Goal: Communication & Community: Answer question/provide support

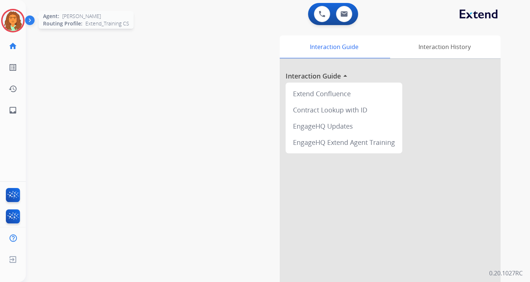
click at [20, 17] on img at bounding box center [13, 20] width 21 height 21
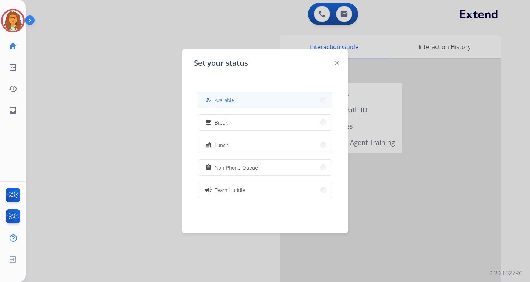
click at [254, 99] on button "how_to_reg Available" at bounding box center [265, 100] width 134 height 16
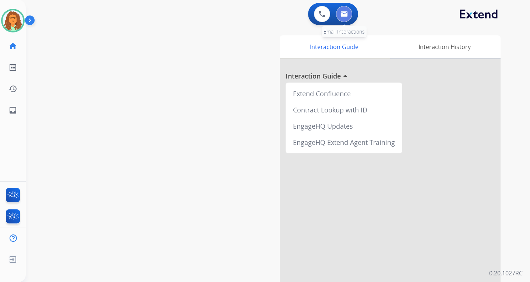
click at [342, 10] on button at bounding box center [344, 14] width 16 height 16
select select "**********"
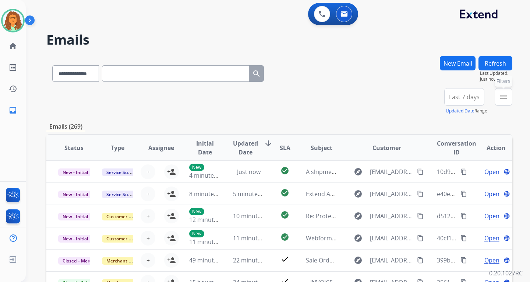
click at [380, 100] on mat-icon "menu" at bounding box center [503, 96] width 9 height 9
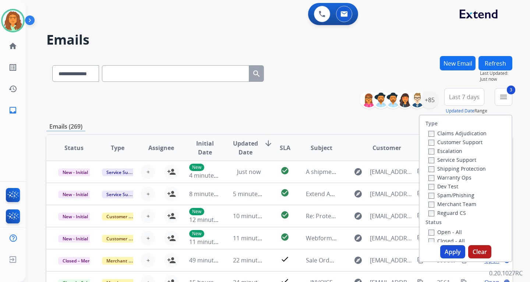
click at [380, 229] on label "Open - All" at bounding box center [446, 231] width 34 height 7
click at [380, 249] on button "Apply" at bounding box center [452, 251] width 25 height 13
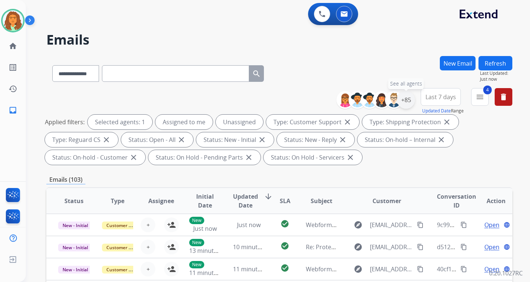
click at [380, 101] on div "+85" at bounding box center [406, 100] width 18 height 18
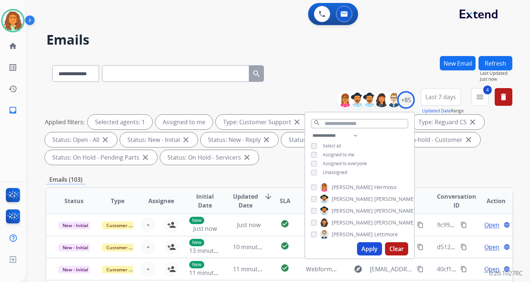
click at [367, 246] on button "Apply" at bounding box center [369, 248] width 25 height 13
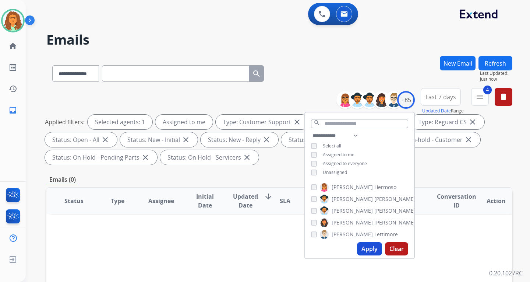
click at [380, 151] on div "Applied filters: Selected agents: 1 Assigned to me Type: Customer Support close…" at bounding box center [278, 139] width 466 height 50
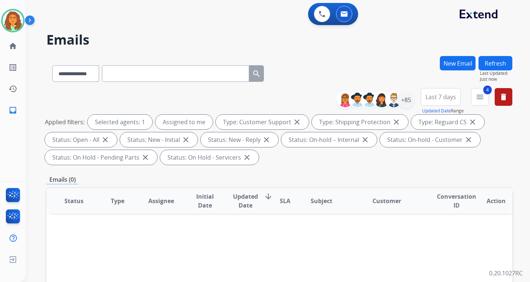
click at [380, 98] on span "Last 7 days" at bounding box center [441, 96] width 31 height 3
click at [380, 187] on div "Last 90 days" at bounding box center [438, 186] width 40 height 11
click at [377, 158] on div "Applied filters: Selected agents: 1 Assigned to me Type: Customer Support close…" at bounding box center [278, 139] width 466 height 50
click at [380, 97] on div "+137" at bounding box center [406, 100] width 18 height 18
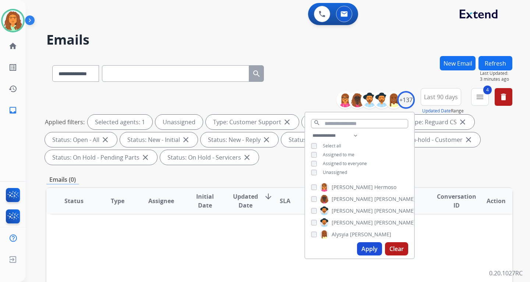
click at [365, 249] on button "Apply" at bounding box center [369, 248] width 25 height 13
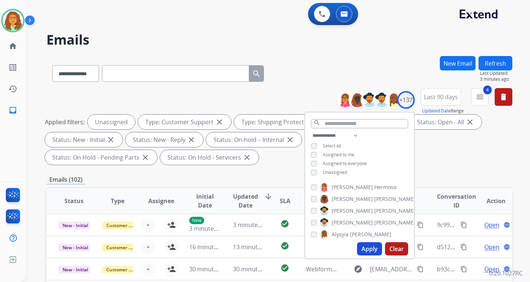
click at [286, 172] on div "**********" at bounding box center [279, 264] width 466 height 416
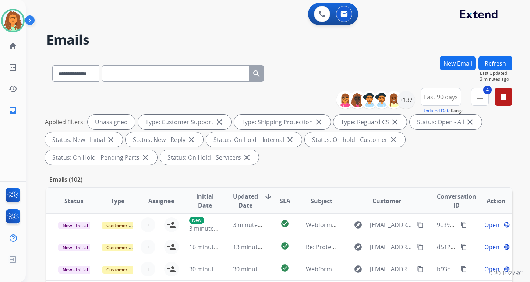
scroll to position [184, 0]
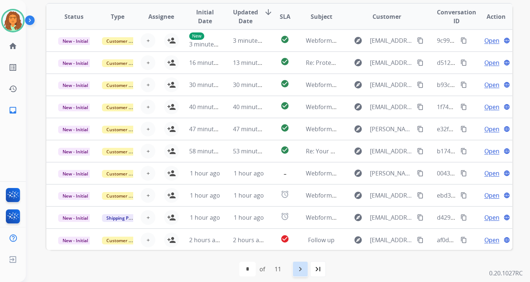
click at [302, 268] on mat-icon "navigate_next" at bounding box center [300, 268] width 9 height 9
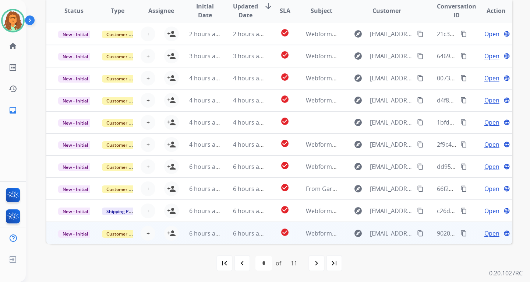
scroll to position [190, 0]
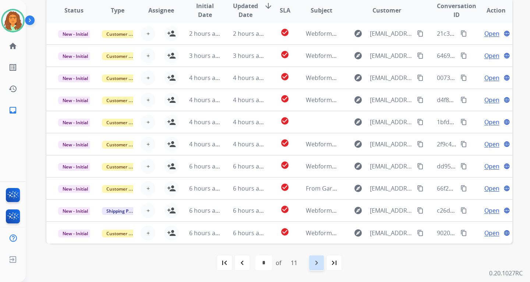
click at [317, 260] on mat-icon "navigate_next" at bounding box center [316, 262] width 9 height 9
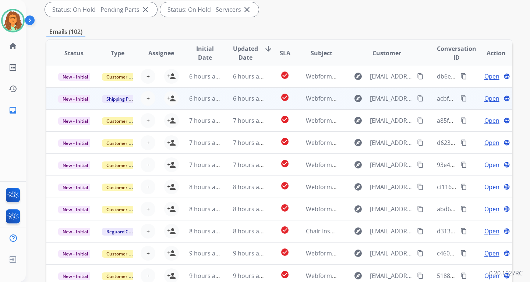
scroll to position [184, 0]
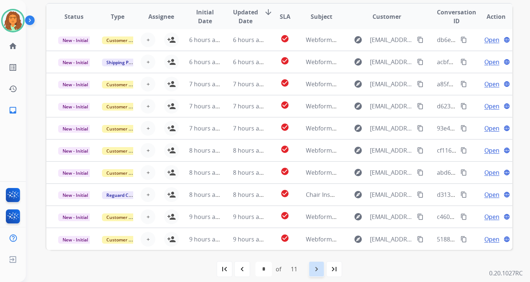
click at [319, 267] on mat-icon "navigate_next" at bounding box center [316, 268] width 9 height 9
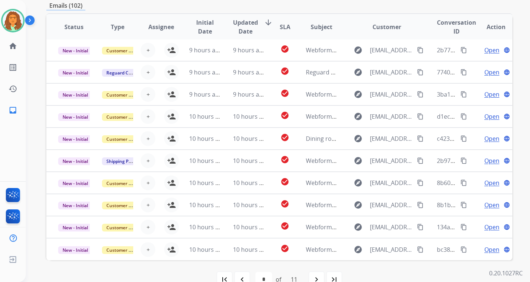
scroll to position [190, 0]
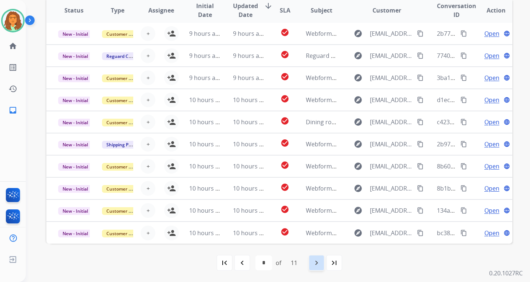
click at [321, 261] on mat-icon "navigate_next" at bounding box center [316, 262] width 9 height 9
click at [318, 262] on mat-icon "navigate_next" at bounding box center [316, 262] width 9 height 9
click at [320, 262] on mat-icon "navigate_next" at bounding box center [316, 262] width 9 height 9
click at [318, 262] on mat-icon "navigate_next" at bounding box center [316, 262] width 9 height 9
click at [316, 261] on mat-icon "navigate_next" at bounding box center [316, 262] width 9 height 9
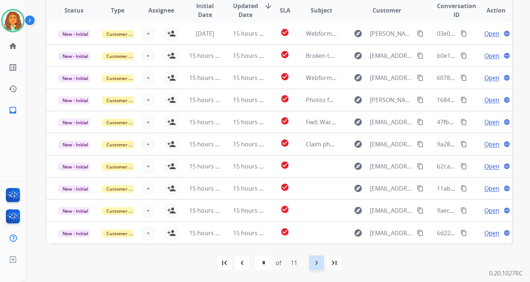
click at [317, 261] on mat-icon "navigate_next" at bounding box center [316, 262] width 9 height 9
click at [316, 259] on mat-icon "navigate_next" at bounding box center [316, 262] width 9 height 9
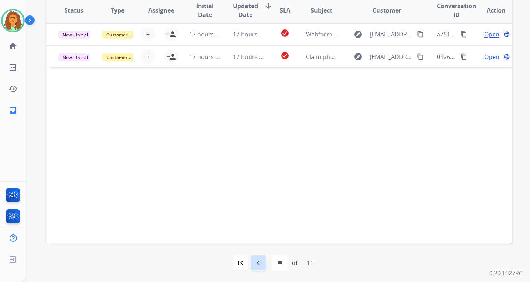
click at [258, 262] on mat-icon "navigate_before" at bounding box center [258, 262] width 9 height 9
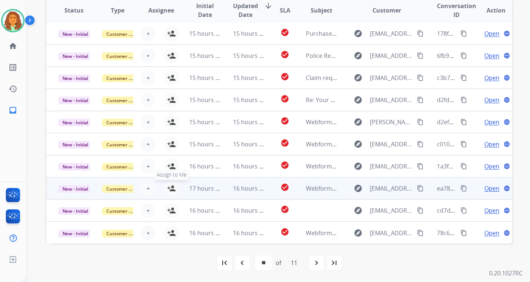
click at [172, 188] on mat-icon "person_add" at bounding box center [171, 188] width 9 height 9
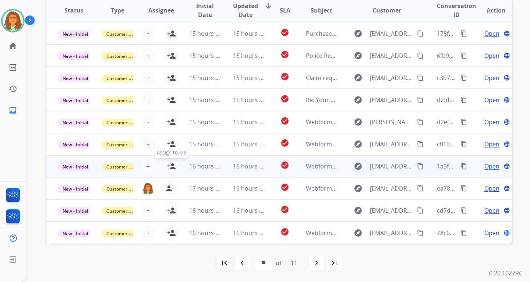
click at [173, 165] on mat-icon "person_add" at bounding box center [171, 166] width 9 height 9
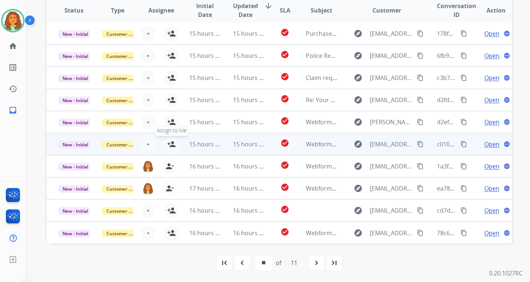
click at [169, 144] on mat-icon "person_add" at bounding box center [171, 144] width 9 height 9
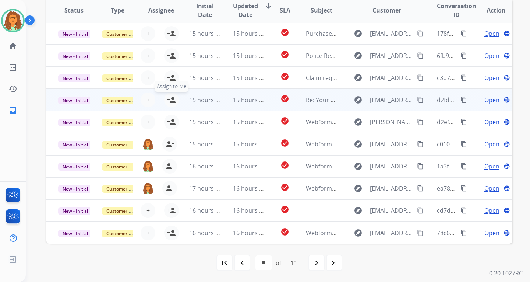
click at [171, 101] on mat-icon "person_add" at bounding box center [171, 99] width 9 height 9
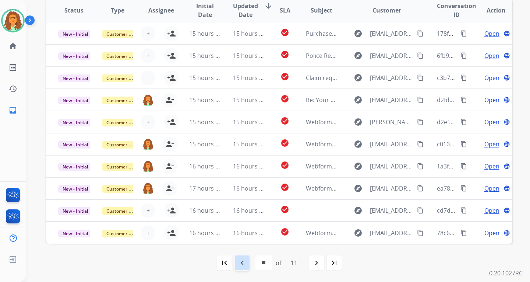
click at [241, 261] on mat-icon "navigate_before" at bounding box center [242, 262] width 9 height 9
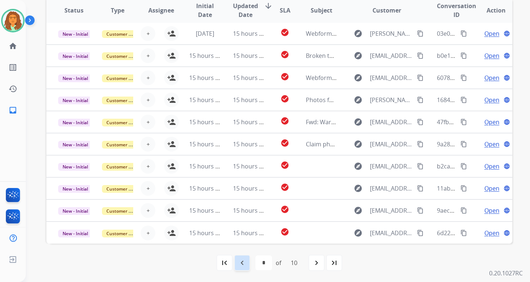
click at [244, 262] on mat-icon "navigate_before" at bounding box center [242, 262] width 9 height 9
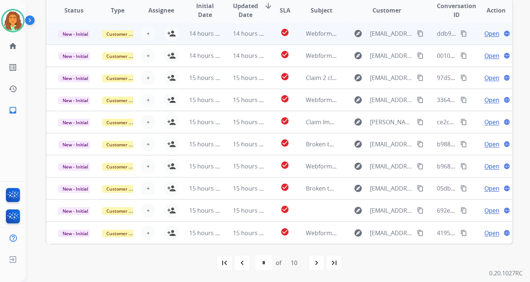
drag, startPoint x: 330, startPoint y: 34, endPoint x: 322, endPoint y: 40, distance: 10.5
click at [322, 40] on td "Webform from [PERSON_NAME][EMAIL_ADDRESS][DOMAIN_NAME] on [DATE]" at bounding box center [316, 33] width 44 height 22
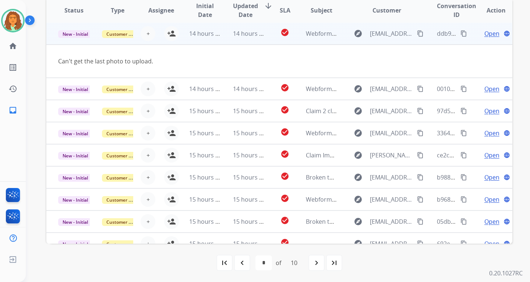
scroll to position [0, 0]
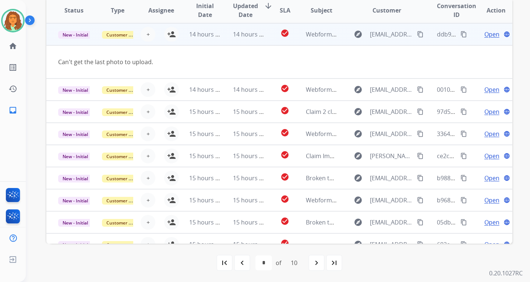
click at [322, 40] on td "Webform from [PERSON_NAME][EMAIL_ADDRESS][DOMAIN_NAME] on [DATE]" at bounding box center [316, 34] width 44 height 22
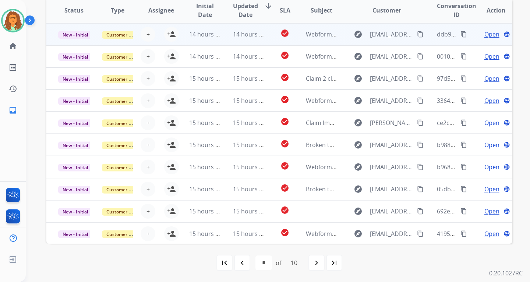
click at [322, 42] on td "Webform from [PERSON_NAME][EMAIL_ADDRESS][DOMAIN_NAME] on [DATE]" at bounding box center [316, 34] width 44 height 22
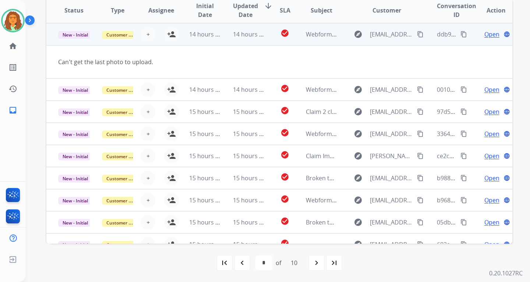
click at [322, 42] on td "Webform from [PERSON_NAME][EMAIL_ADDRESS][DOMAIN_NAME] on [DATE]" at bounding box center [316, 34] width 44 height 22
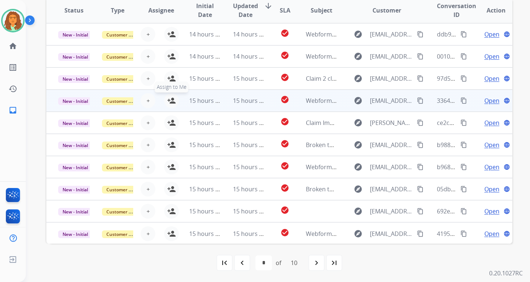
click at [169, 102] on mat-icon "person_add" at bounding box center [171, 100] width 9 height 9
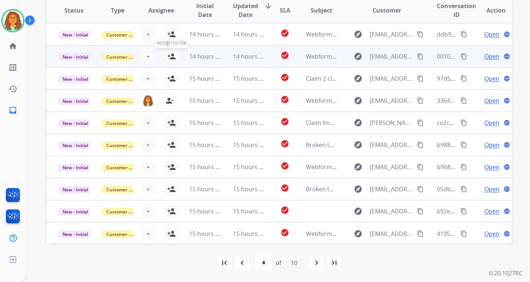
click at [172, 54] on mat-icon "person_add" at bounding box center [171, 56] width 9 height 9
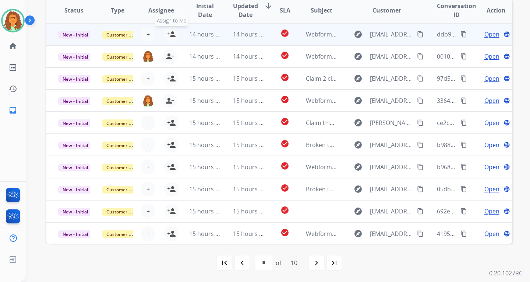
click at [168, 33] on mat-icon "person_add" at bounding box center [171, 34] width 9 height 9
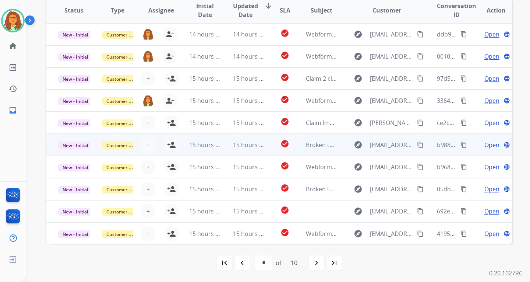
scroll to position [1, 0]
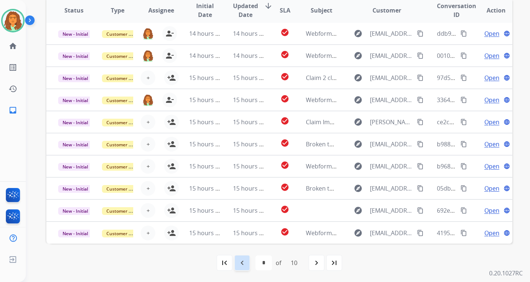
click at [240, 262] on mat-icon "navigate_before" at bounding box center [242, 262] width 9 height 9
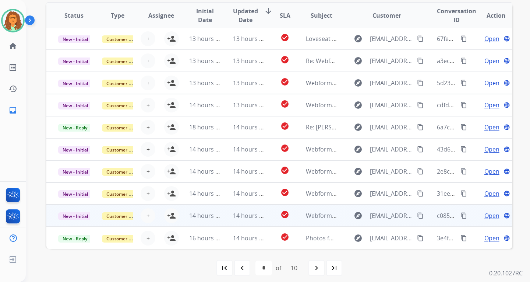
scroll to position [190, 0]
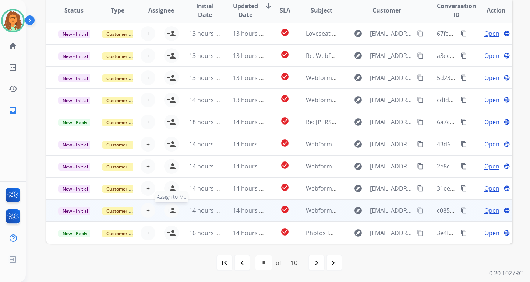
click at [171, 211] on mat-icon "person_add" at bounding box center [171, 210] width 9 height 9
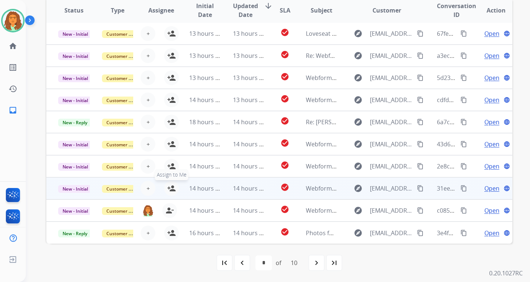
click at [170, 188] on mat-icon "person_add" at bounding box center [171, 188] width 9 height 9
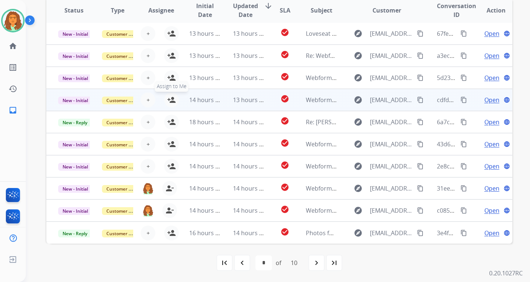
click at [170, 99] on mat-icon "person_add" at bounding box center [171, 99] width 9 height 9
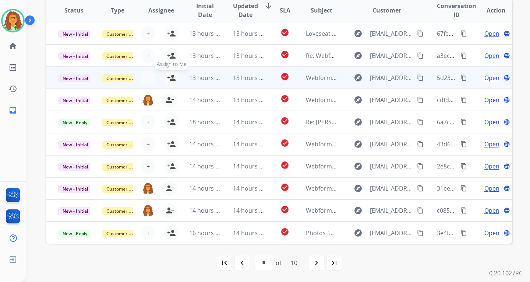
click at [170, 77] on mat-icon "person_add" at bounding box center [171, 77] width 9 height 9
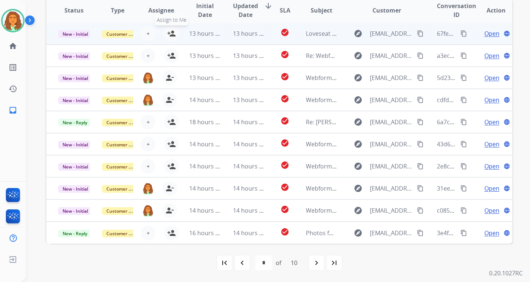
click at [172, 29] on button "person_add Assign to Me" at bounding box center [171, 33] width 15 height 15
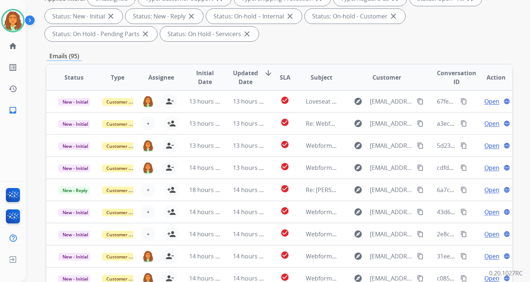
scroll to position [43, 0]
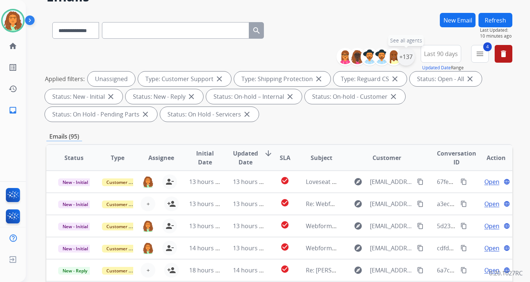
click at [380, 57] on div "+137" at bounding box center [406, 57] width 18 height 18
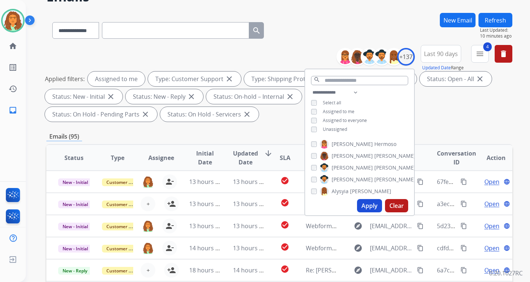
click at [370, 204] on button "Apply" at bounding box center [369, 205] width 25 height 13
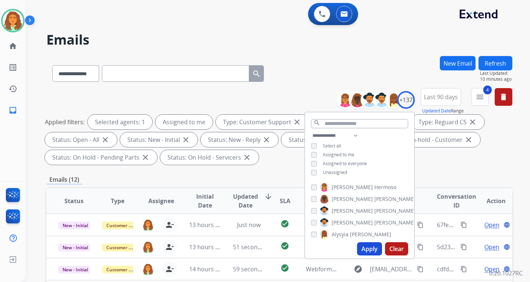
click at [380, 168] on div "**********" at bounding box center [279, 264] width 466 height 416
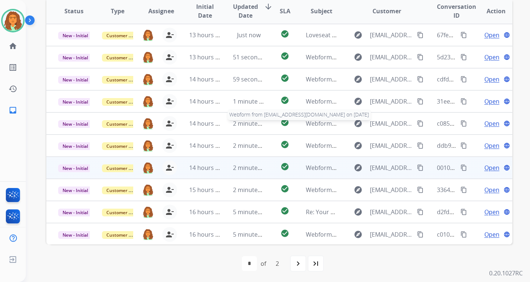
scroll to position [190, 0]
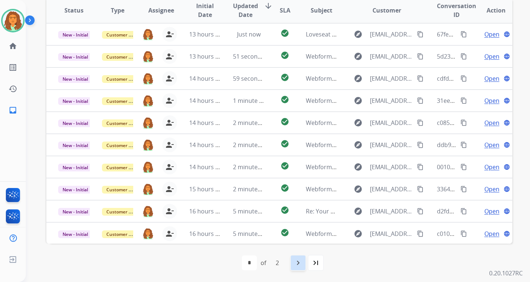
click at [296, 264] on mat-icon "navigate_next" at bounding box center [298, 262] width 9 height 9
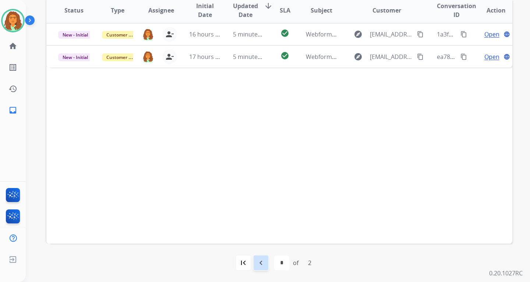
click at [264, 261] on mat-icon "navigate_before" at bounding box center [261, 262] width 9 height 9
select select "*"
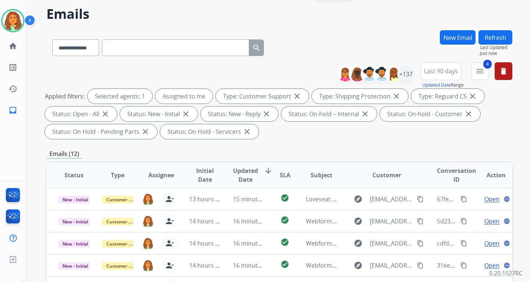
scroll to position [0, 0]
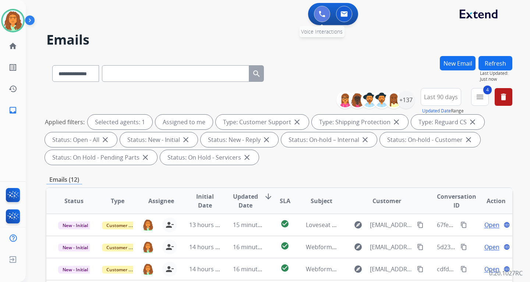
click at [320, 16] on img at bounding box center [322, 14] width 7 height 7
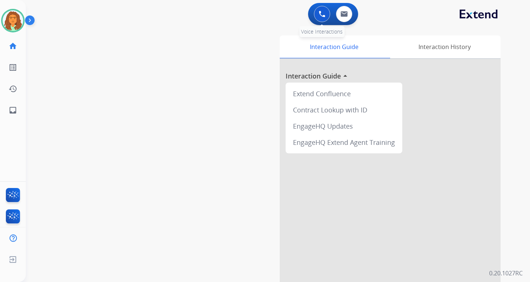
click at [318, 12] on button at bounding box center [322, 14] width 16 height 16
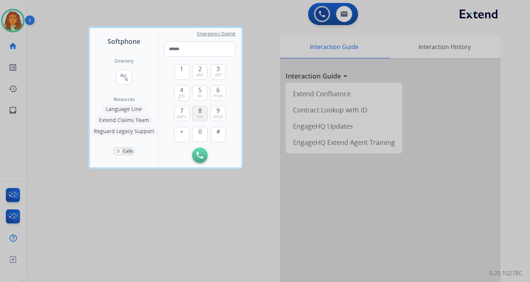
click at [197, 108] on button "8 tuv" at bounding box center [199, 113] width 15 height 15
click at [203, 133] on button "0" at bounding box center [199, 134] width 15 height 15
drag, startPoint x: 183, startPoint y: 92, endPoint x: 183, endPoint y: 98, distance: 5.2
click at [183, 93] on span "ghi" at bounding box center [182, 96] width 6 height 6
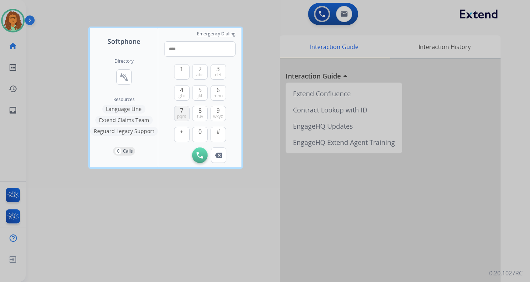
click at [182, 106] on span "7" at bounding box center [181, 110] width 3 height 9
click at [182, 107] on span "7" at bounding box center [181, 110] width 3 height 9
click at [198, 131] on span "0" at bounding box center [199, 131] width 3 height 9
click at [220, 117] on span "wxyz" at bounding box center [218, 116] width 10 height 6
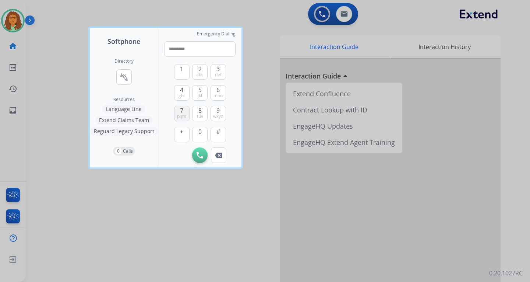
click at [182, 114] on span "pqrs" at bounding box center [181, 116] width 9 height 6
type input "**********"
click at [204, 151] on button "Initiate Call" at bounding box center [199, 154] width 15 height 15
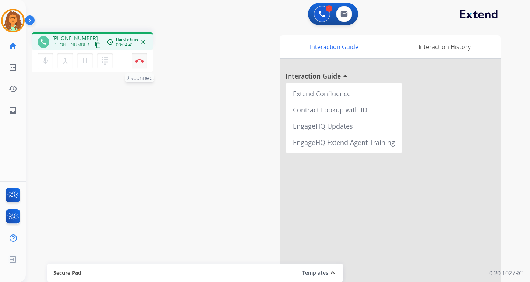
click at [139, 61] on img at bounding box center [139, 61] width 9 height 4
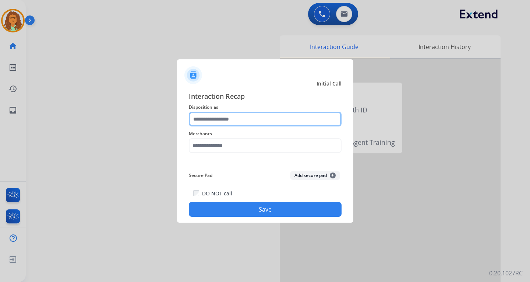
click at [231, 120] on input "text" at bounding box center [265, 119] width 153 height 15
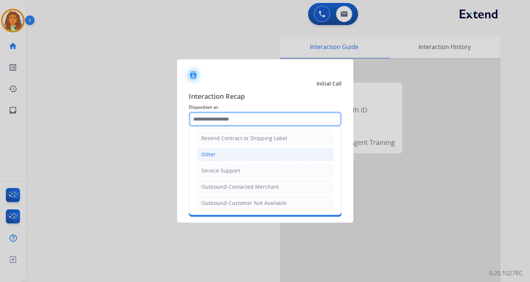
scroll to position [147, 0]
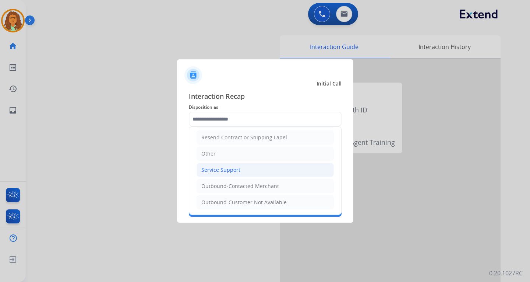
click at [219, 170] on div "Service Support" at bounding box center [220, 169] width 39 height 7
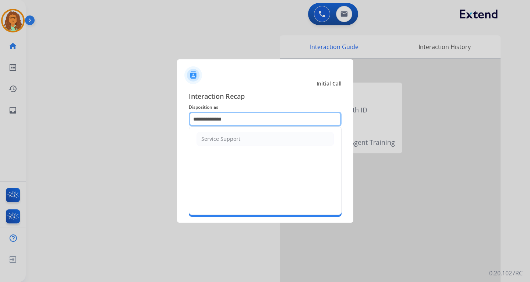
click at [239, 122] on input "**********" at bounding box center [265, 119] width 153 height 15
type input "*"
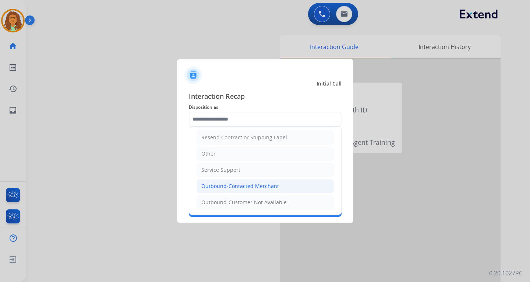
click at [264, 182] on div "Outbound-Contacted Merchant" at bounding box center [240, 185] width 78 height 7
type input "**********"
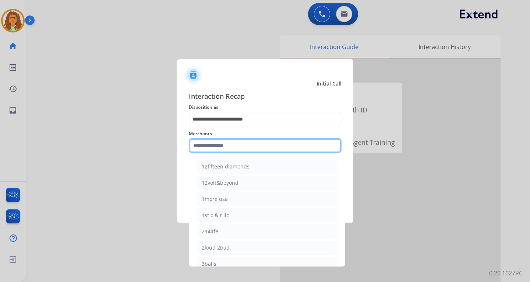
click at [211, 147] on input "text" at bounding box center [265, 145] width 153 height 15
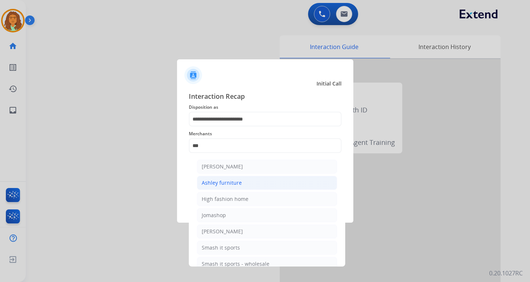
click at [218, 183] on div "Ashley furniture" at bounding box center [222, 182] width 40 height 7
type input "**********"
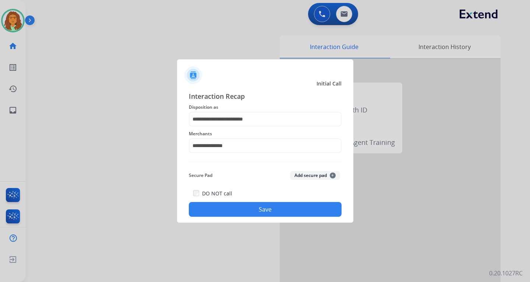
click at [257, 208] on button "Save" at bounding box center [265, 209] width 153 height 15
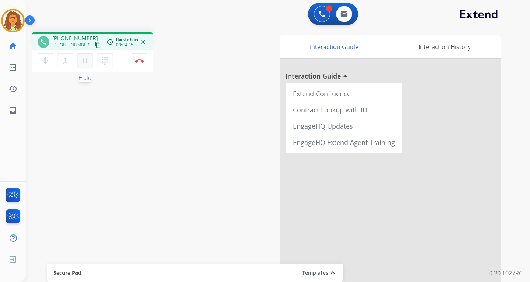
click at [85, 59] on mat-icon "pause" at bounding box center [85, 60] width 9 height 9
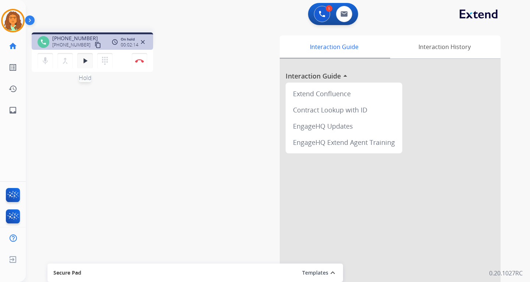
click at [84, 60] on mat-icon "play_arrow" at bounding box center [85, 60] width 9 height 9
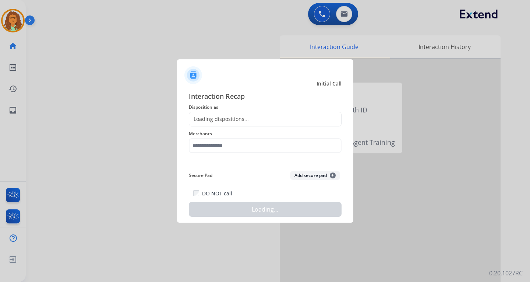
click at [142, 60] on div at bounding box center [265, 141] width 530 height 282
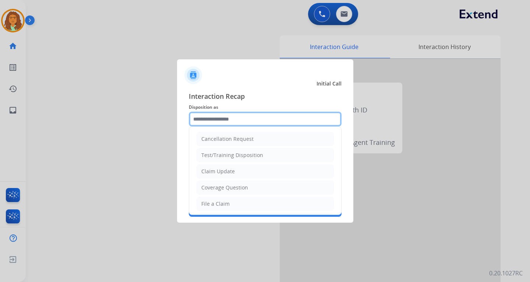
click at [213, 119] on input "text" at bounding box center [265, 119] width 153 height 15
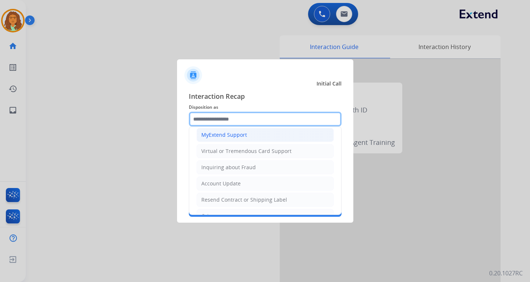
scroll to position [74, 0]
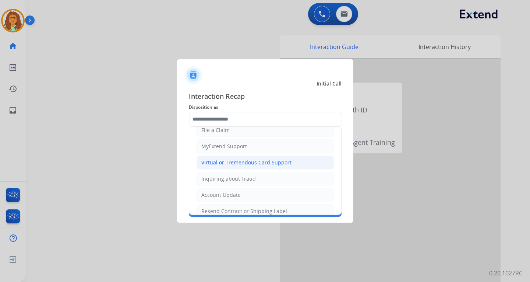
click at [251, 161] on div "Virtual or Tremendous Card Support" at bounding box center [246, 162] width 90 height 7
type input "**********"
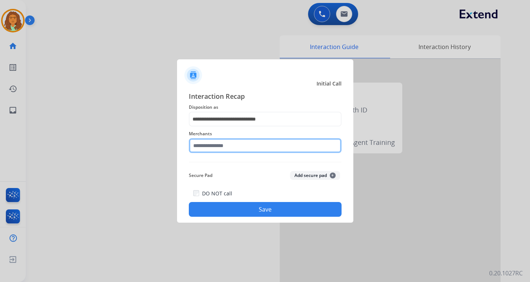
click at [213, 148] on input "text" at bounding box center [265, 145] width 153 height 15
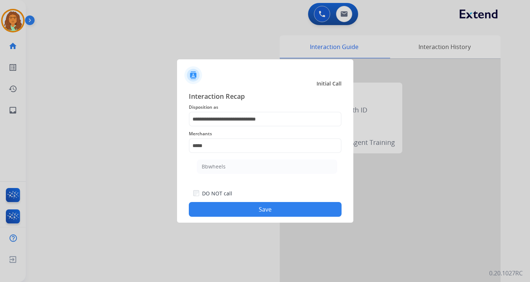
click at [217, 167] on div "Bbwheels" at bounding box center [214, 166] width 24 height 7
type input "********"
click at [255, 207] on button "Save" at bounding box center [265, 209] width 153 height 15
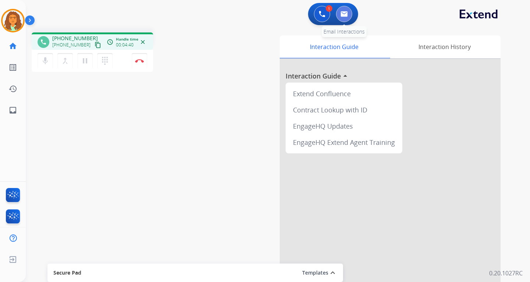
click at [345, 15] on img at bounding box center [344, 14] width 7 height 6
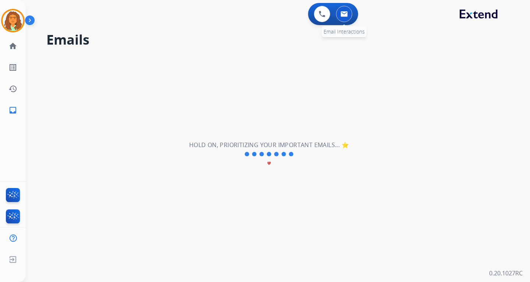
click at [345, 14] on img at bounding box center [344, 14] width 7 height 6
click at [347, 12] on img at bounding box center [344, 14] width 7 height 6
click at [346, 16] on img at bounding box center [344, 14] width 7 height 6
click at [346, 17] on img at bounding box center [344, 14] width 7 height 6
click at [320, 11] on img at bounding box center [322, 14] width 7 height 7
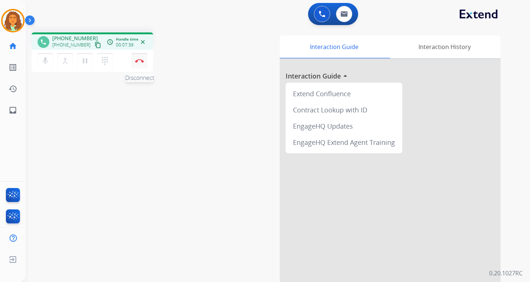
click at [140, 59] on img at bounding box center [139, 61] width 9 height 4
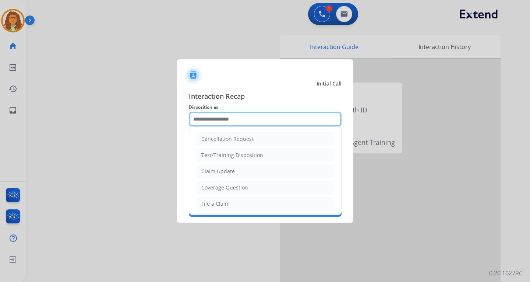
click at [210, 121] on input "text" at bounding box center [265, 119] width 153 height 15
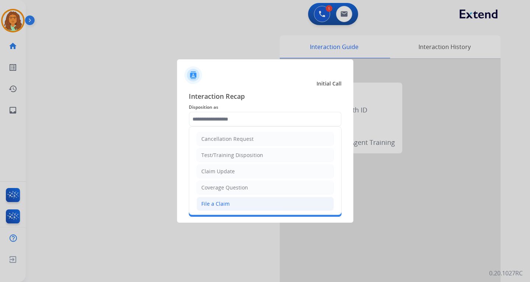
click at [227, 199] on li "File a Claim" at bounding box center [265, 204] width 137 height 14
type input "**********"
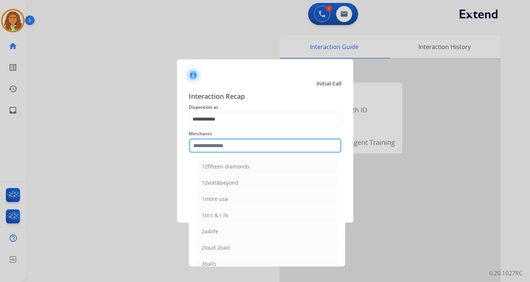
click at [207, 148] on input "text" at bounding box center [265, 145] width 153 height 15
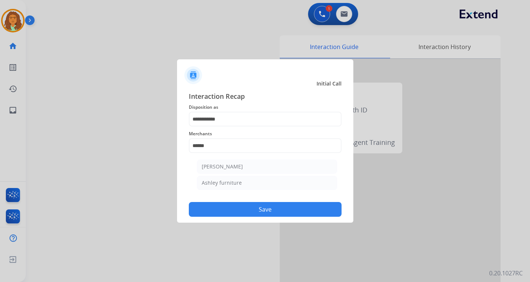
click at [213, 180] on div "Ashley furniture" at bounding box center [222, 182] width 40 height 7
type input "**********"
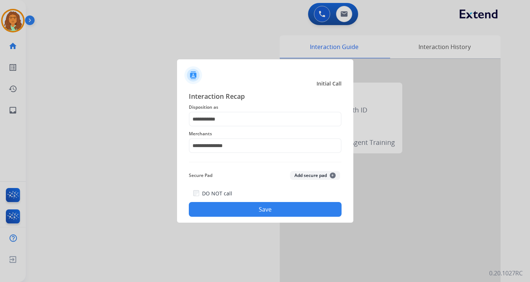
click at [249, 207] on button "Save" at bounding box center [265, 209] width 153 height 15
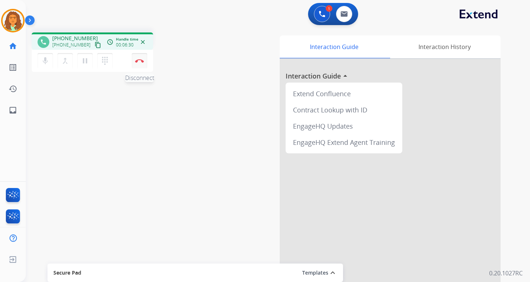
click at [139, 61] on img at bounding box center [139, 61] width 9 height 4
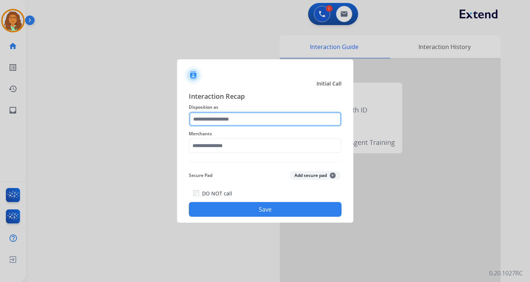
click at [229, 117] on input "text" at bounding box center [265, 119] width 153 height 15
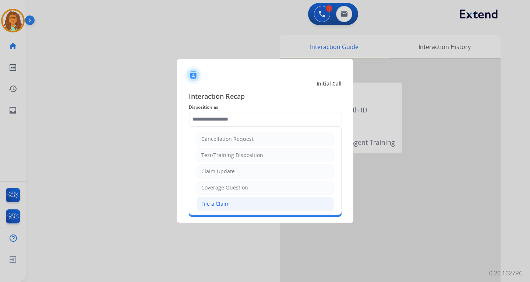
click at [220, 204] on div "File a Claim" at bounding box center [215, 203] width 28 height 7
type input "**********"
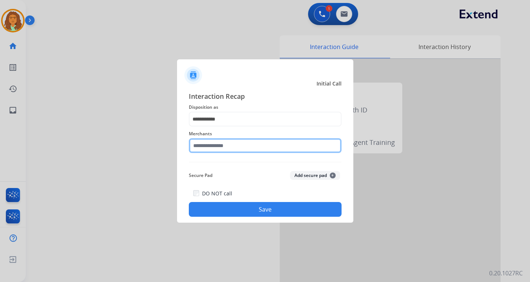
click at [214, 145] on input "text" at bounding box center [265, 145] width 153 height 15
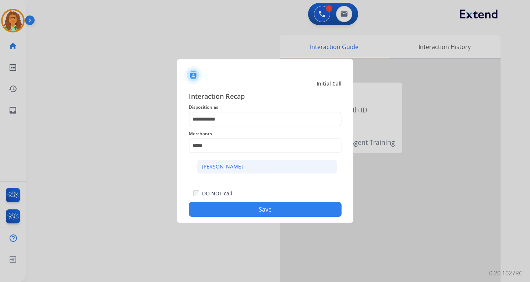
click at [222, 163] on div "[PERSON_NAME]" at bounding box center [222, 166] width 41 height 7
type input "**********"
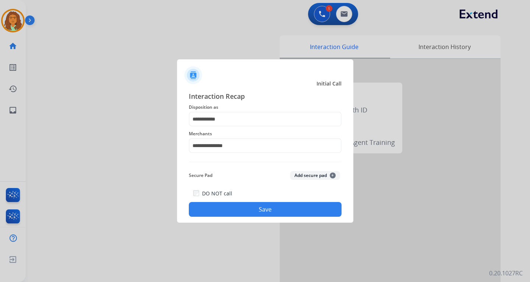
click at [267, 210] on button "Save" at bounding box center [265, 209] width 153 height 15
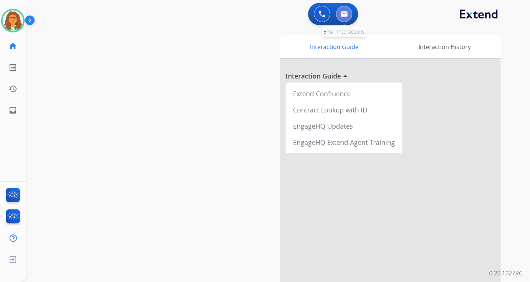
click at [345, 18] on button at bounding box center [344, 14] width 16 height 16
select select "**********"
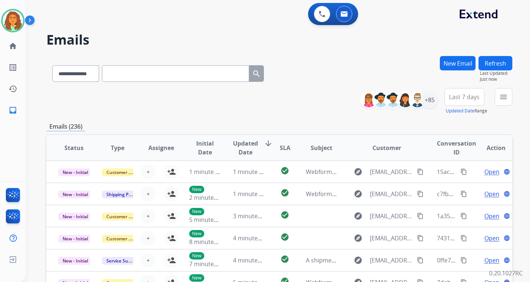
click at [380, 63] on button "New Email" at bounding box center [458, 63] width 36 height 14
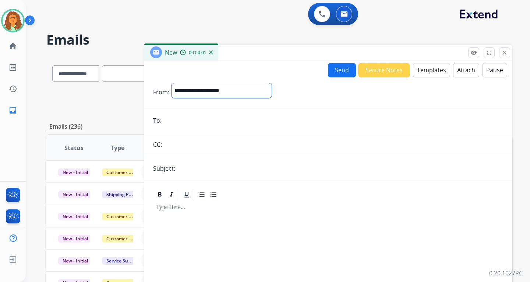
click at [195, 91] on select "**********" at bounding box center [222, 90] width 100 height 15
select select "**********"
click at [172, 83] on select "**********" at bounding box center [222, 90] width 100 height 15
click at [177, 122] on input "email" at bounding box center [334, 121] width 340 height 15
paste input "**********"
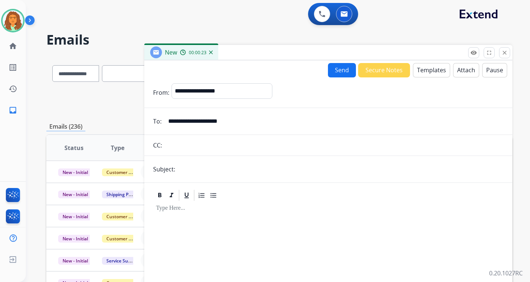
type input "**********"
click at [208, 165] on input "text" at bounding box center [340, 169] width 326 height 15
type input "**********"
click at [226, 209] on p at bounding box center [328, 208] width 345 height 7
click at [380, 72] on button "Templates" at bounding box center [431, 70] width 37 height 14
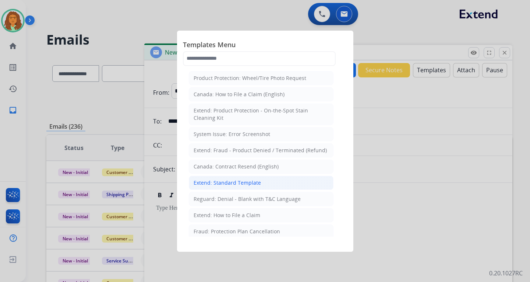
click at [222, 182] on div "Extend: Standard Template" at bounding box center [227, 182] width 67 height 7
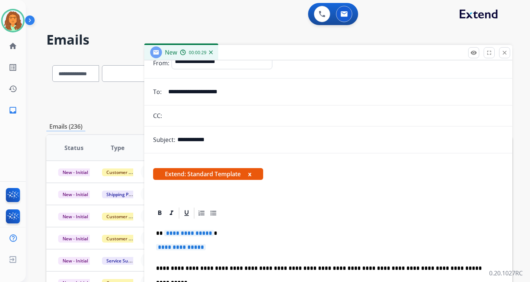
scroll to position [74, 0]
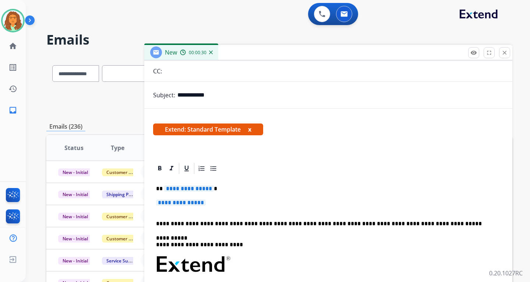
click at [182, 189] on span "**********" at bounding box center [189, 188] width 50 height 6
click at [179, 202] on span "**********" at bounding box center [181, 202] width 50 height 6
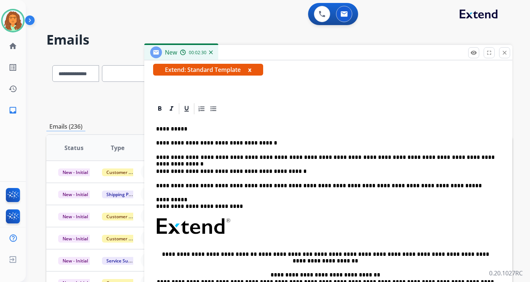
scroll to position [147, 0]
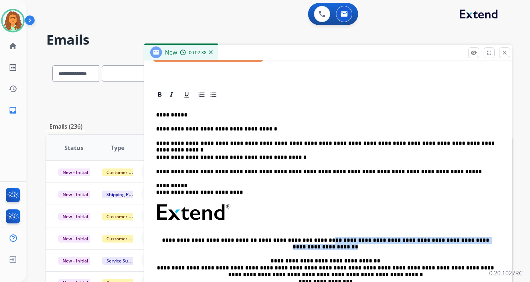
drag, startPoint x: 303, startPoint y: 240, endPoint x: 339, endPoint y: 247, distance: 37.3
click at [339, 247] on p "**********" at bounding box center [325, 244] width 339 height 14
copy p "*********"
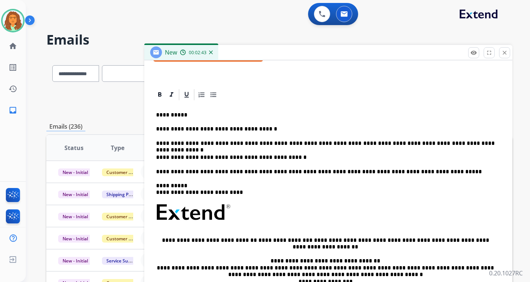
click at [275, 156] on p "**********" at bounding box center [325, 157] width 339 height 7
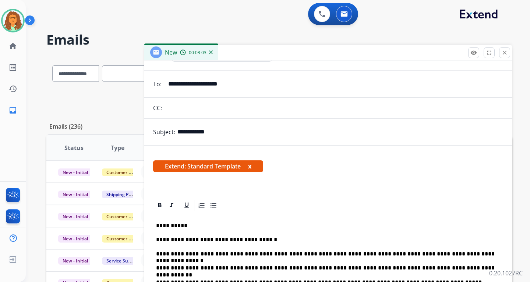
scroll to position [0, 0]
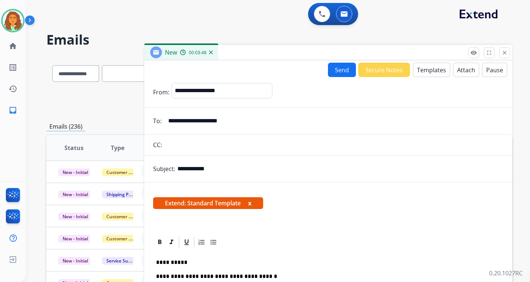
click at [337, 74] on button "Send" at bounding box center [342, 70] width 28 height 14
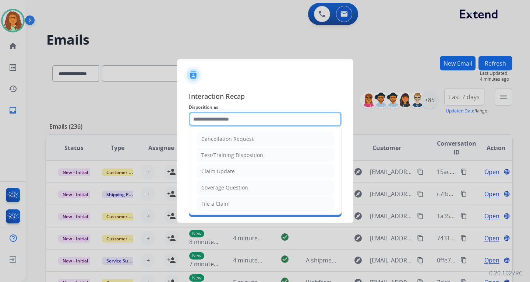
click at [219, 117] on input "text" at bounding box center [265, 119] width 153 height 15
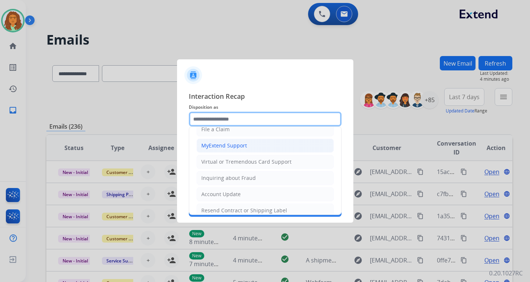
scroll to position [110, 0]
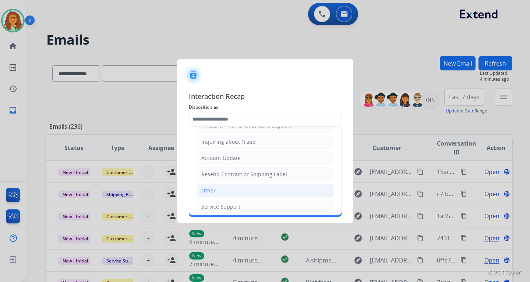
click at [210, 190] on div "Other" at bounding box center [208, 190] width 14 height 7
type input "*****"
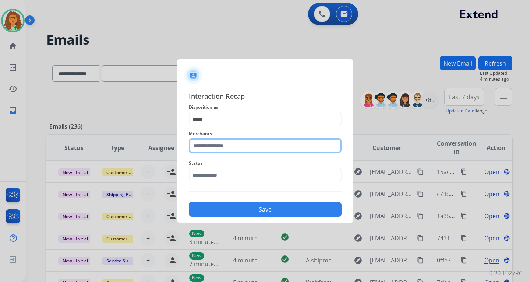
click at [204, 143] on input "text" at bounding box center [265, 145] width 153 height 15
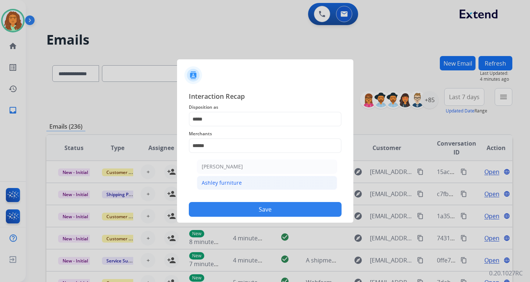
click at [229, 180] on div "Ashley furniture" at bounding box center [222, 182] width 40 height 7
type input "**********"
click at [224, 175] on input "text" at bounding box center [265, 175] width 153 height 15
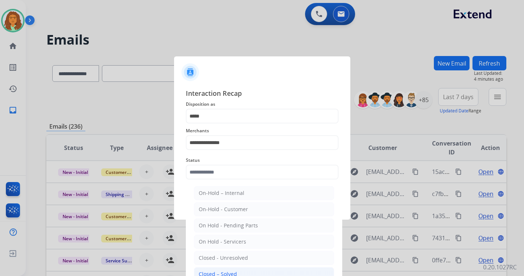
click at [222, 271] on div "Closed – Solved" at bounding box center [218, 273] width 38 height 7
type input "**********"
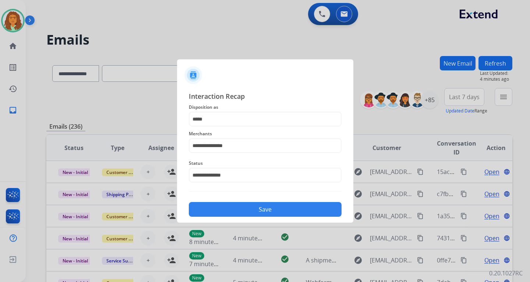
click at [257, 208] on button "Save" at bounding box center [265, 209] width 153 height 15
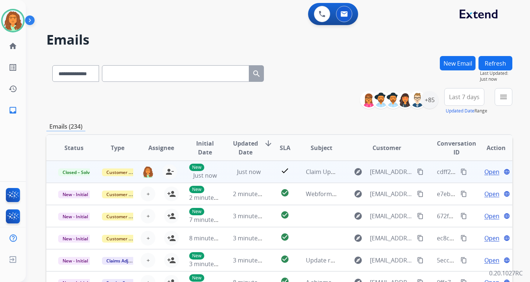
click at [380, 172] on mat-icon "content_copy" at bounding box center [464, 171] width 7 height 7
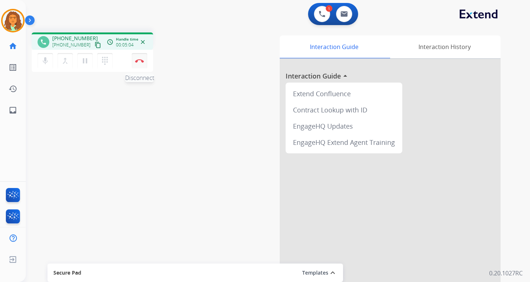
click at [138, 57] on button "Disconnect" at bounding box center [139, 60] width 15 height 15
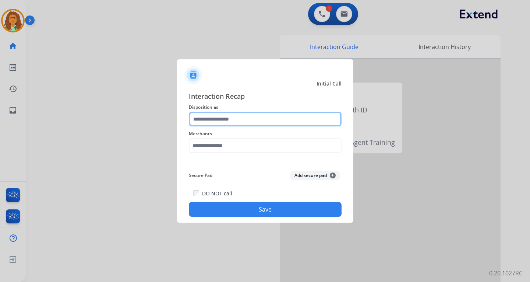
click at [219, 121] on input "text" at bounding box center [265, 119] width 153 height 15
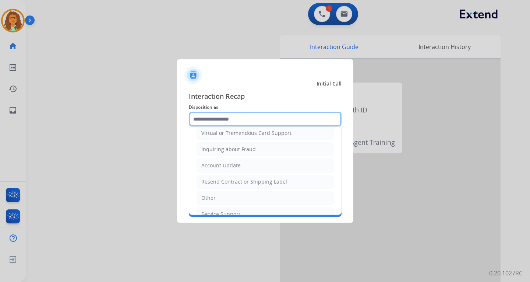
scroll to position [115, 0]
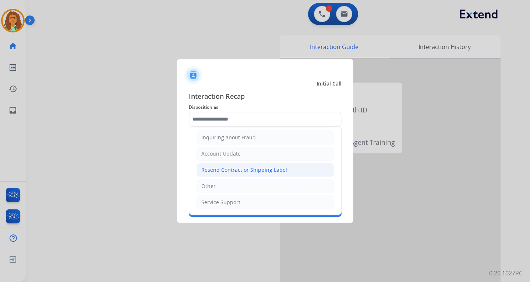
click at [220, 169] on div "Resend Contract or Shipping Label" at bounding box center [244, 169] width 86 height 7
type input "**********"
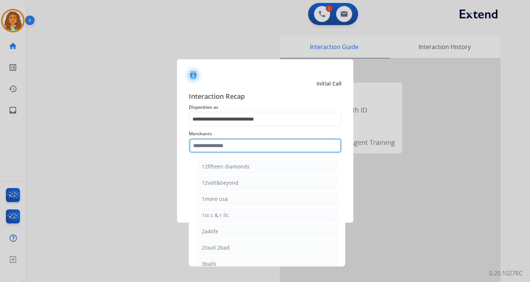
click at [212, 146] on input "text" at bounding box center [265, 145] width 153 height 15
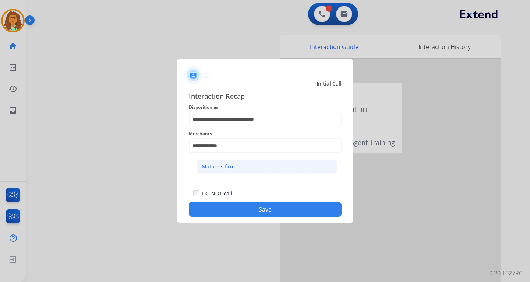
click at [225, 166] on div "Mattress firm" at bounding box center [218, 166] width 33 height 7
type input "**********"
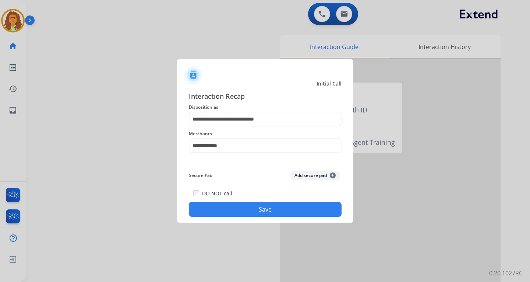
click at [267, 209] on button "Save" at bounding box center [265, 209] width 153 height 15
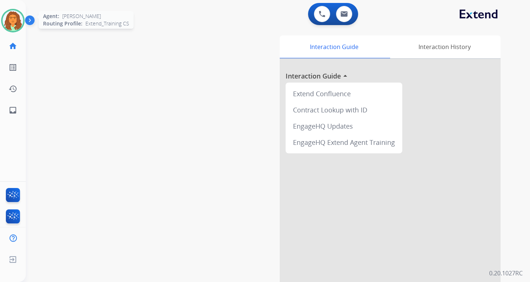
click at [17, 17] on img at bounding box center [13, 20] width 21 height 21
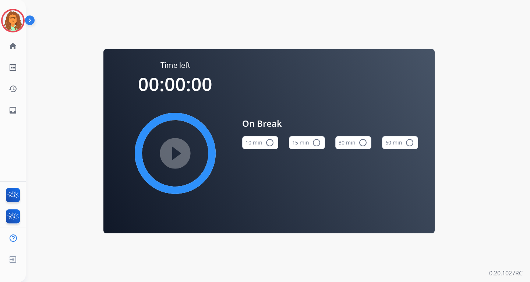
click at [271, 142] on mat-icon "radio_button_unchecked" at bounding box center [269, 142] width 9 height 9
click at [178, 150] on mat-icon "play_circle_filled" at bounding box center [175, 153] width 9 height 9
click at [20, 17] on img at bounding box center [13, 20] width 21 height 21
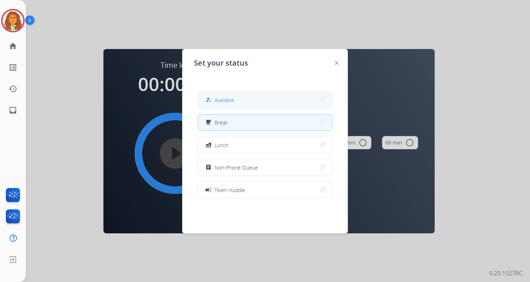
click at [243, 96] on button "how_to_reg Available" at bounding box center [265, 100] width 134 height 16
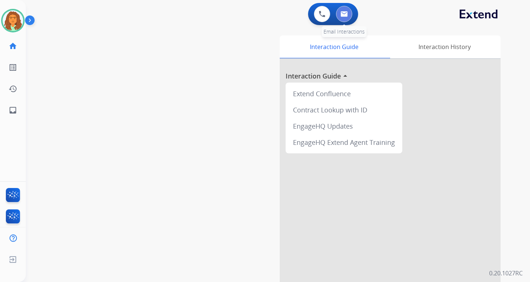
click at [345, 14] on img at bounding box center [344, 14] width 7 height 6
select select "**********"
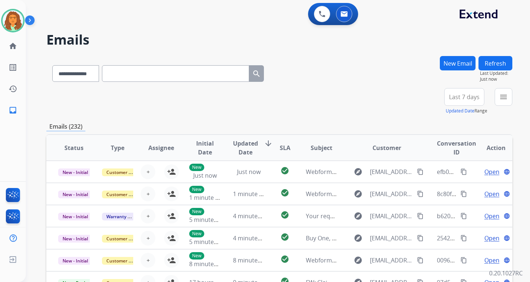
click at [380, 63] on button "New Email" at bounding box center [458, 63] width 36 height 14
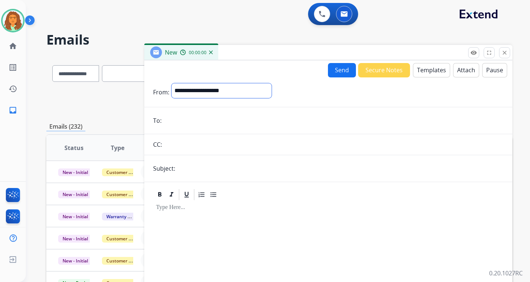
click at [237, 88] on select "**********" at bounding box center [222, 90] width 100 height 15
select select "**********"
click at [172, 83] on select "**********" at bounding box center [222, 90] width 100 height 15
click at [170, 122] on input "email" at bounding box center [334, 121] width 340 height 15
paste input "**********"
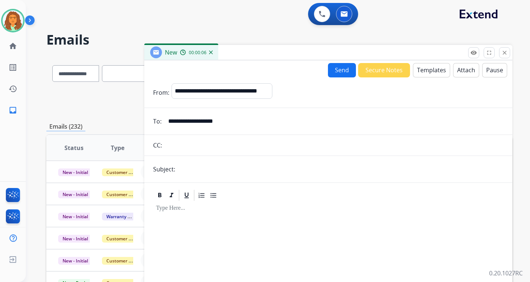
type input "**********"
click at [194, 170] on input "text" at bounding box center [340, 169] width 326 height 15
type input "**********"
click at [220, 214] on div at bounding box center [328, 265] width 350 height 126
click at [204, 213] on div at bounding box center [328, 265] width 350 height 126
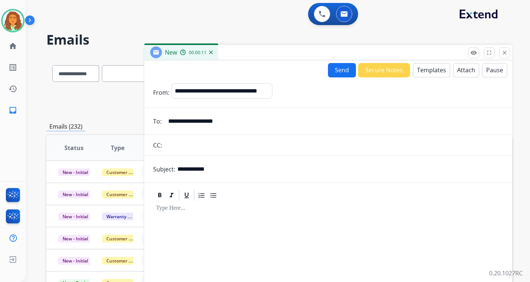
click at [380, 70] on button "Templates" at bounding box center [431, 70] width 37 height 14
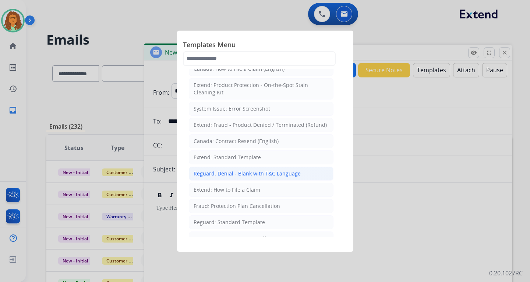
scroll to position [37, 0]
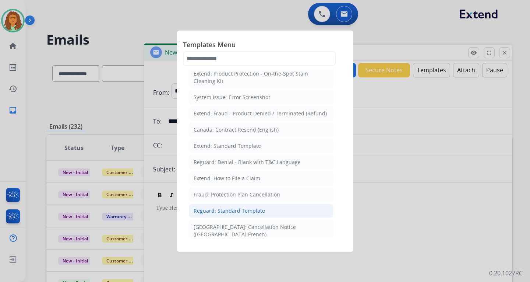
click at [216, 211] on div "Reguard: Standard Template" at bounding box center [229, 210] width 71 height 7
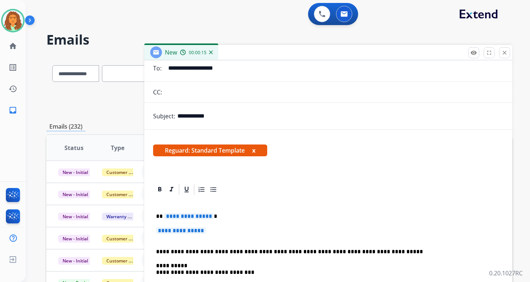
scroll to position [69, 0]
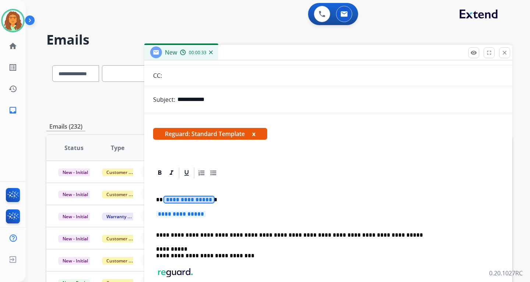
click at [180, 200] on span "**********" at bounding box center [189, 199] width 50 height 6
click at [168, 215] on span "**********" at bounding box center [181, 214] width 50 height 6
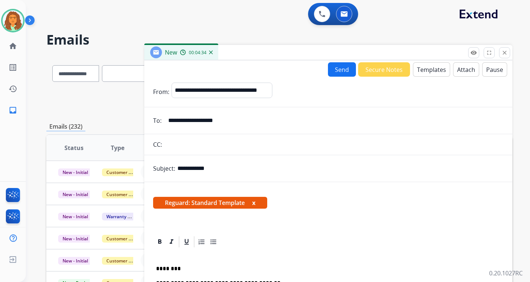
scroll to position [0, 0]
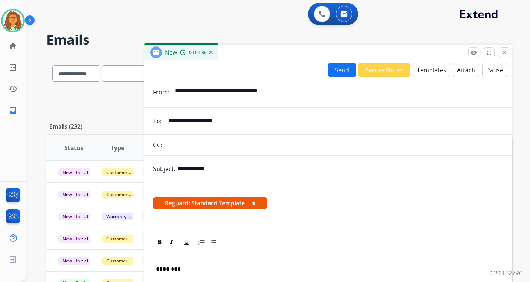
click at [336, 71] on button "Send" at bounding box center [342, 70] width 28 height 14
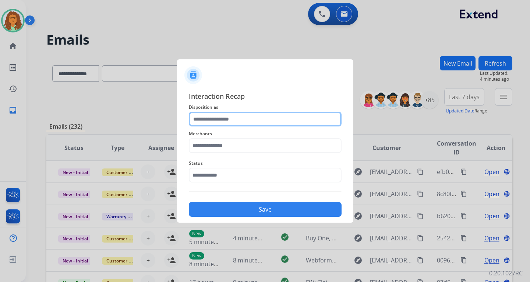
click at [209, 117] on input "text" at bounding box center [265, 119] width 153 height 15
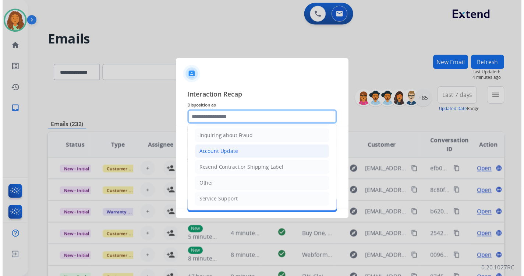
scroll to position [115, 0]
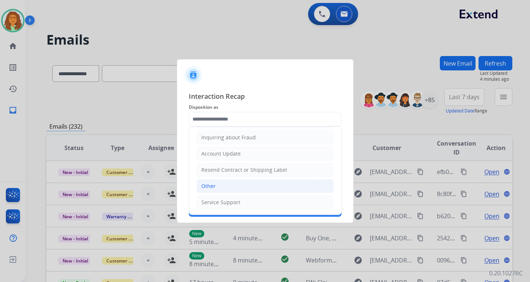
click at [216, 186] on li "Other" at bounding box center [265, 186] width 137 height 14
type input "*****"
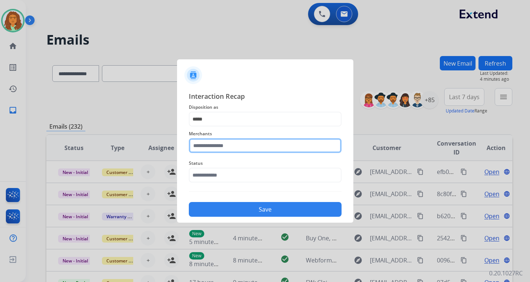
click at [207, 145] on input "text" at bounding box center [265, 145] width 153 height 15
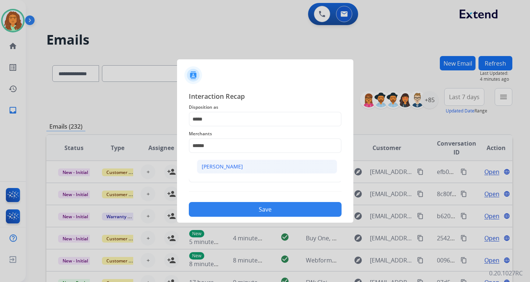
click at [223, 166] on div "[PERSON_NAME]" at bounding box center [222, 166] width 41 height 7
type input "**********"
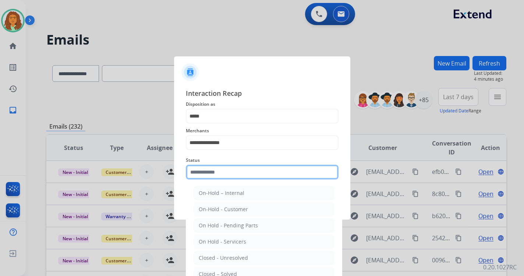
click at [223, 173] on input "text" at bounding box center [262, 172] width 153 height 15
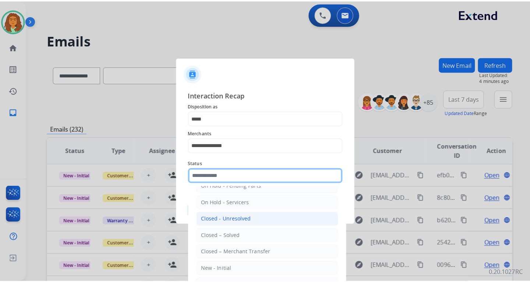
scroll to position [44, 0]
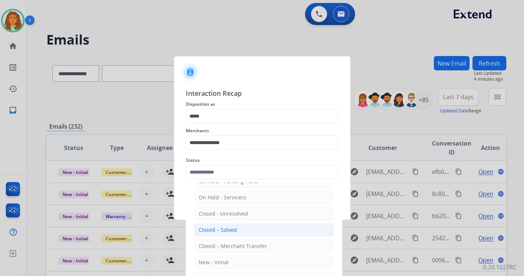
click at [217, 231] on div "Closed – Solved" at bounding box center [218, 229] width 38 height 7
type input "**********"
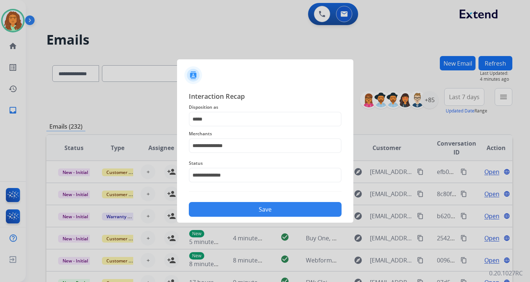
click at [257, 207] on button "Save" at bounding box center [265, 209] width 153 height 15
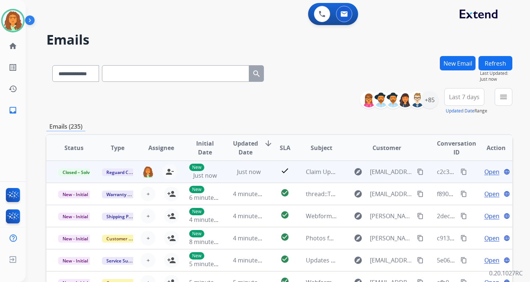
click at [380, 172] on mat-icon "content_copy" at bounding box center [464, 171] width 7 height 7
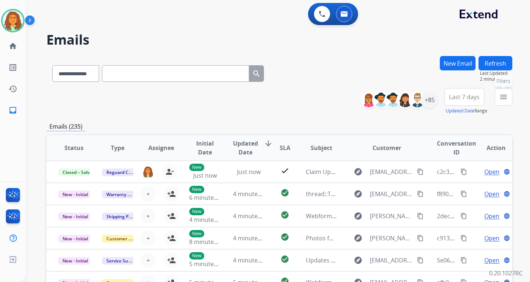
click at [380, 95] on mat-icon "menu" at bounding box center [503, 96] width 9 height 9
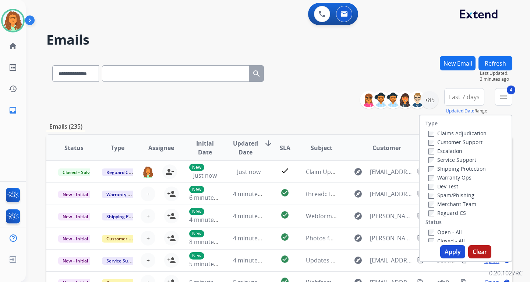
click at [380, 249] on button "Apply" at bounding box center [452, 251] width 25 height 13
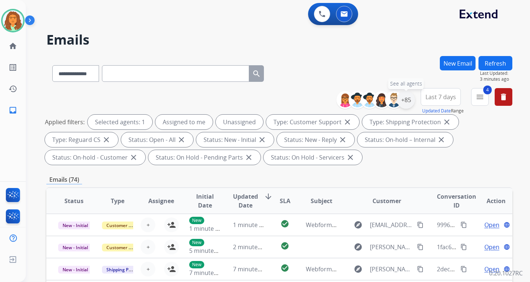
click at [380, 99] on div "+85" at bounding box center [406, 100] width 18 height 18
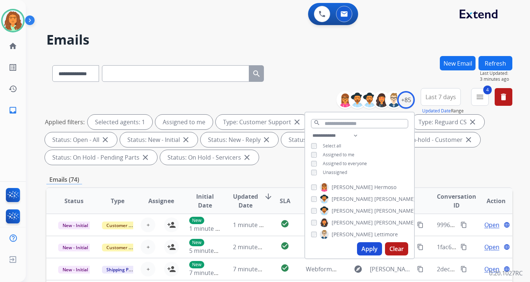
click at [368, 245] on button "Apply" at bounding box center [369, 248] width 25 height 13
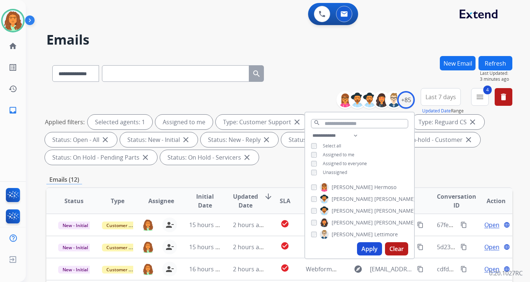
click at [380, 174] on div "**********" at bounding box center [279, 264] width 466 height 416
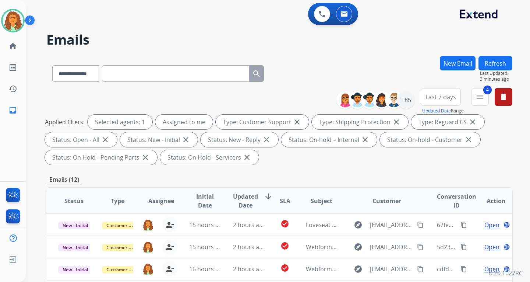
click at [380, 96] on span "Last 7 days" at bounding box center [441, 96] width 31 height 3
click at [380, 186] on div "Last 90 days" at bounding box center [438, 186] width 40 height 11
click at [377, 162] on div "Applied filters: Selected agents: 1 Assigned to me Type: Customer Support close…" at bounding box center [278, 139] width 466 height 50
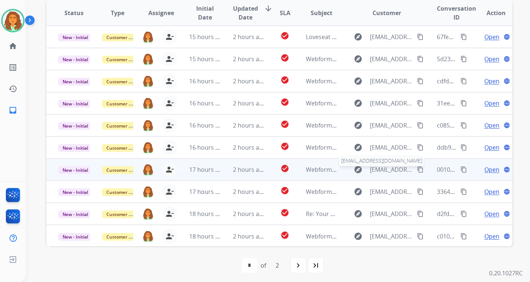
scroll to position [190, 0]
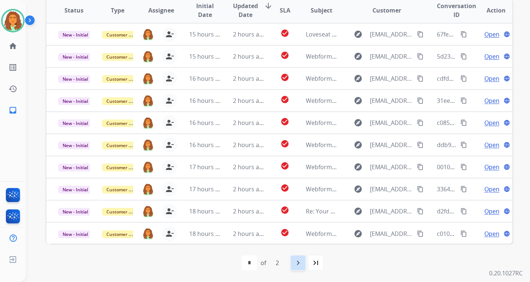
click at [296, 260] on mat-icon "navigate_next" at bounding box center [298, 262] width 9 height 9
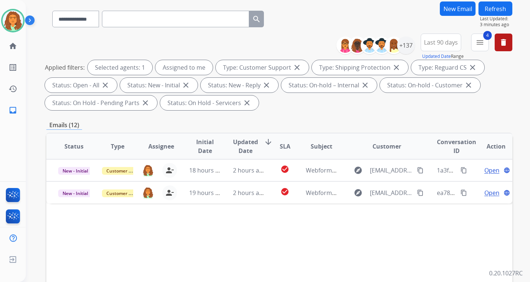
scroll to position [74, 0]
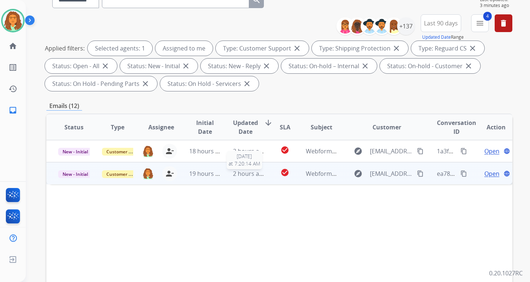
click at [260, 175] on span "2 hours ago" at bounding box center [249, 173] width 33 height 8
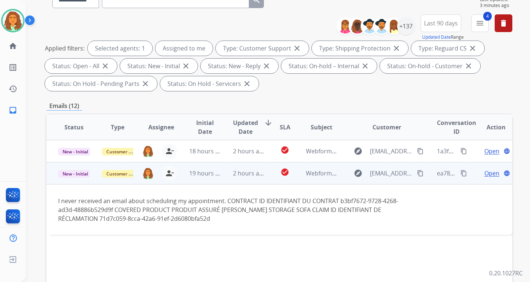
click at [380, 173] on mat-icon "content_copy" at bounding box center [420, 173] width 7 height 7
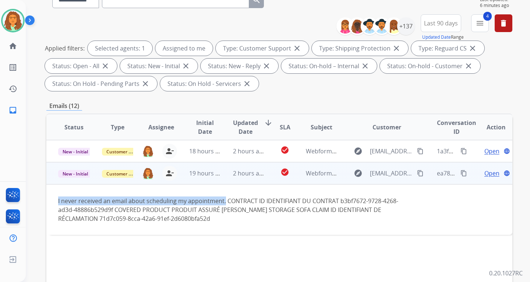
drag, startPoint x: 57, startPoint y: 200, endPoint x: 223, endPoint y: 201, distance: 166.4
click at [223, 201] on td "I never received an email about scheduling my appointment. CONTRACT ID IDENTIFI…" at bounding box center [235, 209] width 379 height 50
copy div "I never received an email about scheduling my appointment."
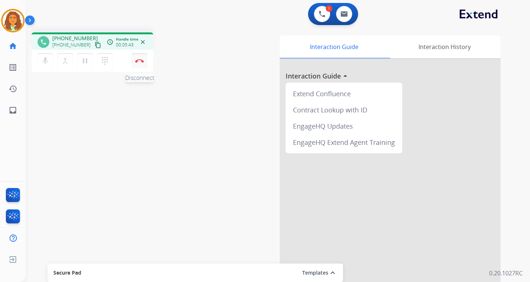
click at [141, 59] on img at bounding box center [139, 61] width 9 height 4
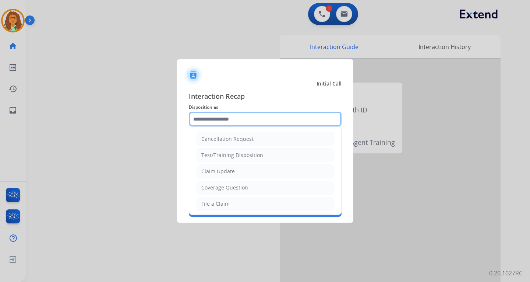
click at [255, 115] on input "text" at bounding box center [265, 119] width 153 height 15
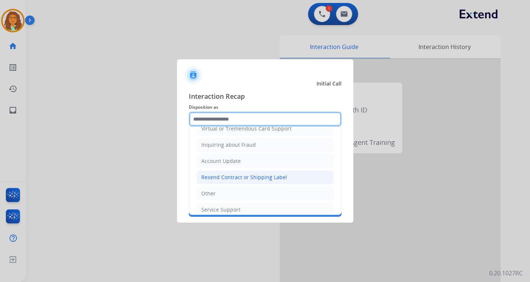
scroll to position [115, 0]
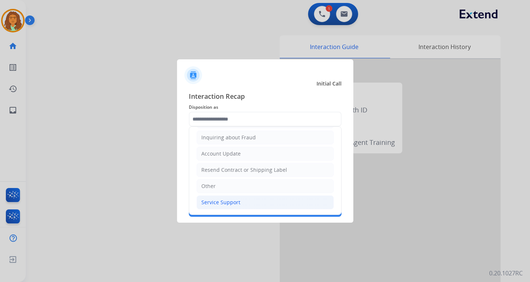
click at [217, 201] on div "Service Support" at bounding box center [220, 201] width 39 height 7
type input "**********"
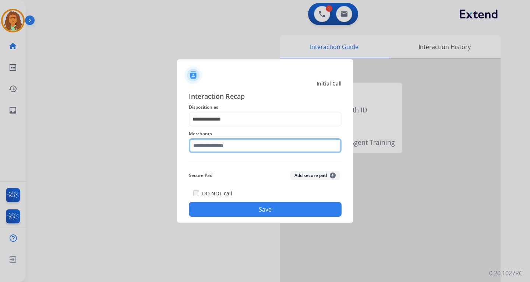
click at [218, 148] on input "text" at bounding box center [265, 145] width 153 height 15
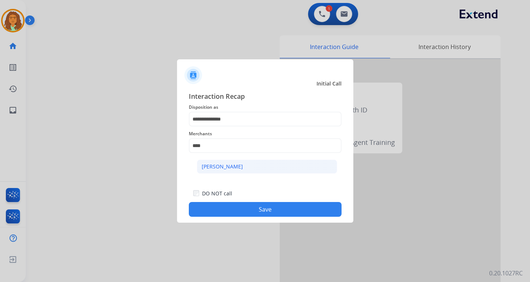
click at [229, 166] on div "[PERSON_NAME]" at bounding box center [222, 166] width 41 height 7
type input "**********"
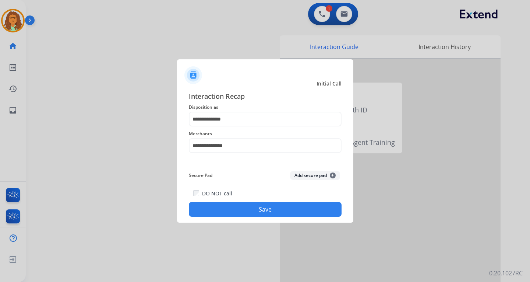
click at [268, 208] on button "Save" at bounding box center [265, 209] width 153 height 15
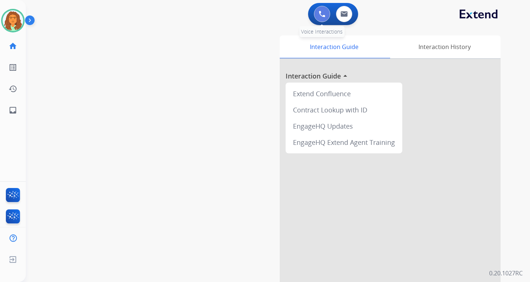
click at [321, 16] on img at bounding box center [322, 14] width 7 height 7
click at [323, 12] on img at bounding box center [322, 14] width 7 height 7
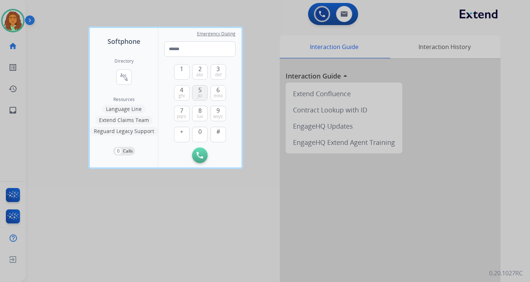
click at [201, 94] on span "jkl" at bounding box center [200, 96] width 4 height 6
drag, startPoint x: 180, startPoint y: 70, endPoint x: 184, endPoint y: 81, distance: 12.0
click at [180, 70] on span "1" at bounding box center [181, 68] width 3 height 9
click at [183, 90] on span "4" at bounding box center [181, 89] width 3 height 9
click at [216, 70] on button "3 def" at bounding box center [218, 71] width 15 height 15
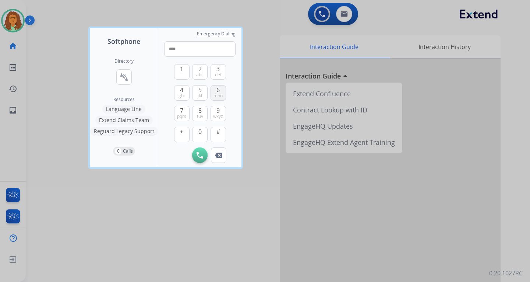
click at [218, 88] on span "6" at bounding box center [217, 89] width 3 height 9
click at [219, 90] on span "6" at bounding box center [217, 89] width 3 height 9
click at [198, 131] on span "0" at bounding box center [199, 131] width 3 height 9
click at [199, 131] on span "0" at bounding box center [199, 131] width 3 height 9
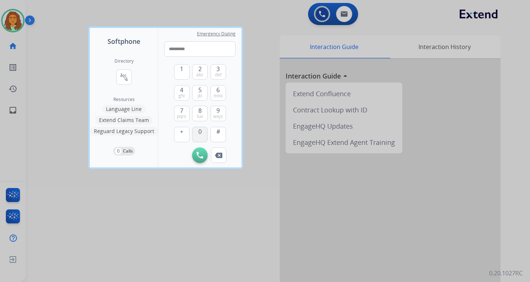
click at [199, 131] on span "0" at bounding box center [199, 131] width 3 height 9
type input "**********"
click at [198, 154] on img at bounding box center [200, 155] width 7 height 7
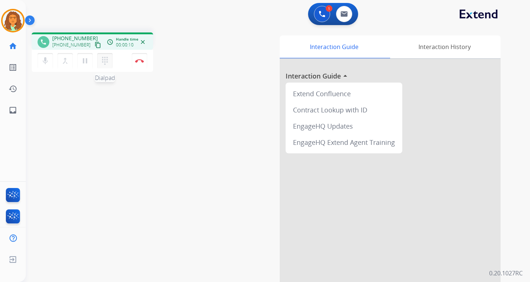
click at [105, 63] on mat-icon "dialpad" at bounding box center [105, 60] width 9 height 9
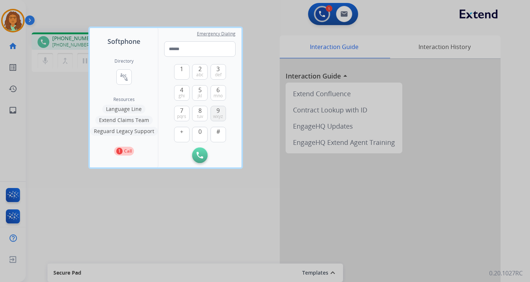
click at [220, 115] on span "wxyz" at bounding box center [218, 116] width 10 height 6
type input "*"
click at [262, 95] on div at bounding box center [265, 141] width 530 height 282
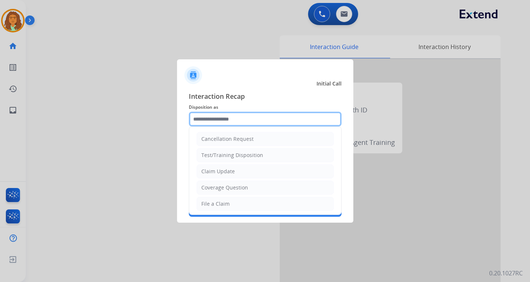
click at [229, 121] on input "text" at bounding box center [265, 119] width 153 height 15
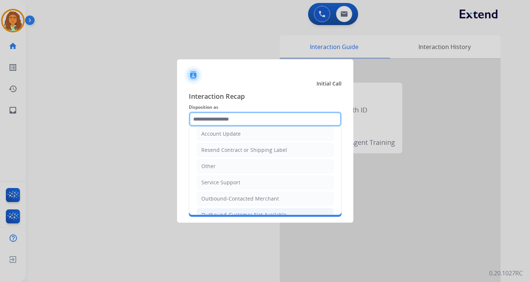
scroll to position [147, 0]
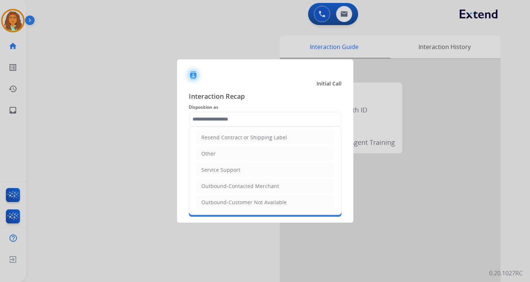
click at [223, 169] on div "Service Support" at bounding box center [220, 169] width 39 height 7
type input "**********"
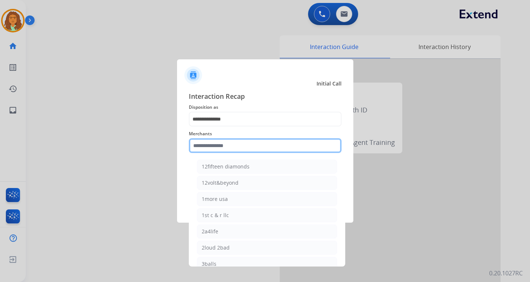
click at [204, 147] on input "text" at bounding box center [265, 145] width 153 height 15
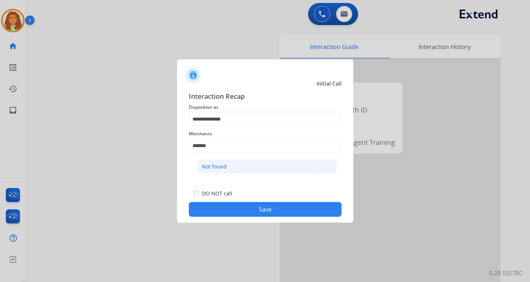
click at [222, 165] on div "Not found" at bounding box center [214, 166] width 25 height 7
type input "*********"
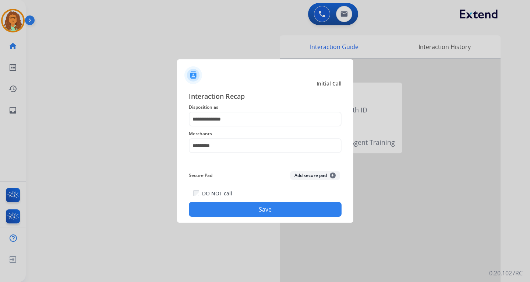
click at [255, 208] on button "Save" at bounding box center [265, 209] width 153 height 15
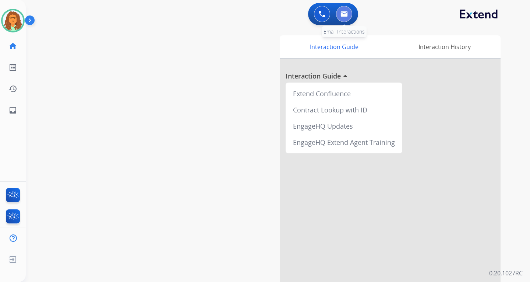
click at [342, 12] on img at bounding box center [344, 14] width 7 height 6
select select "**********"
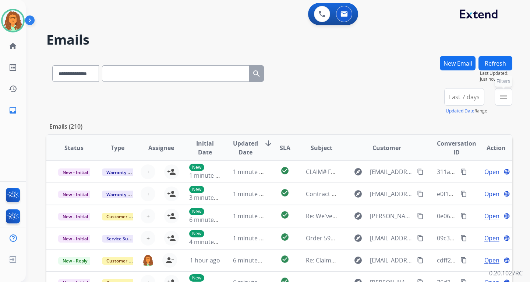
click at [380, 98] on mat-icon "menu" at bounding box center [503, 96] width 9 height 9
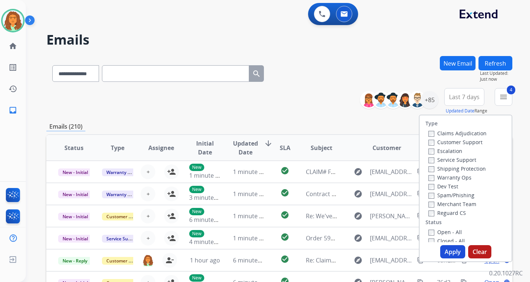
click at [380, 250] on button "Apply" at bounding box center [452, 251] width 25 height 13
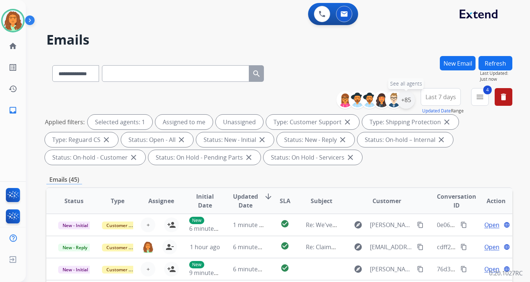
click at [380, 99] on div "+85" at bounding box center [406, 100] width 18 height 18
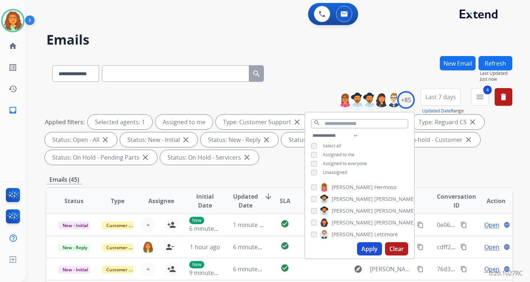
click at [367, 246] on button "Apply" at bounding box center [369, 248] width 25 height 13
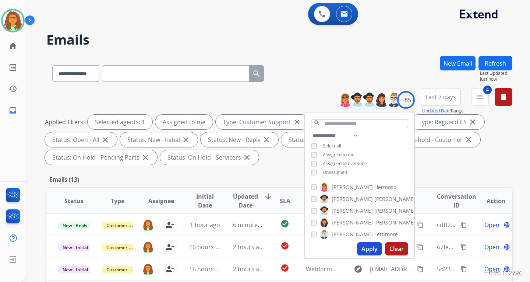
click at [380, 168] on div "**********" at bounding box center [279, 264] width 466 height 416
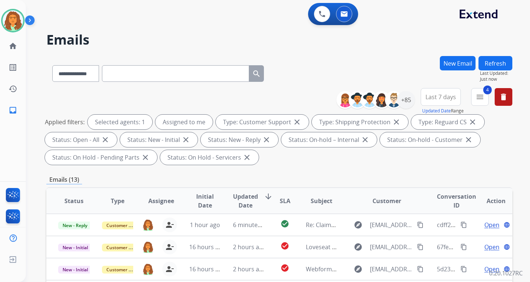
click at [380, 98] on span "Last 7 days" at bounding box center [441, 96] width 31 height 3
click at [380, 187] on div "Last 90 days" at bounding box center [438, 186] width 40 height 11
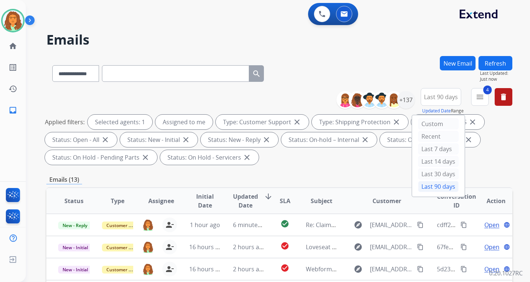
click at [380, 165] on div "**********" at bounding box center [279, 128] width 466 height 80
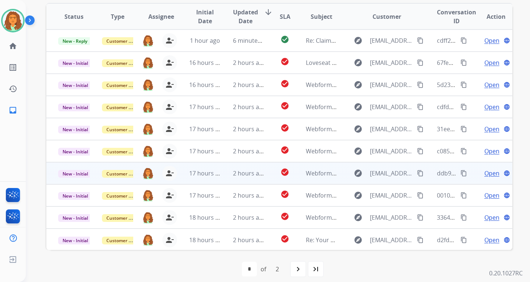
scroll to position [1, 0]
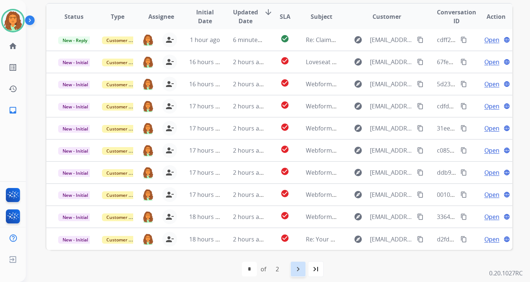
click at [298, 269] on mat-icon "navigate_next" at bounding box center [298, 268] width 9 height 9
select select "*"
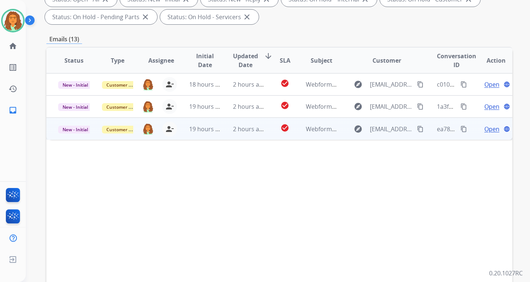
scroll to position [147, 0]
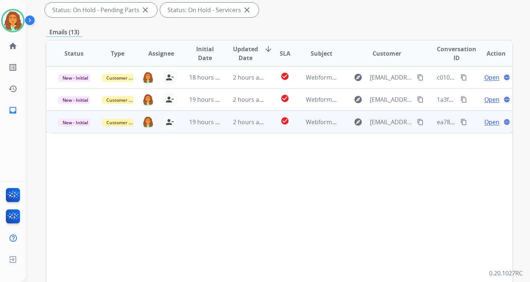
click at [259, 128] on td "2 hours ago" at bounding box center [243, 121] width 44 height 22
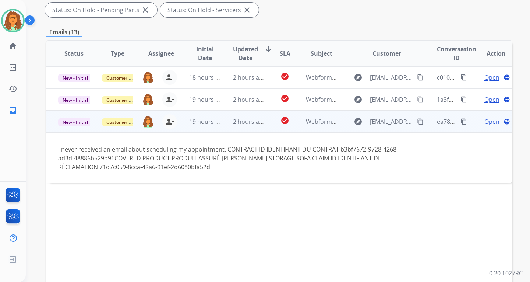
click at [380, 120] on mat-icon "content_copy" at bounding box center [464, 121] width 7 height 7
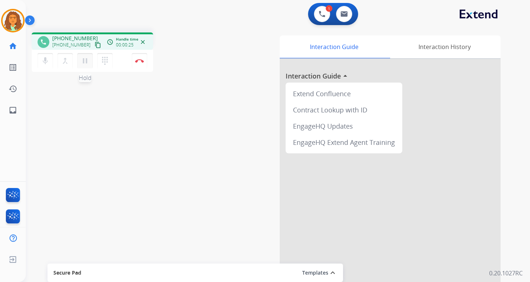
click at [85, 60] on mat-icon "pause" at bounding box center [85, 60] width 9 height 9
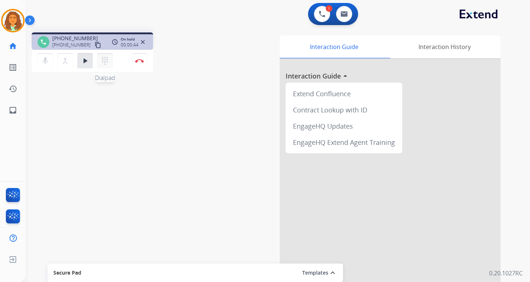
click at [103, 60] on mat-icon "dialpad" at bounding box center [105, 60] width 9 height 9
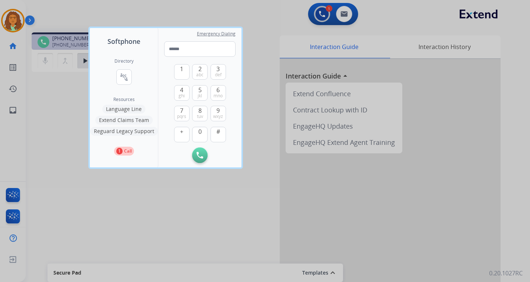
click at [126, 108] on button "Language Line" at bounding box center [123, 109] width 43 height 9
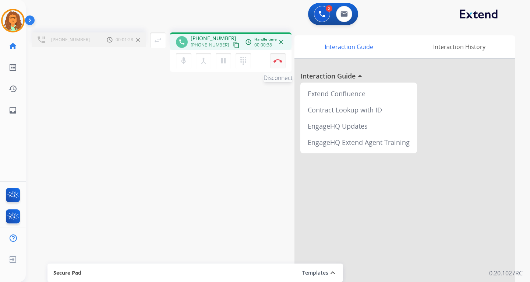
click at [278, 61] on img at bounding box center [278, 61] width 9 height 4
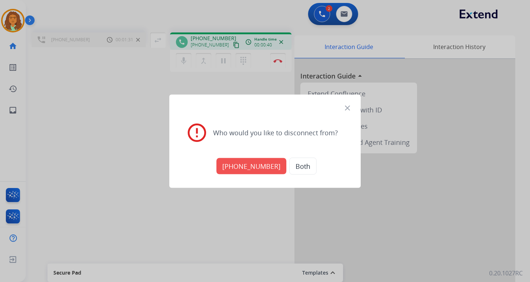
click at [272, 165] on button "[PHONE_NUMBER]" at bounding box center [251, 166] width 70 height 16
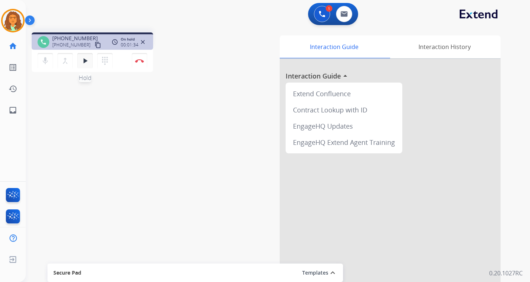
click at [85, 60] on mat-icon "play_arrow" at bounding box center [85, 60] width 9 height 9
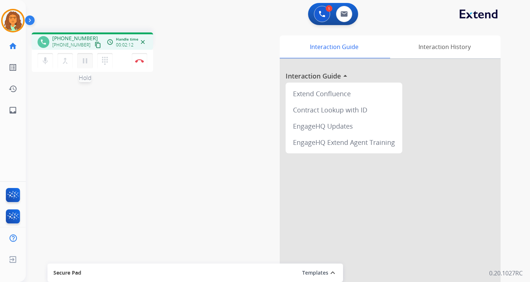
click at [86, 59] on mat-icon "pause" at bounding box center [85, 60] width 9 height 9
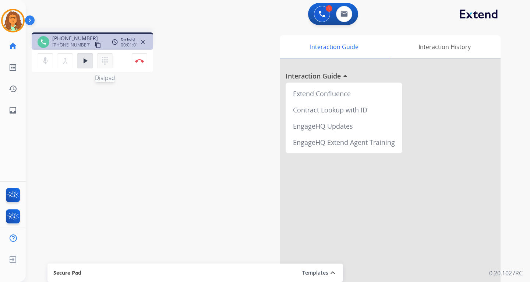
click at [106, 60] on mat-icon "dialpad" at bounding box center [105, 60] width 9 height 9
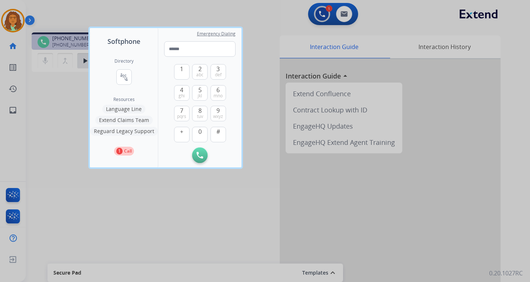
click at [131, 109] on button "Language Line" at bounding box center [123, 109] width 43 height 9
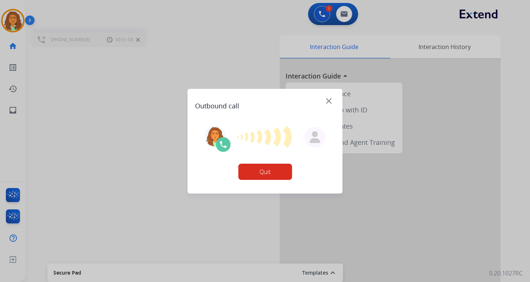
drag, startPoint x: 246, startPoint y: 99, endPoint x: 226, endPoint y: 79, distance: 28.6
click at [226, 79] on div at bounding box center [265, 141] width 530 height 282
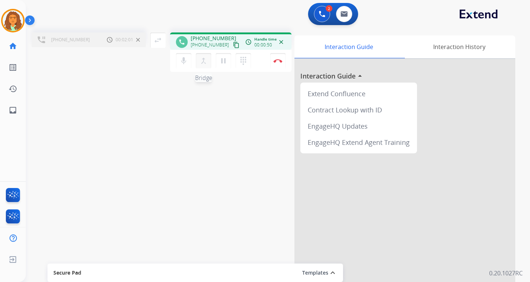
click at [203, 60] on mat-icon "merge_type" at bounding box center [203, 60] width 9 height 9
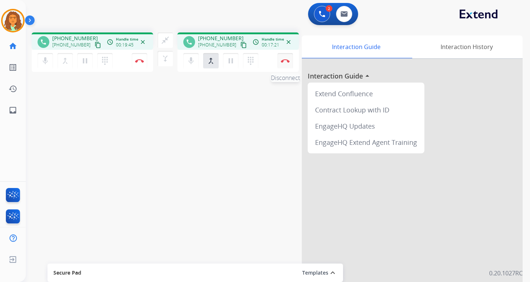
click at [285, 59] on button "Disconnect" at bounding box center [285, 60] width 15 height 15
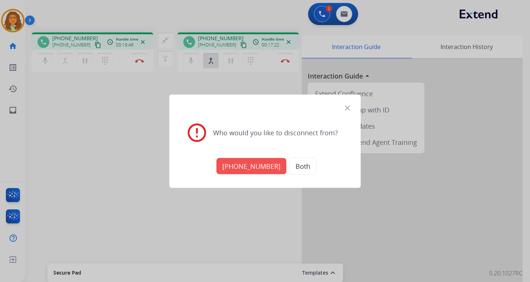
click at [302, 164] on button "Both" at bounding box center [302, 165] width 27 height 17
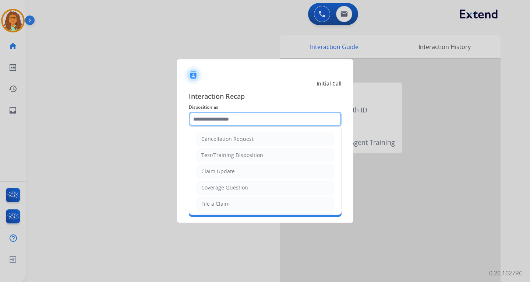
click at [219, 117] on input "text" at bounding box center [265, 119] width 153 height 15
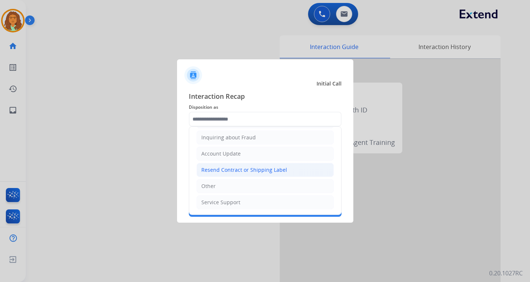
click at [219, 167] on div "Resend Contract or Shipping Label" at bounding box center [244, 169] width 86 height 7
type input "**********"
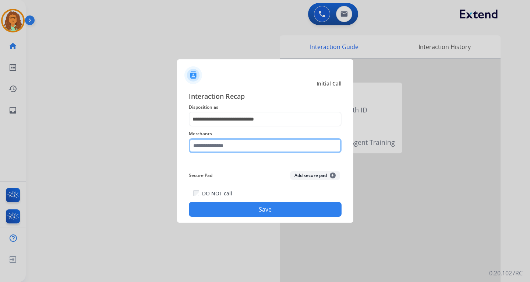
click at [215, 143] on input "text" at bounding box center [265, 145] width 153 height 15
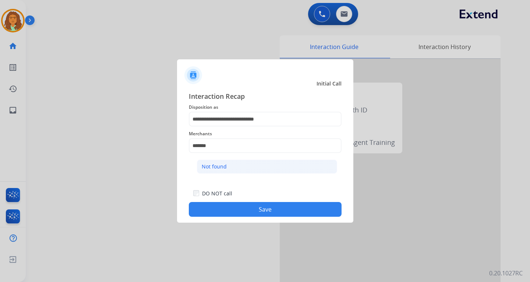
click at [224, 168] on div "Not found" at bounding box center [214, 166] width 25 height 7
type input "*********"
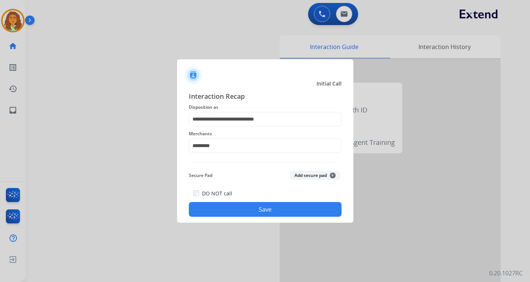
click at [244, 206] on button "Save" at bounding box center [265, 209] width 153 height 15
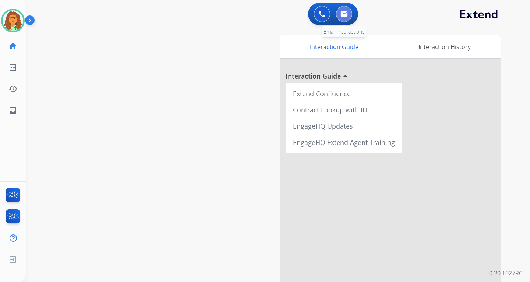
click at [345, 13] on img at bounding box center [344, 14] width 7 height 6
select select "**********"
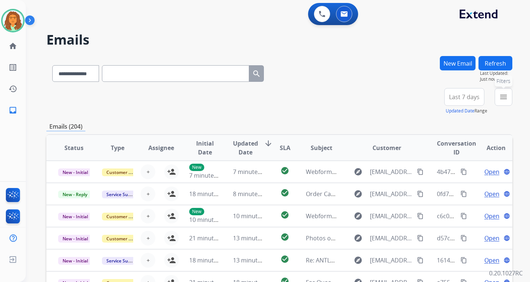
click at [380, 94] on mat-icon "menu" at bounding box center [503, 96] width 9 height 9
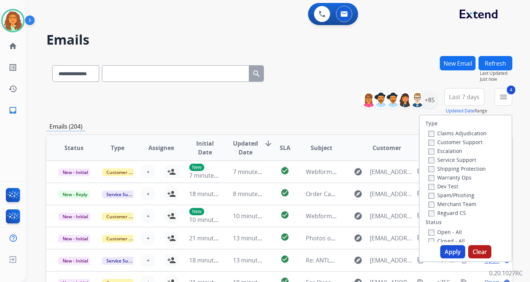
click at [380, 251] on button "Apply" at bounding box center [452, 251] width 25 height 13
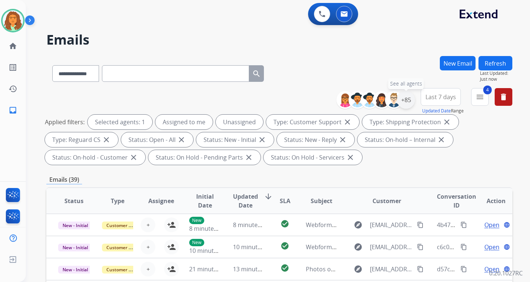
click at [380, 99] on div "+85" at bounding box center [406, 100] width 18 height 18
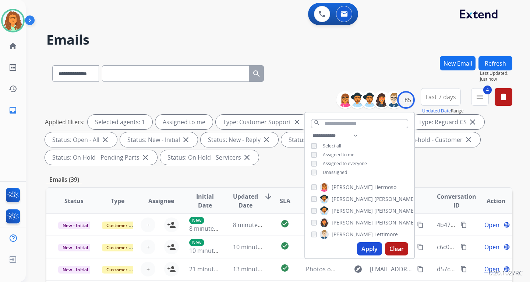
click at [371, 245] on button "Apply" at bounding box center [369, 248] width 25 height 13
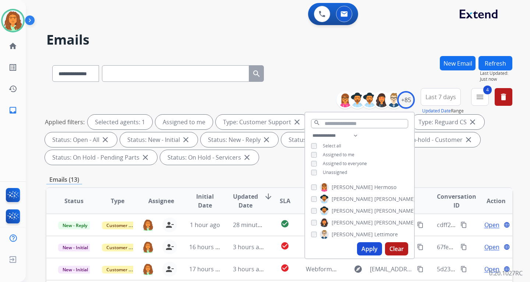
click at [380, 161] on div "Applied filters: Selected agents: 1 Assigned to me Type: Customer Support close…" at bounding box center [278, 139] width 466 height 50
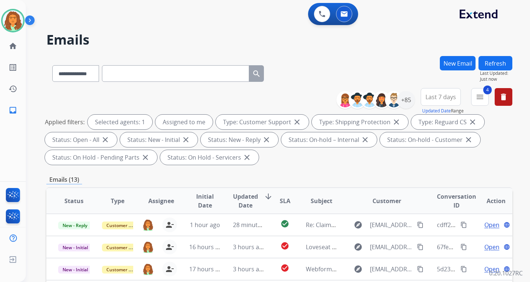
click at [380, 98] on span "Last 7 days" at bounding box center [441, 96] width 31 height 3
click at [380, 186] on div "Last 90 days" at bounding box center [438, 186] width 40 height 11
click at [369, 171] on div "**********" at bounding box center [279, 264] width 466 height 416
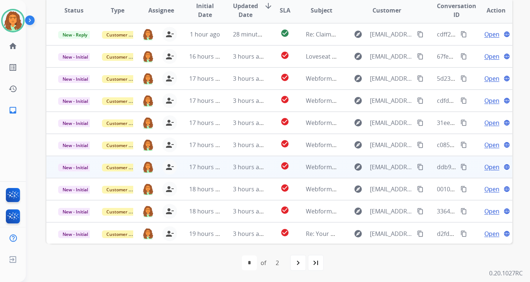
scroll to position [1, 0]
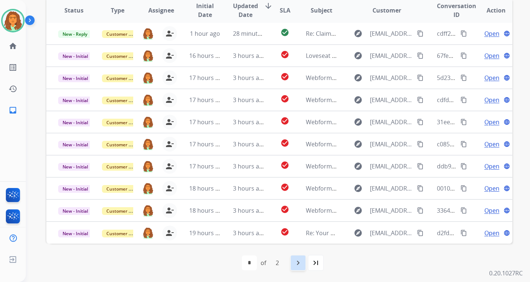
click at [294, 260] on mat-icon "navigate_next" at bounding box center [298, 262] width 9 height 9
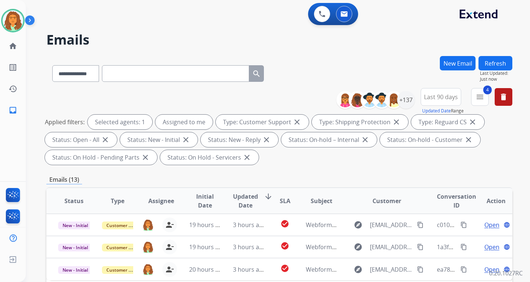
scroll to position [184, 0]
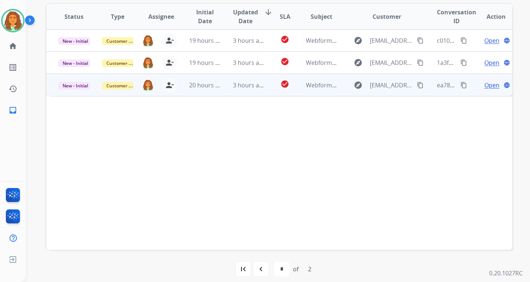
click at [299, 92] on td "Webform from [EMAIL_ADDRESS][DOMAIN_NAME] on [DATE]" at bounding box center [316, 85] width 44 height 22
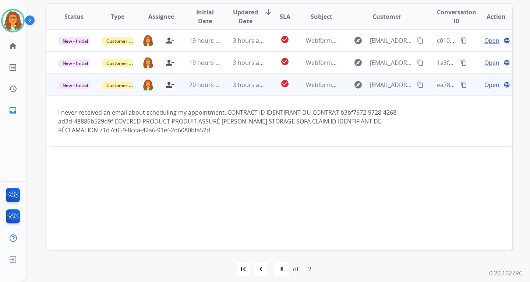
click at [380, 84] on span "Open" at bounding box center [491, 84] width 15 height 9
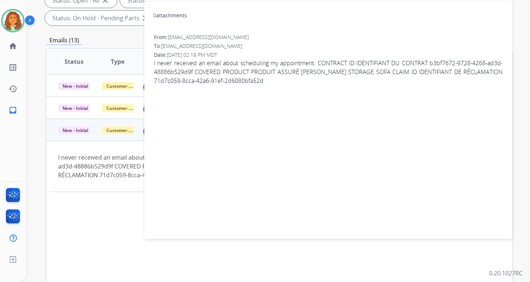
scroll to position [0, 0]
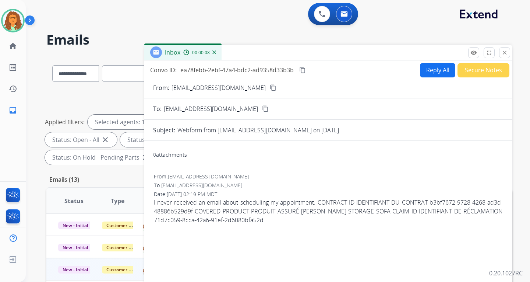
click at [380, 72] on button "Reply All" at bounding box center [437, 70] width 35 height 14
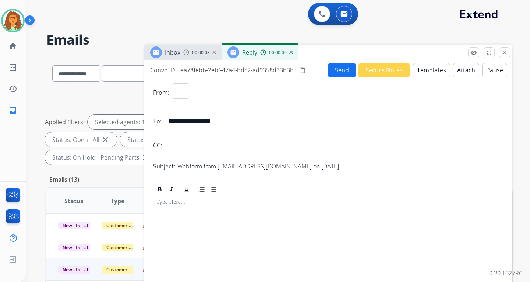
select select "**********"
click at [380, 70] on button "Templates" at bounding box center [431, 70] width 37 height 14
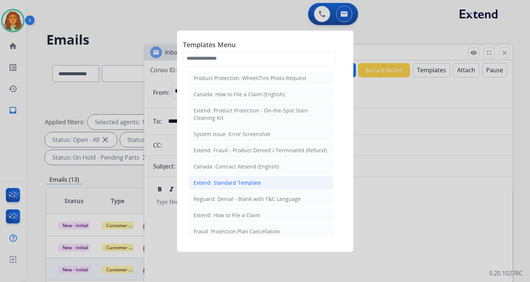
click at [215, 181] on div "Extend: Standard Template" at bounding box center [227, 182] width 67 height 7
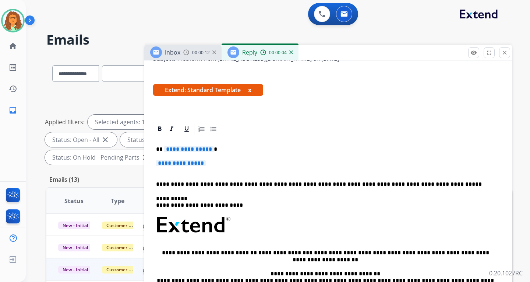
scroll to position [110, 0]
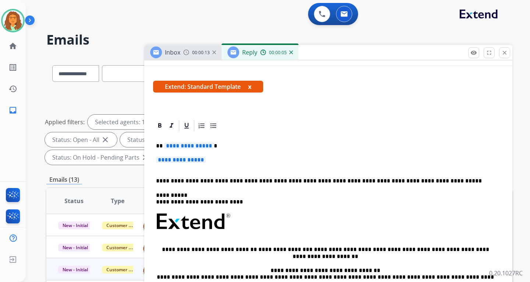
click at [208, 145] on span "**********" at bounding box center [189, 145] width 50 height 6
click at [186, 160] on span "**********" at bounding box center [181, 159] width 50 height 6
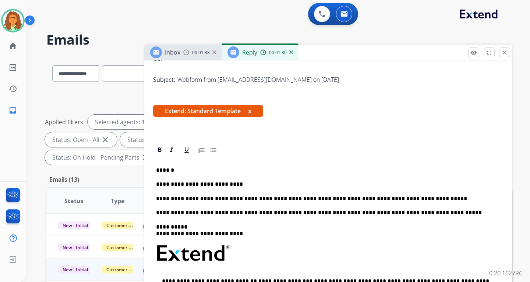
scroll to position [0, 0]
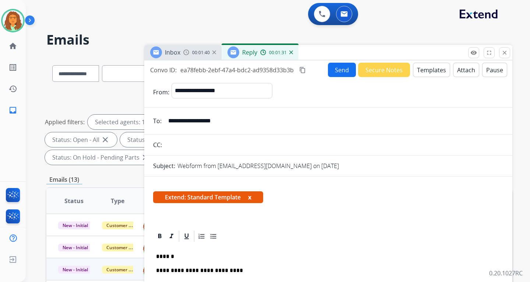
click at [338, 68] on button "Send" at bounding box center [342, 70] width 28 height 14
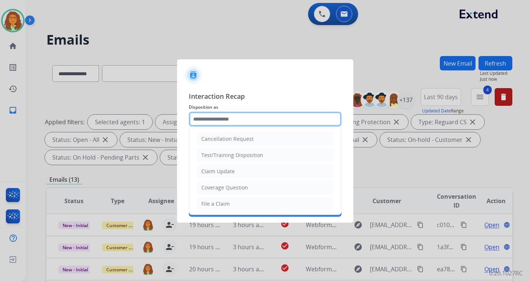
click at [208, 121] on input "text" at bounding box center [265, 119] width 153 height 15
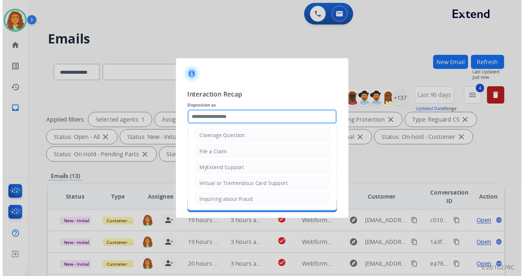
scroll to position [110, 0]
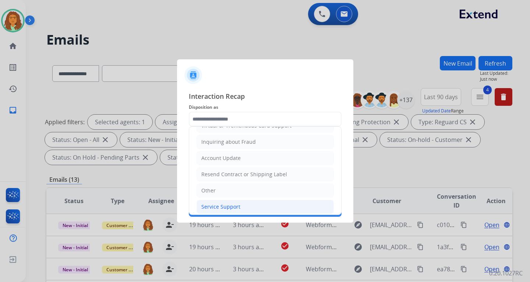
click at [224, 207] on div "Service Support" at bounding box center [220, 206] width 39 height 7
type input "**********"
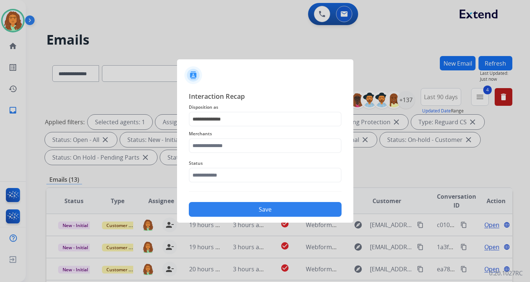
click at [202, 136] on span "Merchants" at bounding box center [265, 133] width 153 height 9
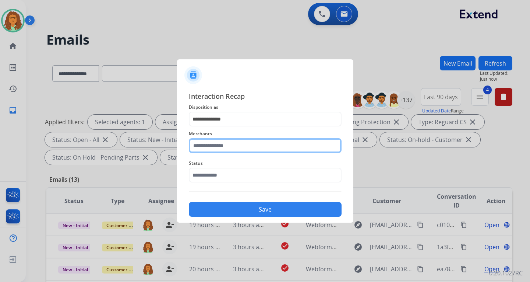
click at [202, 147] on input "text" at bounding box center [265, 145] width 153 height 15
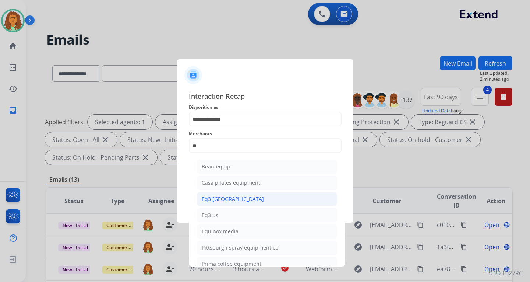
click at [206, 197] on div "Eq3 [GEOGRAPHIC_DATA]" at bounding box center [233, 198] width 62 height 7
type input "**********"
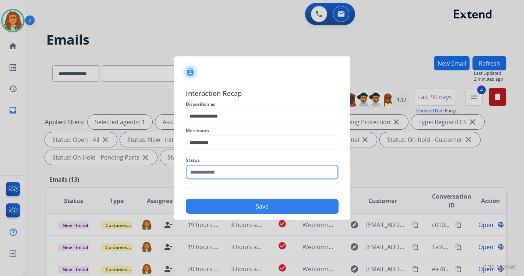
click at [221, 176] on input "text" at bounding box center [262, 172] width 153 height 15
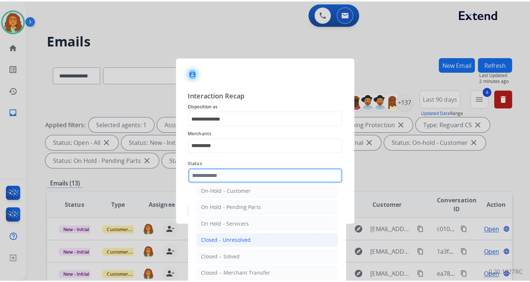
scroll to position [44, 0]
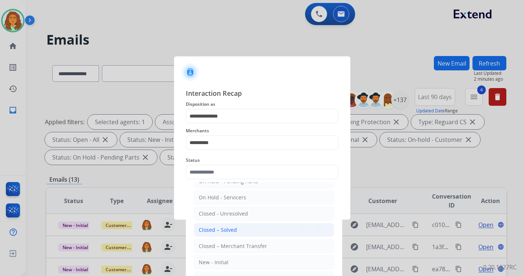
click at [225, 227] on div "Closed – Solved" at bounding box center [218, 229] width 38 height 7
type input "**********"
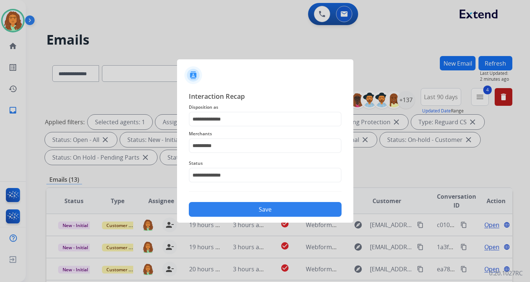
click at [249, 207] on button "Save" at bounding box center [265, 209] width 153 height 15
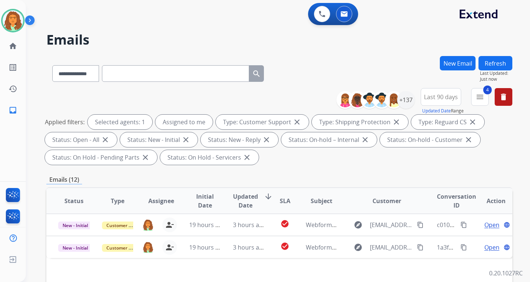
scroll to position [110, 0]
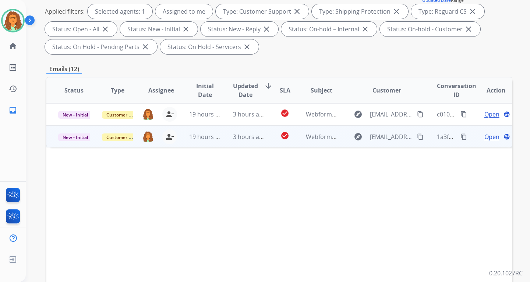
click at [253, 142] on td "3 hours ago" at bounding box center [243, 136] width 44 height 22
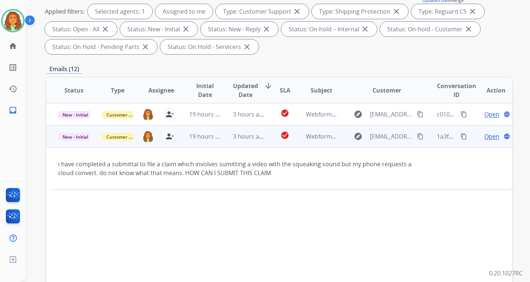
click at [380, 137] on mat-icon "content_copy" at bounding box center [420, 136] width 7 height 7
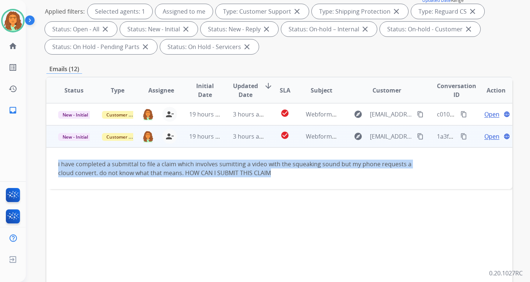
drag, startPoint x: 56, startPoint y: 164, endPoint x: 272, endPoint y: 173, distance: 216.3
click at [272, 173] on td "i have completed a submittal to file a claim which involves sumitting a video w…" at bounding box center [235, 168] width 379 height 42
copy div "i have completed a submittal to file a claim which involves sumitting a video w…"
click at [380, 134] on mat-icon "content_copy" at bounding box center [464, 136] width 7 height 7
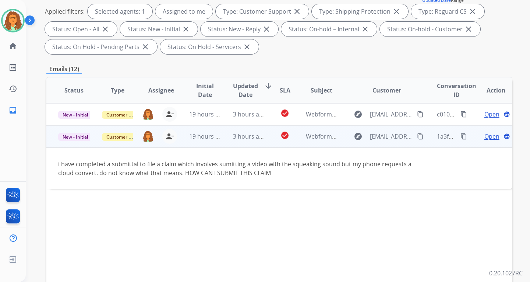
click at [380, 137] on span "Open" at bounding box center [491, 136] width 15 height 9
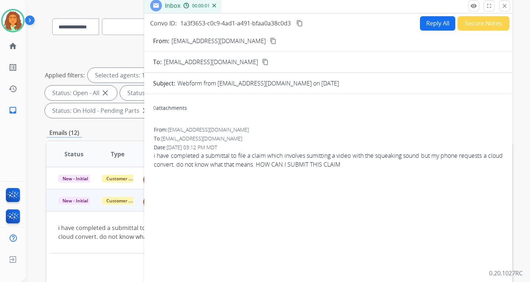
scroll to position [0, 0]
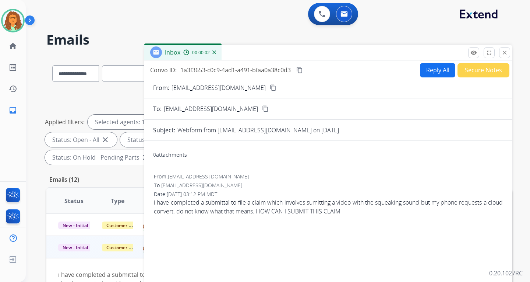
click at [380, 70] on button "Reply All" at bounding box center [437, 70] width 35 height 14
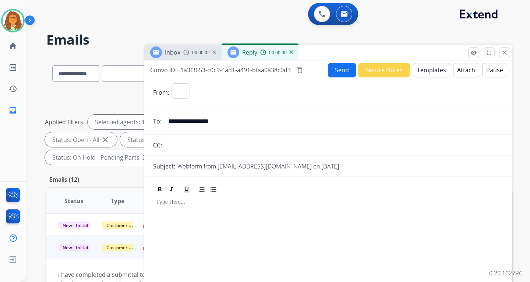
select select "**********"
click at [380, 70] on button "Templates" at bounding box center [431, 70] width 37 height 14
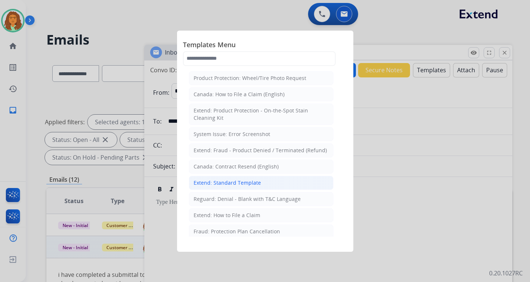
click at [215, 183] on div "Extend: Standard Template" at bounding box center [227, 182] width 67 height 7
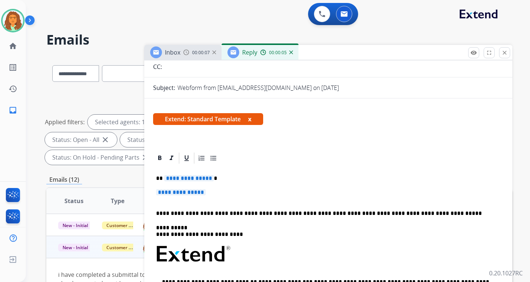
scroll to position [110, 0]
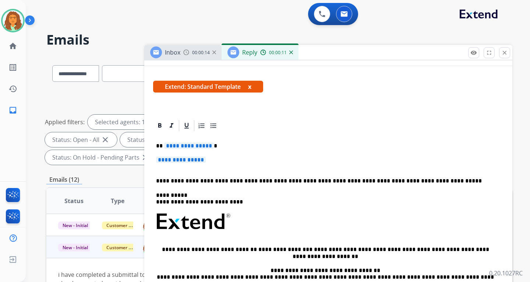
click at [173, 145] on span "**********" at bounding box center [189, 145] width 50 height 6
click at [170, 159] on span "**********" at bounding box center [181, 159] width 50 height 6
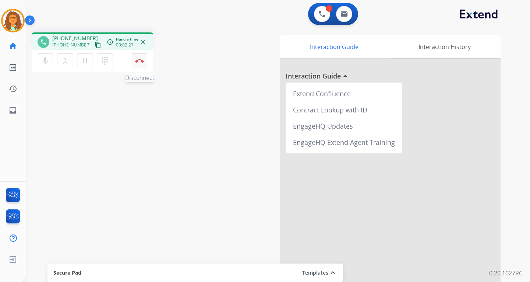
click at [141, 60] on img at bounding box center [139, 61] width 9 height 4
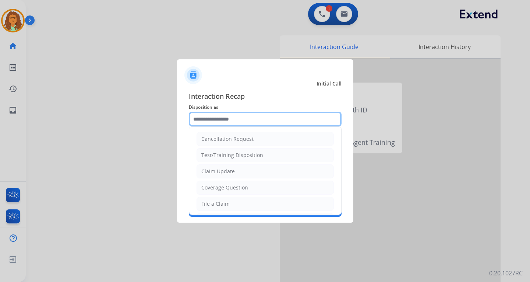
click at [217, 120] on input "text" at bounding box center [265, 119] width 153 height 15
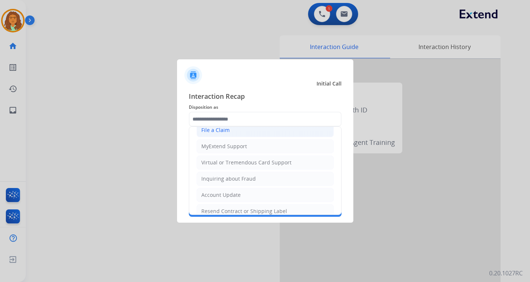
click at [223, 131] on div "File a Claim" at bounding box center [215, 129] width 28 height 7
type input "**********"
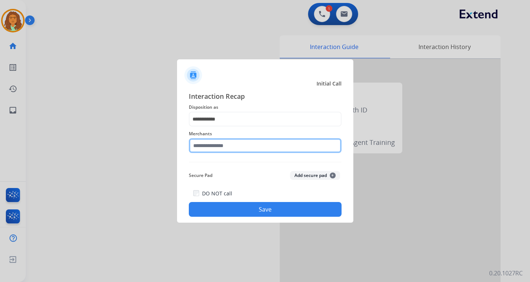
click at [221, 143] on input "text" at bounding box center [265, 145] width 153 height 15
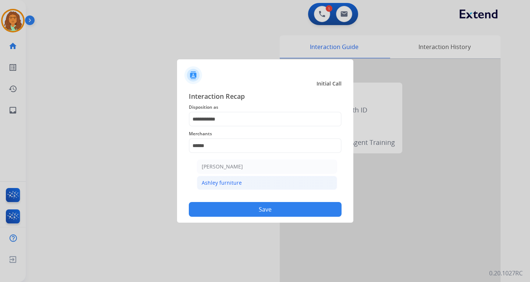
click at [219, 183] on div "Ashley furniture" at bounding box center [222, 182] width 40 height 7
type input "**********"
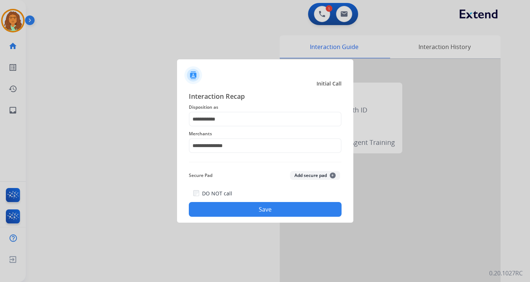
click at [260, 207] on button "Save" at bounding box center [265, 209] width 153 height 15
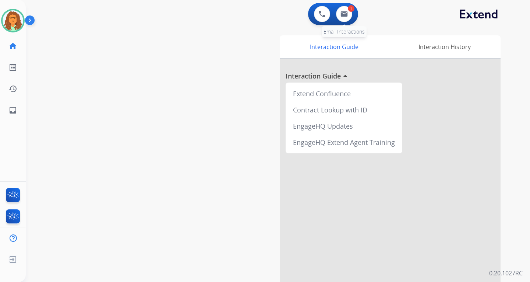
click at [352, 8] on div "1" at bounding box center [351, 8] width 7 height 7
click at [347, 12] on img at bounding box center [344, 14] width 7 height 6
select select "**********"
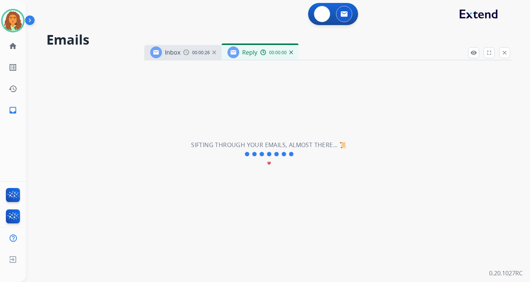
select select "**********"
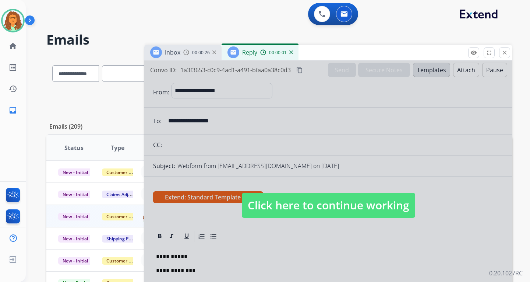
click at [357, 201] on span "Click here to continue working" at bounding box center [328, 205] width 173 height 25
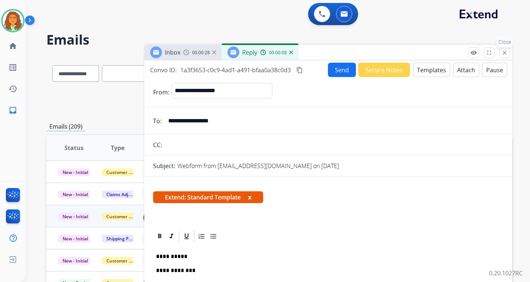
click at [380, 51] on mat-icon "close" at bounding box center [504, 52] width 7 height 7
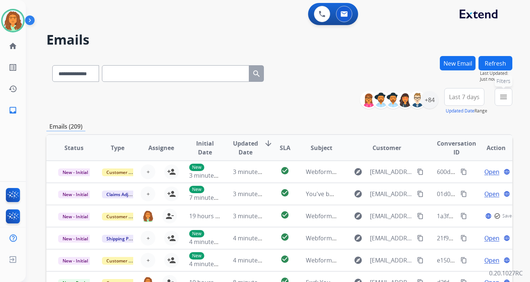
click at [380, 102] on button "menu Filters" at bounding box center [504, 97] width 18 height 18
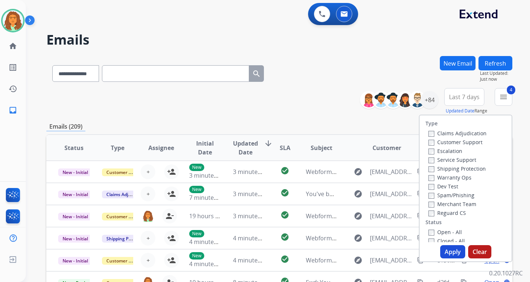
click at [380, 254] on button "Apply" at bounding box center [452, 251] width 25 height 13
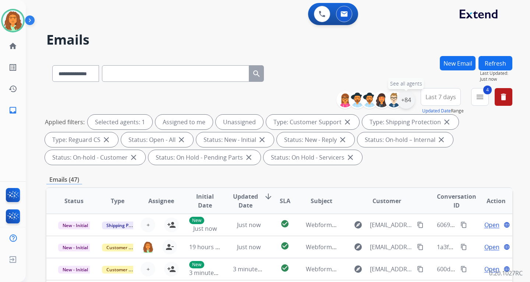
click at [380, 99] on div "+84" at bounding box center [406, 100] width 18 height 18
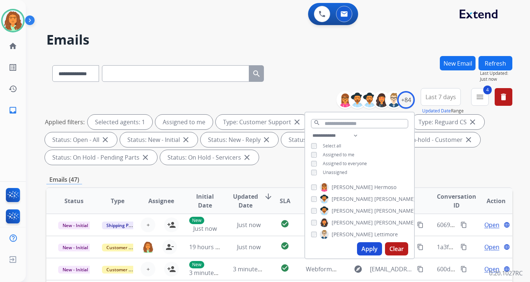
click at [367, 246] on button "Apply" at bounding box center [369, 248] width 25 height 13
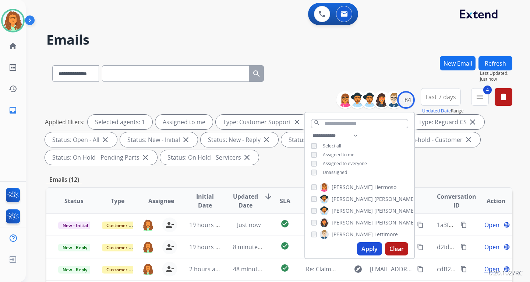
click at [380, 161] on div "Applied filters: Selected agents: 1 Assigned to me Type: Customer Support close…" at bounding box center [278, 139] width 466 height 50
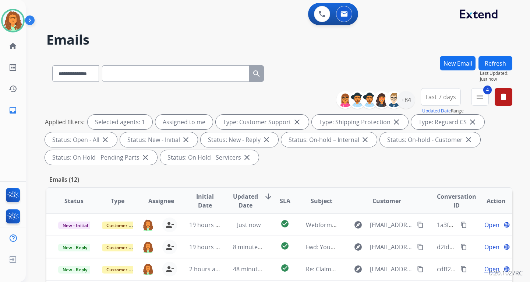
click at [380, 98] on span "Last 7 days" at bounding box center [441, 96] width 31 height 3
click at [380, 184] on div "Last 90 days" at bounding box center [438, 186] width 40 height 11
click at [380, 160] on div "Applied filters: Selected agents: 1 Assigned to me Type: Customer Support close…" at bounding box center [278, 139] width 466 height 50
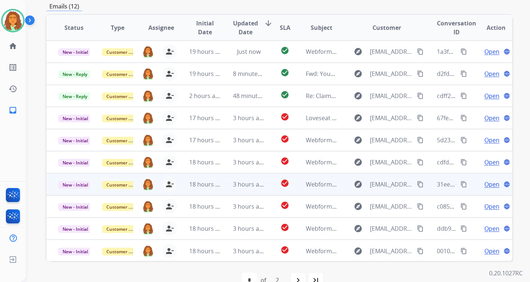
scroll to position [184, 0]
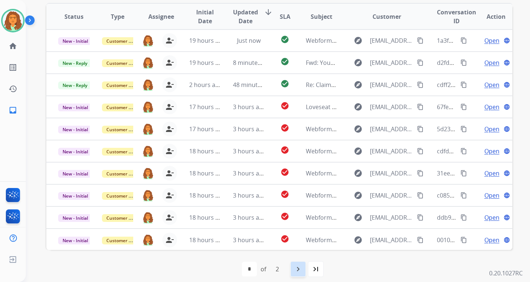
click at [298, 268] on mat-icon "navigate_next" at bounding box center [298, 268] width 9 height 9
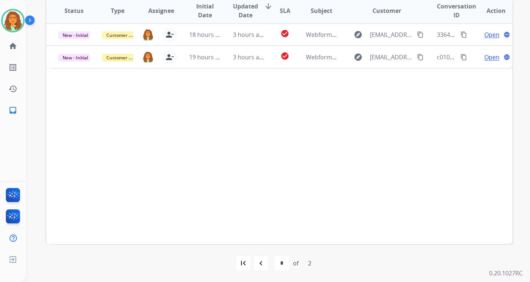
scroll to position [190, 0]
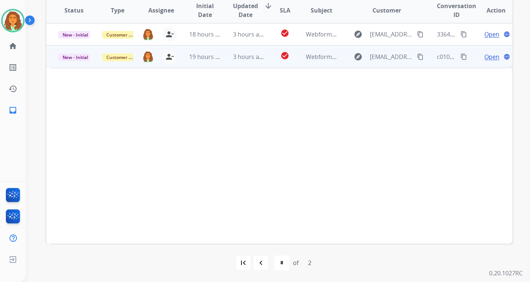
click at [267, 63] on td "check_circle" at bounding box center [279, 56] width 29 height 22
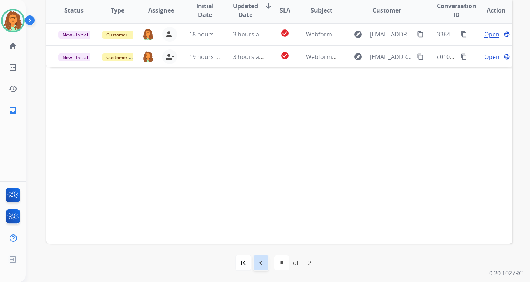
click at [261, 263] on mat-icon "navigate_before" at bounding box center [261, 262] width 9 height 9
select select "*"
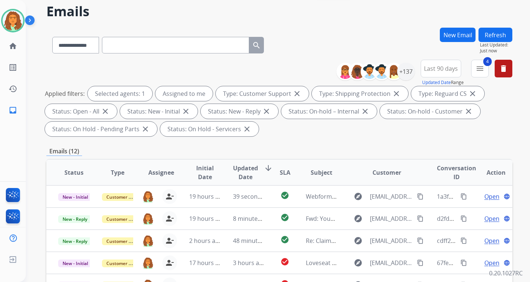
scroll to position [74, 0]
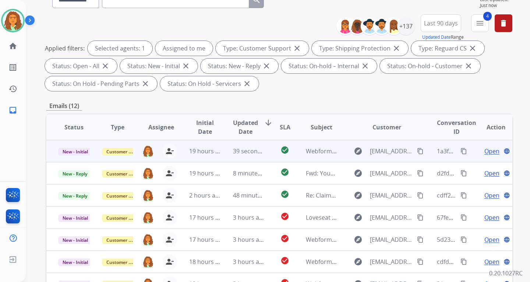
click at [321, 157] on td "Webform from [EMAIL_ADDRESS][DOMAIN_NAME] on [DATE]" at bounding box center [316, 151] width 44 height 22
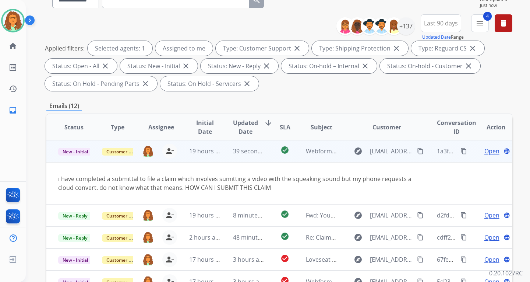
click at [380, 153] on span "Open" at bounding box center [491, 151] width 15 height 9
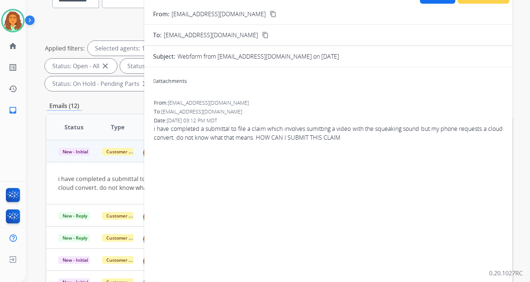
scroll to position [0, 0]
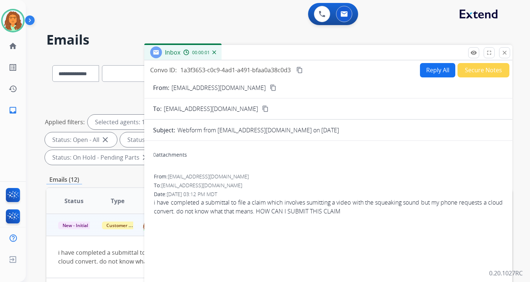
click at [380, 73] on button "Reply All" at bounding box center [437, 70] width 35 height 14
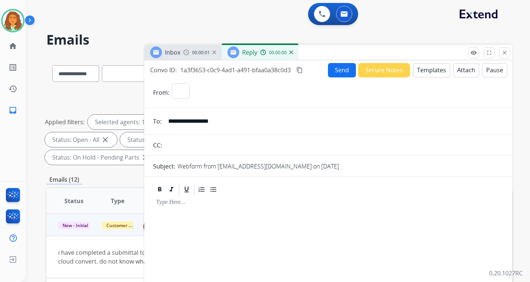
select select "**********"
click at [380, 72] on button "Templates" at bounding box center [431, 70] width 37 height 14
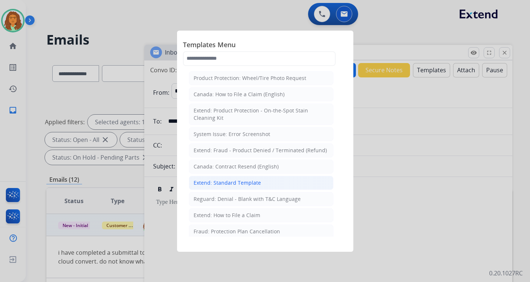
click at [223, 184] on div "Extend: Standard Template" at bounding box center [227, 182] width 67 height 7
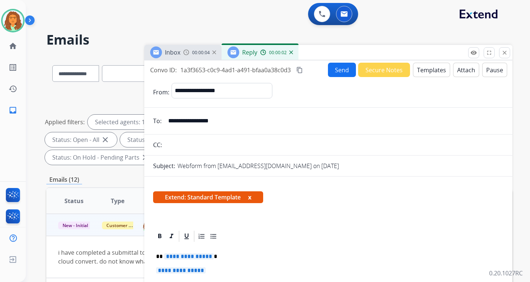
scroll to position [74, 0]
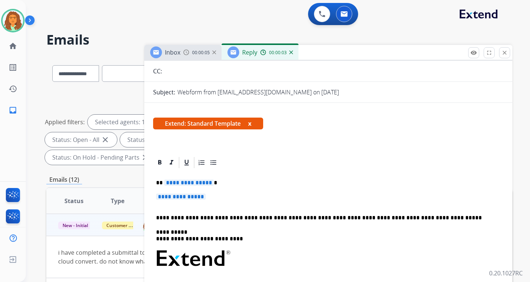
click at [169, 183] on span "**********" at bounding box center [189, 182] width 50 height 6
click at [167, 198] on span "**********" at bounding box center [181, 196] width 50 height 6
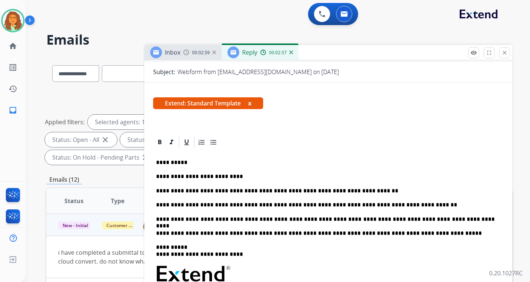
scroll to position [0, 0]
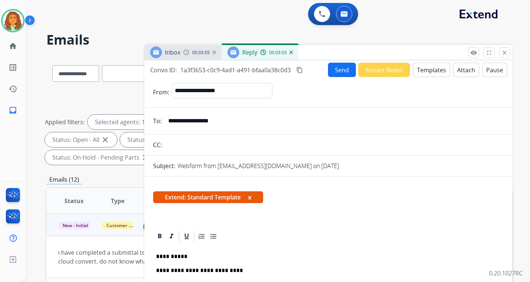
click at [336, 71] on button "Send" at bounding box center [342, 70] width 28 height 14
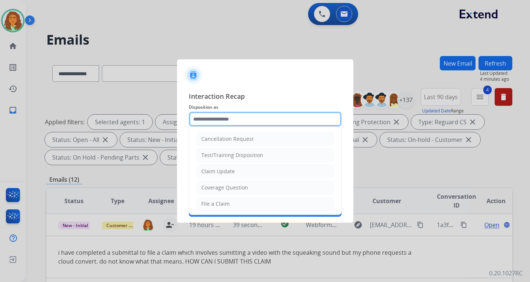
click at [215, 118] on input "text" at bounding box center [265, 119] width 153 height 15
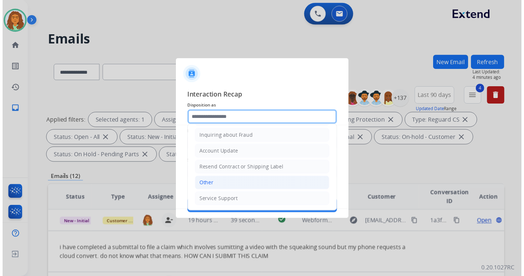
scroll to position [115, 0]
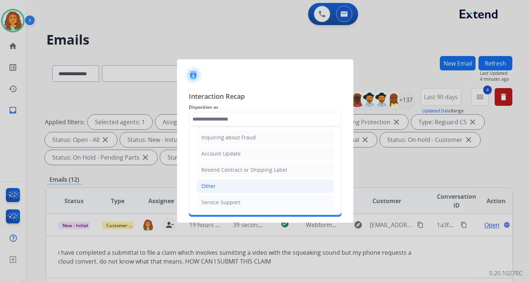
click at [216, 186] on li "Other" at bounding box center [265, 186] width 137 height 14
type input "*****"
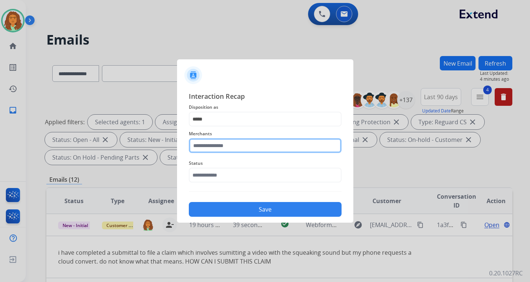
click at [209, 145] on input "text" at bounding box center [265, 145] width 153 height 15
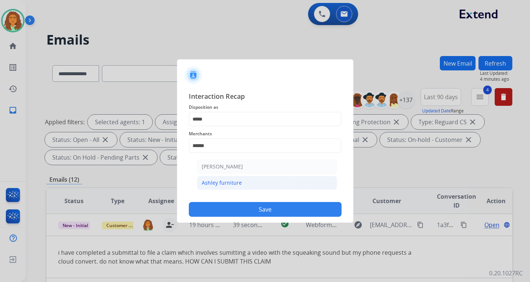
click at [215, 183] on div "Ashley furniture" at bounding box center [222, 182] width 40 height 7
type input "**********"
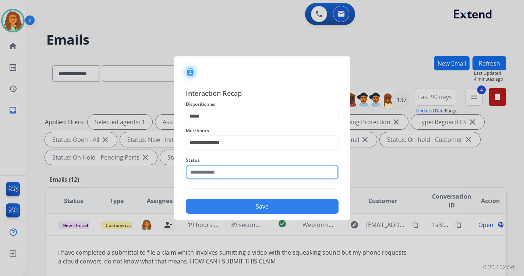
click at [226, 176] on input "text" at bounding box center [262, 172] width 153 height 15
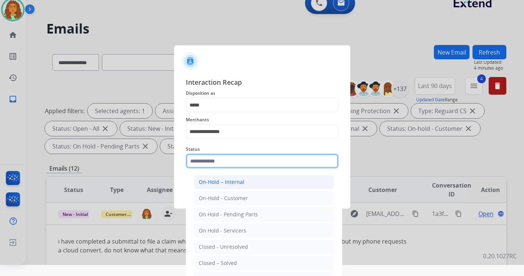
scroll to position [17, 0]
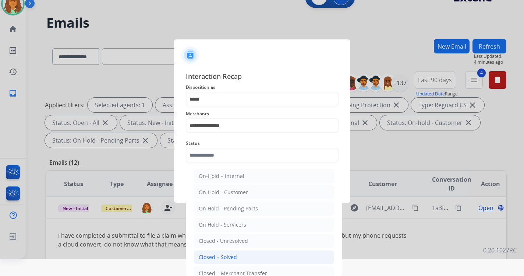
click at [221, 254] on div "Closed – Solved" at bounding box center [218, 256] width 38 height 7
type input "**********"
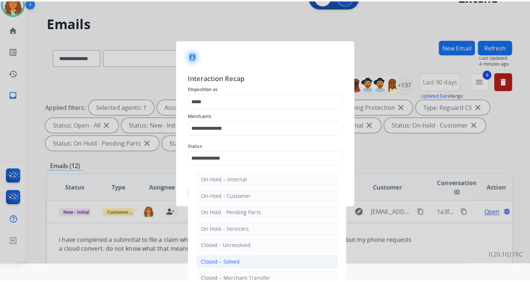
scroll to position [0, 0]
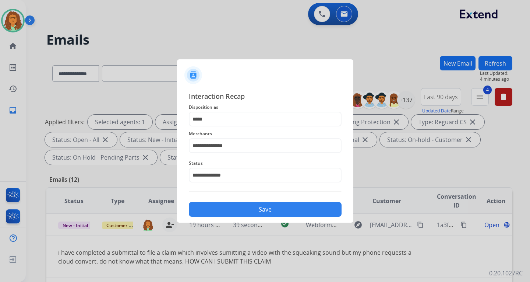
click at [264, 205] on button "Save" at bounding box center [265, 209] width 153 height 15
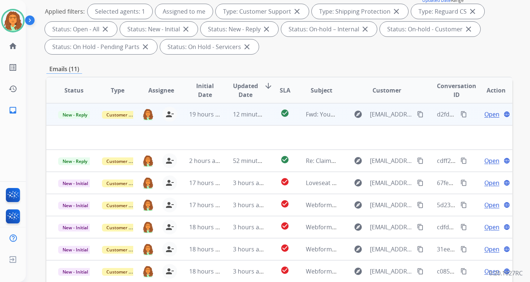
click at [269, 121] on td "check_circle" at bounding box center [279, 114] width 29 height 22
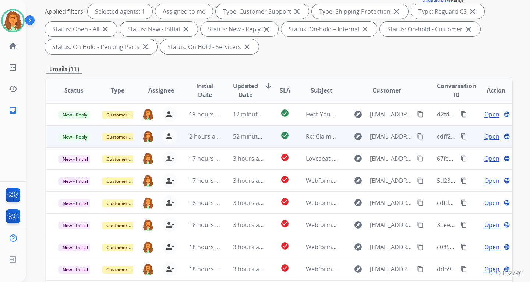
click at [266, 145] on td "check_circle" at bounding box center [279, 136] width 29 height 22
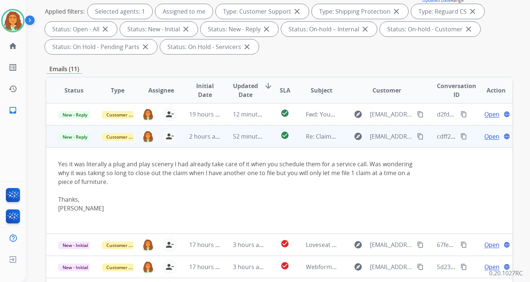
scroll to position [22, 0]
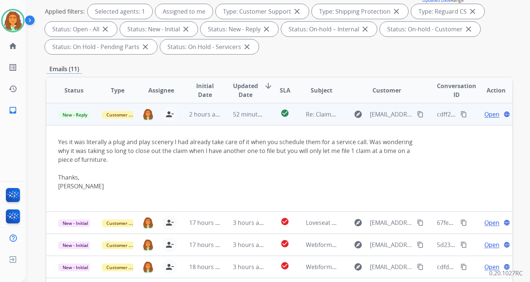
drag, startPoint x: 58, startPoint y: 140, endPoint x: 144, endPoint y: 161, distance: 88.3
click at [144, 161] on td "Yes it was literally a plug and play scenery I had already take care of it when…" at bounding box center [235, 168] width 379 height 86
copy div "Yes it was literally a plug and play scenery I had already take care of it when…"
click at [380, 114] on mat-icon "content_copy" at bounding box center [464, 114] width 7 height 7
click at [380, 113] on mat-icon "content_copy" at bounding box center [420, 114] width 7 height 7
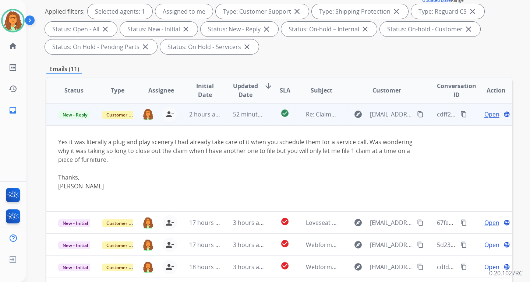
click at [380, 114] on span "Open" at bounding box center [491, 114] width 15 height 9
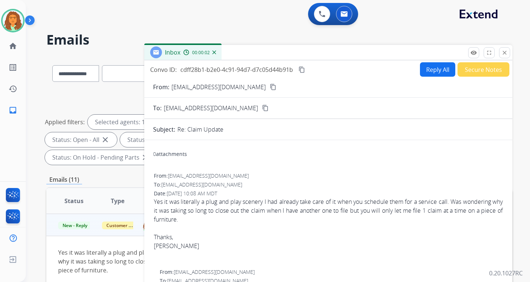
scroll to position [0, 0]
click at [380, 68] on button "Reply All" at bounding box center [437, 70] width 35 height 14
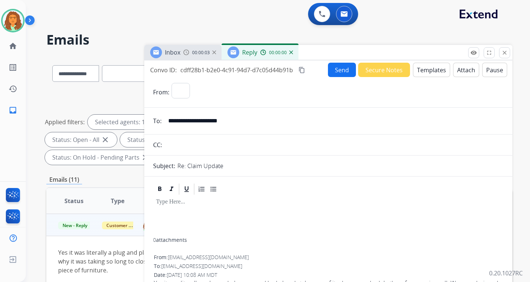
select select "**********"
click at [380, 70] on button "Templates" at bounding box center [431, 70] width 37 height 14
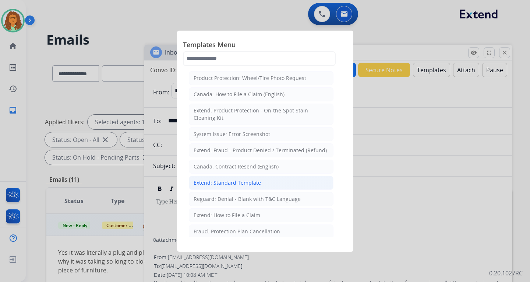
click at [226, 180] on div "Extend: Standard Template" at bounding box center [227, 182] width 67 height 7
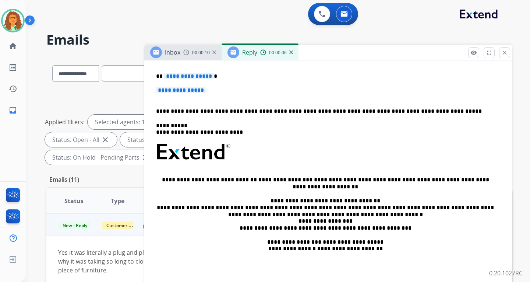
scroll to position [70, 0]
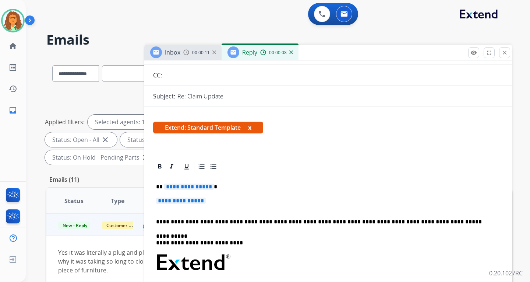
click at [174, 188] on span "**********" at bounding box center [189, 186] width 50 height 6
click at [177, 200] on span "**********" at bounding box center [181, 200] width 50 height 6
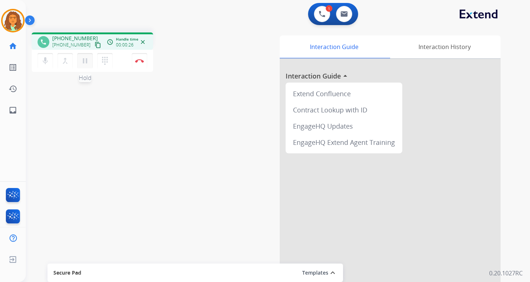
click at [85, 61] on mat-icon "pause" at bounding box center [85, 60] width 9 height 9
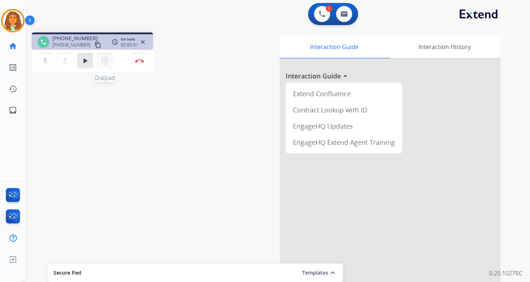
click at [103, 62] on mat-icon "dialpad" at bounding box center [105, 60] width 9 height 9
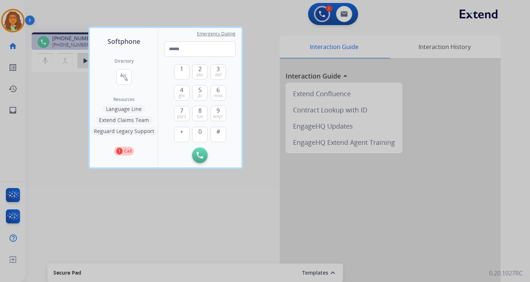
click at [129, 110] on button "Language Line" at bounding box center [123, 109] width 43 height 9
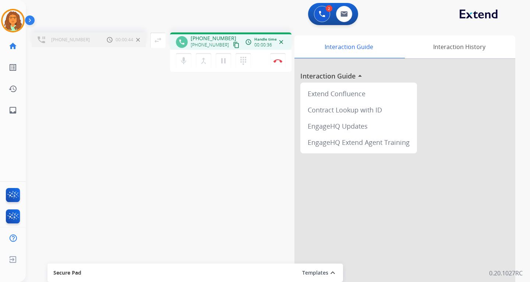
drag, startPoint x: 173, startPoint y: 126, endPoint x: 153, endPoint y: 101, distance: 32.0
click at [153, 101] on div "[PHONE_NUMBER] Call metrics Hold 00:00:44 00:00:44 swap_horiz Break voice bridg…" at bounding box center [269, 180] width 487 height 307
click at [204, 60] on mat-icon "merge_type" at bounding box center [203, 60] width 9 height 9
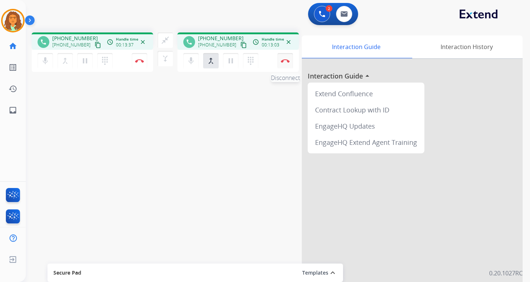
click at [285, 61] on img at bounding box center [285, 61] width 9 height 4
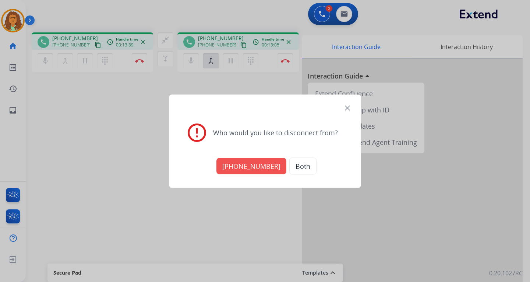
click at [293, 165] on button "Both" at bounding box center [302, 165] width 27 height 17
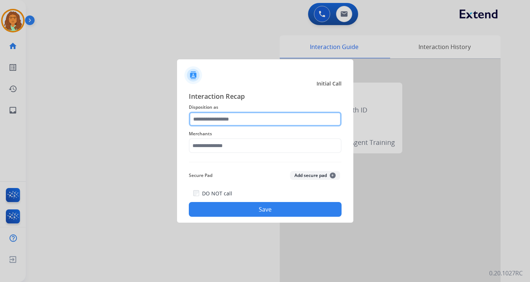
click at [225, 119] on input "text" at bounding box center [265, 119] width 153 height 15
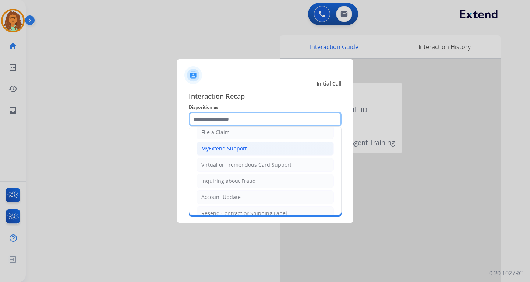
scroll to position [74, 0]
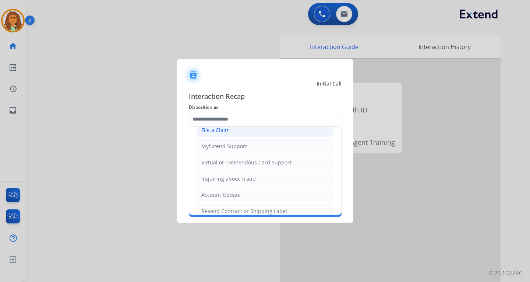
click at [221, 130] on div "File a Claim" at bounding box center [215, 129] width 28 height 7
type input "**********"
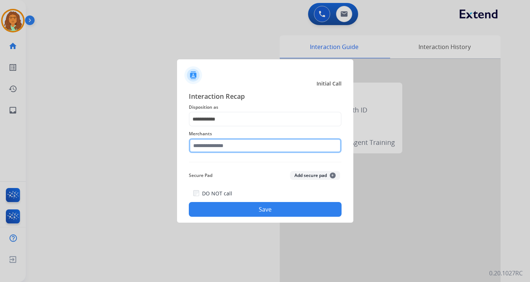
click at [216, 149] on input "text" at bounding box center [265, 145] width 153 height 15
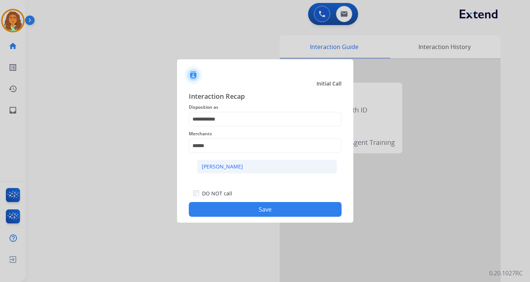
click at [237, 165] on div "[PERSON_NAME]" at bounding box center [222, 166] width 41 height 7
type input "**********"
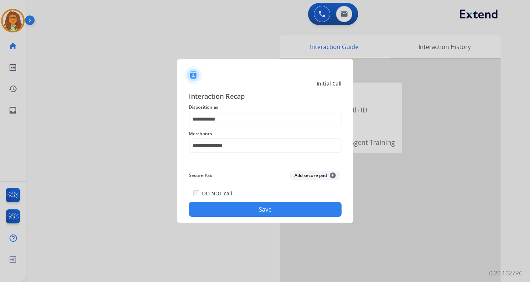
click at [267, 209] on button "Save" at bounding box center [265, 209] width 153 height 15
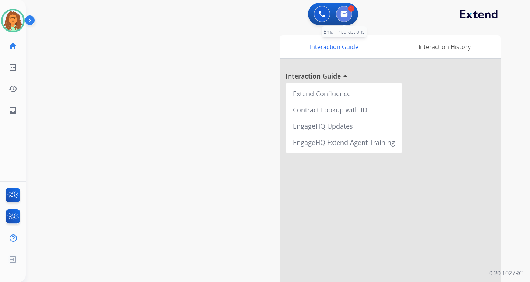
click at [346, 15] on img at bounding box center [344, 14] width 7 height 6
select select "**********"
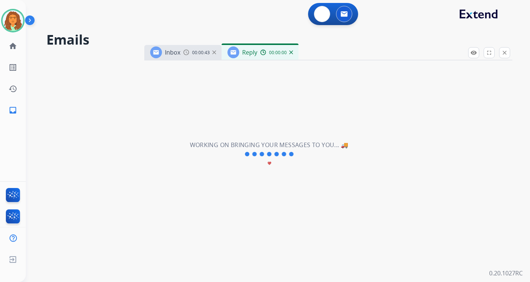
select select "**********"
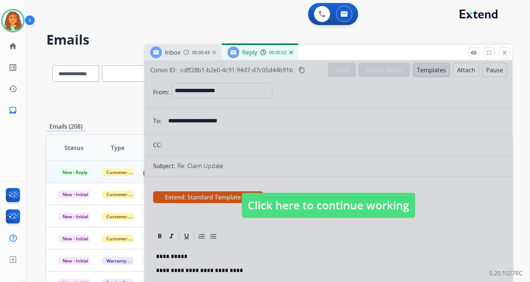
click at [327, 209] on span "Click here to continue working" at bounding box center [328, 205] width 173 height 25
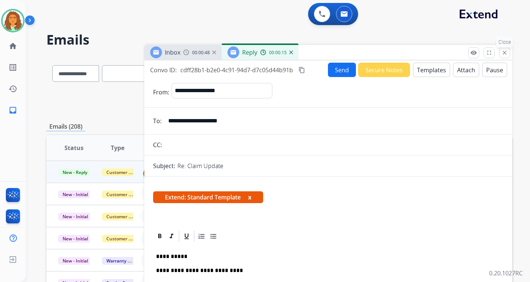
click at [380, 54] on mat-icon "close" at bounding box center [504, 52] width 7 height 7
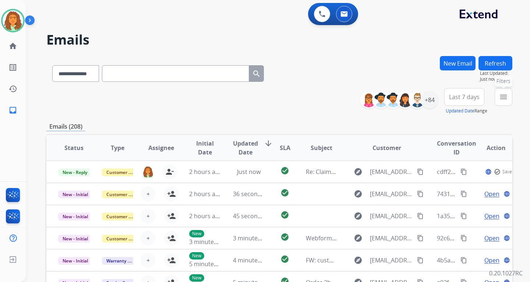
click at [380, 94] on mat-icon "menu" at bounding box center [503, 96] width 9 height 9
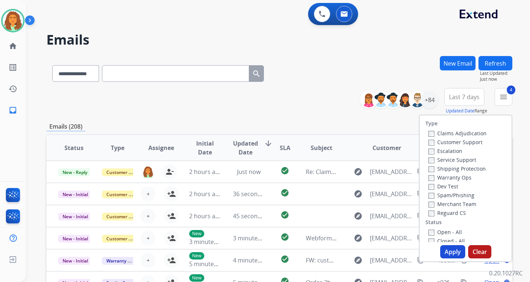
click at [380, 250] on button "Apply" at bounding box center [452, 251] width 25 height 13
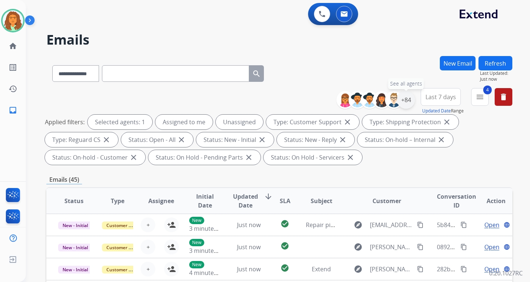
click at [380, 102] on div "+84" at bounding box center [406, 100] width 18 height 18
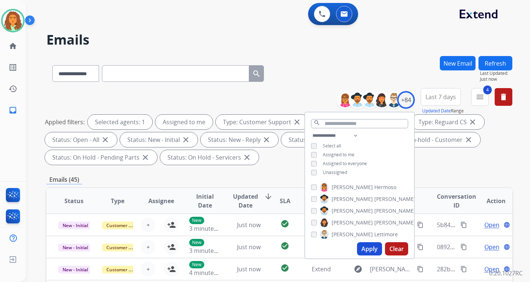
click at [371, 249] on button "Apply" at bounding box center [369, 248] width 25 height 13
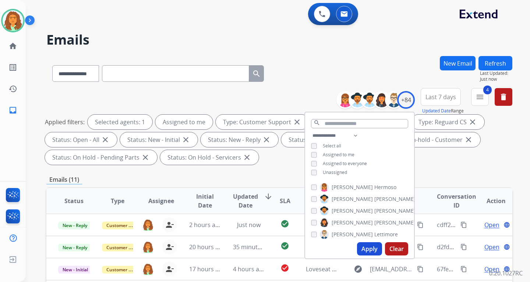
click at [380, 169] on div "**********" at bounding box center [279, 264] width 466 height 416
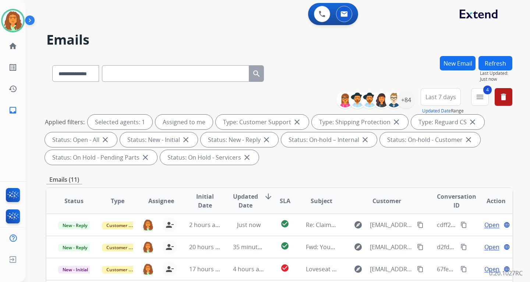
click at [380, 96] on span "Last 7 days" at bounding box center [441, 96] width 31 height 3
click at [380, 187] on div "Last 90 days" at bounding box center [438, 186] width 40 height 11
click at [380, 164] on div "Applied filters: Selected agents: 1 Assigned to me Type: Customer Support close…" at bounding box center [278, 139] width 466 height 50
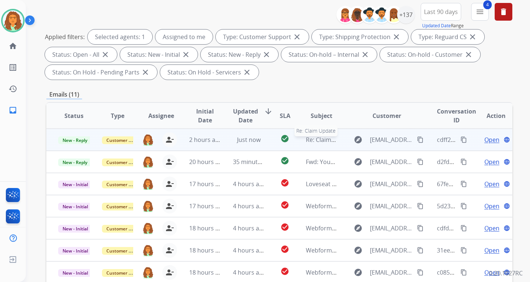
scroll to position [74, 0]
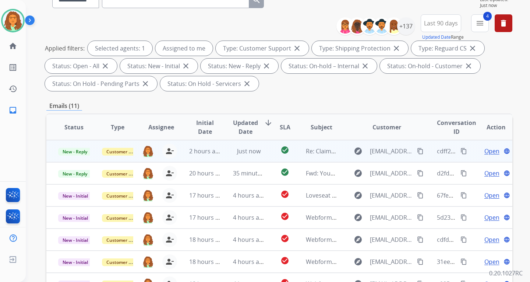
click at [294, 158] on td "Re: Claim Update" at bounding box center [316, 151] width 44 height 22
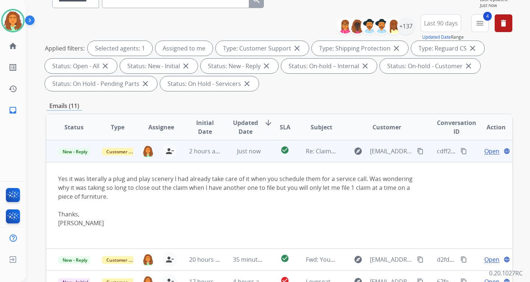
click at [380, 153] on span "Open" at bounding box center [491, 151] width 15 height 9
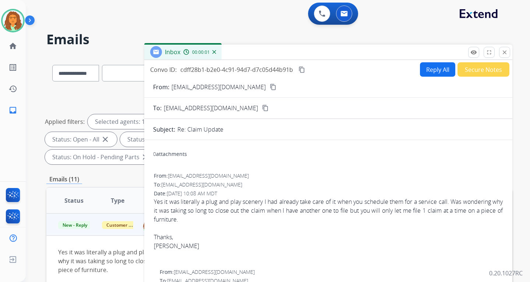
scroll to position [0, 0]
click at [380, 74] on button "Reply All" at bounding box center [437, 70] width 35 height 14
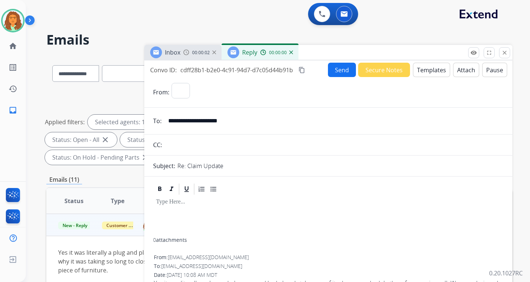
select select "**********"
click at [380, 71] on button "Templates" at bounding box center [431, 70] width 37 height 14
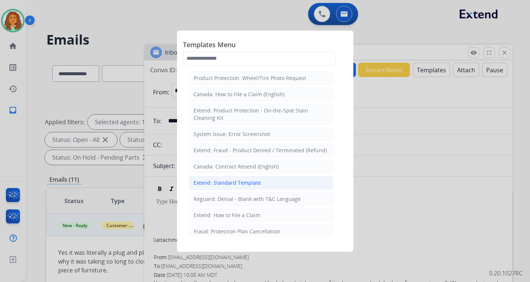
click at [237, 182] on div "Extend: Standard Template" at bounding box center [227, 182] width 67 height 7
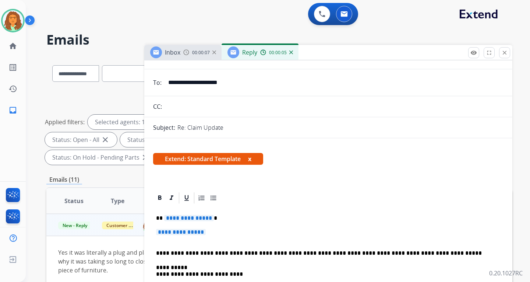
scroll to position [37, 0]
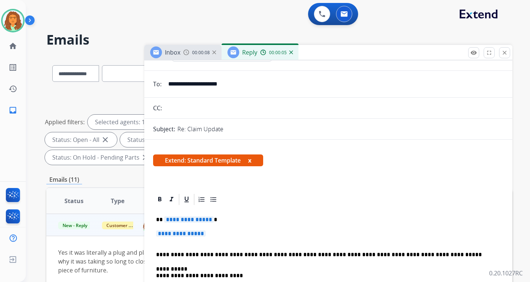
click at [172, 221] on span "**********" at bounding box center [189, 219] width 50 height 6
click at [174, 234] on span "**********" at bounding box center [181, 233] width 50 height 6
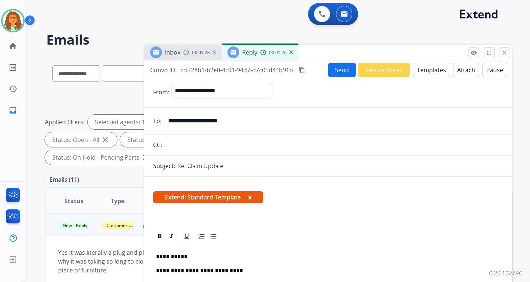
select select "**********"
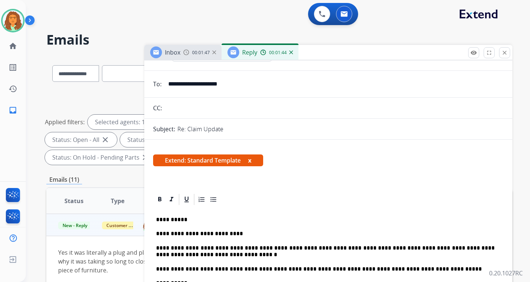
click at [345, 248] on p "**********" at bounding box center [325, 251] width 339 height 14
click at [409, 248] on p "**********" at bounding box center [325, 251] width 339 height 14
click at [495, 249] on p "**********" at bounding box center [325, 251] width 339 height 14
click at [271, 255] on p "**********" at bounding box center [325, 251] width 339 height 14
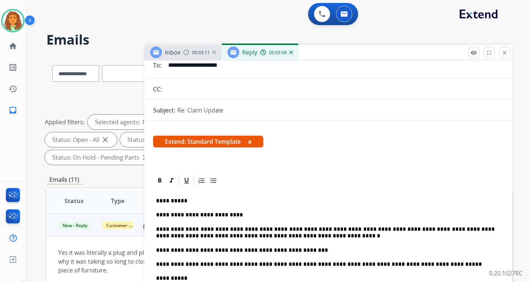
scroll to position [0, 0]
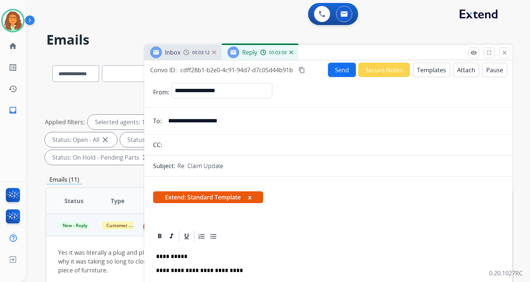
click at [334, 68] on button "Send" at bounding box center [342, 70] width 28 height 14
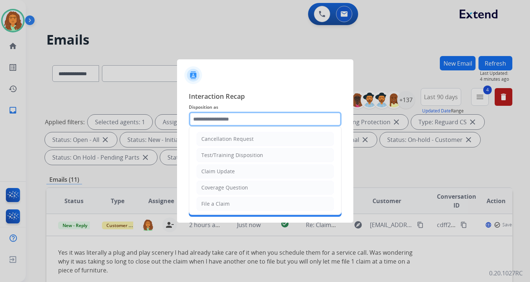
click at [203, 121] on input "text" at bounding box center [265, 119] width 153 height 15
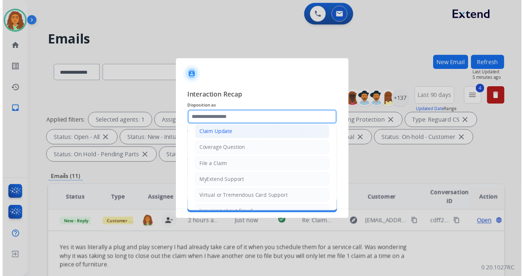
scroll to position [115, 0]
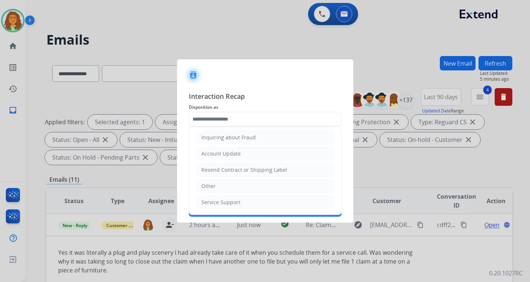
click at [210, 188] on div "Other" at bounding box center [208, 185] width 14 height 7
type input "*****"
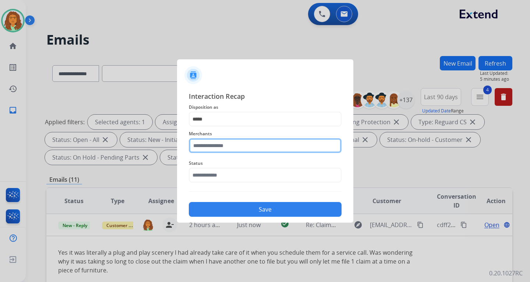
click at [208, 145] on input "text" at bounding box center [265, 145] width 153 height 15
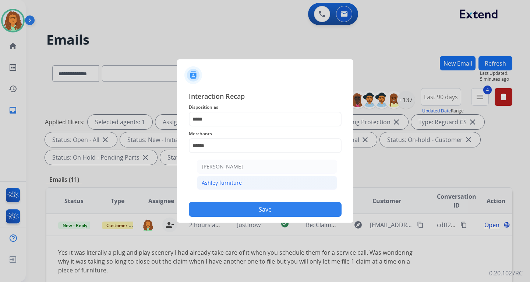
click at [223, 182] on div "Ashley furniture" at bounding box center [222, 182] width 40 height 7
type input "**********"
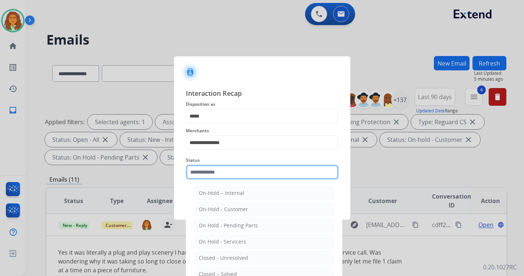
click at [225, 175] on input "text" at bounding box center [262, 172] width 153 height 15
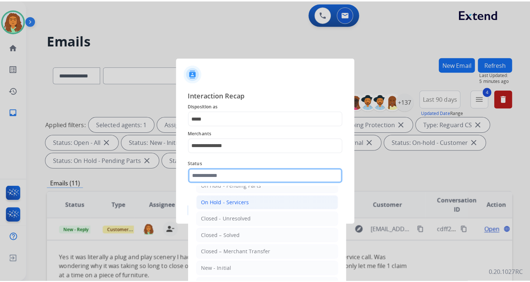
scroll to position [44, 0]
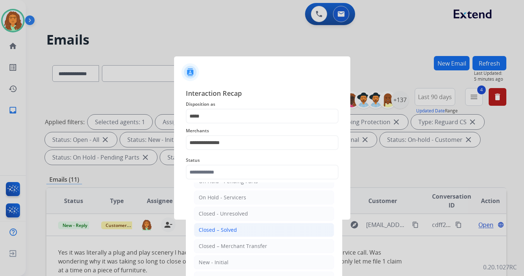
click at [221, 229] on div "Closed – Solved" at bounding box center [218, 229] width 38 height 7
type input "**********"
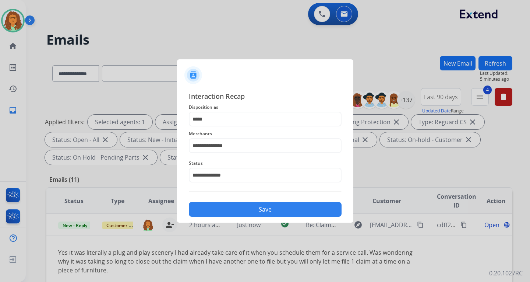
click at [254, 207] on button "Save" at bounding box center [265, 209] width 153 height 15
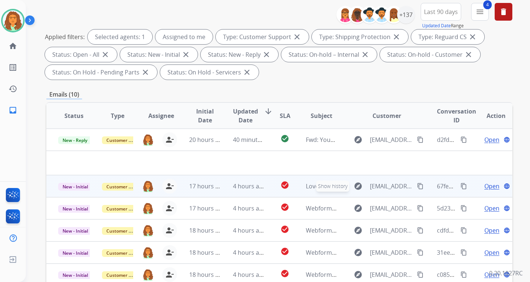
scroll to position [110, 0]
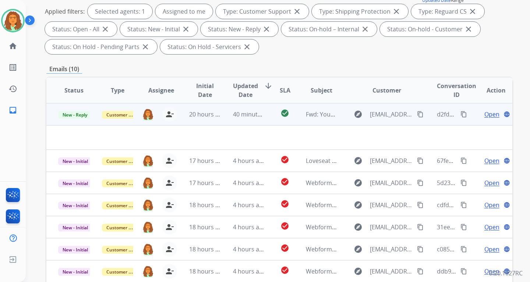
click at [338, 120] on td "explore tdavis0907@gmail.com content_copy" at bounding box center [381, 114] width 87 height 22
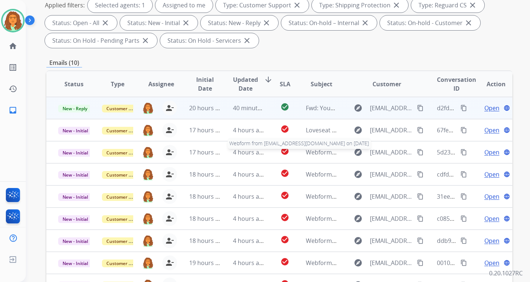
scroll to position [80, 0]
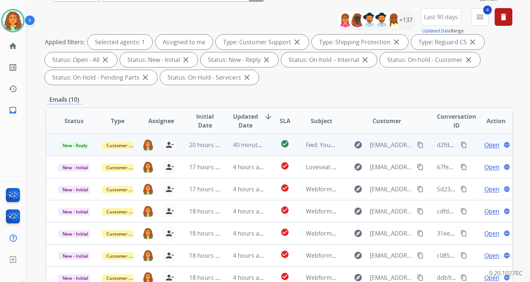
click at [294, 152] on td "Fwd: Your Extend Virtual Card" at bounding box center [316, 145] width 44 height 22
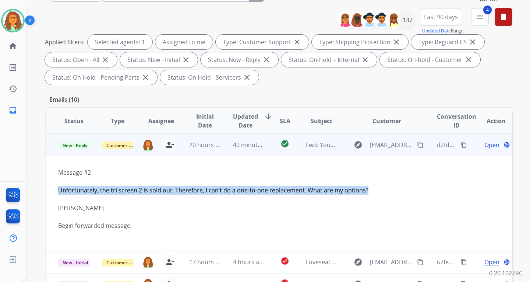
drag, startPoint x: 57, startPoint y: 191, endPoint x: 365, endPoint y: 190, distance: 307.4
click at [365, 190] on td "Message #2 Unfortunately, the tri screen 2 is sold out. Therefore, I can’t do a…" at bounding box center [235, 203] width 379 height 95
copy span "Unfortunately, the tri screen 2 is sold out. Therefore, I can’t do a one-to-one…"
click at [417, 146] on mat-icon "content_copy" at bounding box center [420, 144] width 7 height 7
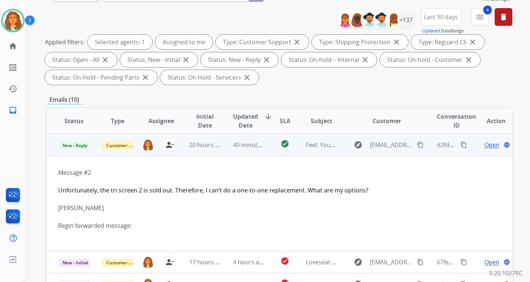
click at [485, 145] on span "Open" at bounding box center [491, 144] width 15 height 9
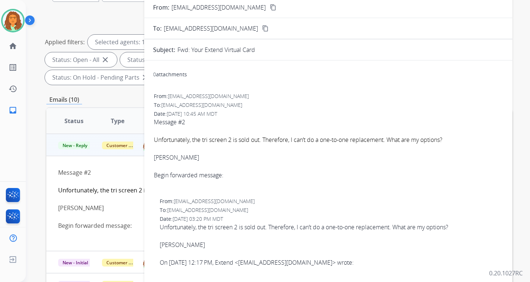
scroll to position [0, 0]
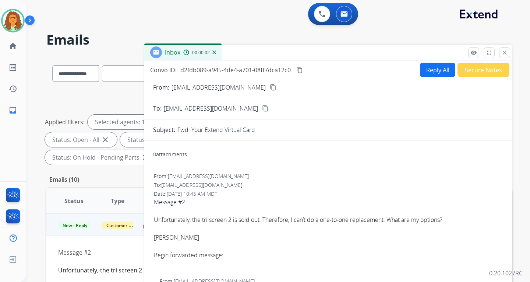
click at [430, 70] on button "Reply All" at bounding box center [437, 70] width 35 height 14
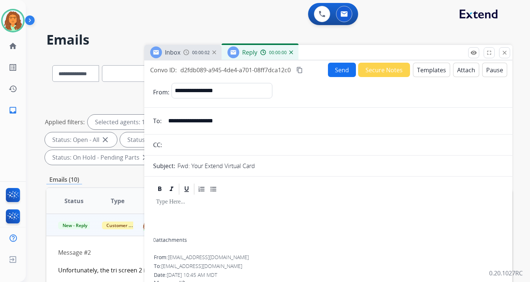
select select "**********"
click at [424, 69] on button "Templates" at bounding box center [431, 70] width 37 height 14
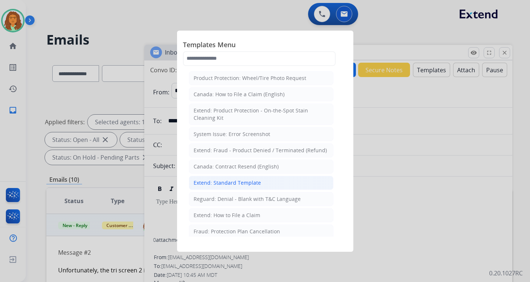
click at [240, 184] on div "Extend: Standard Template" at bounding box center [227, 182] width 67 height 7
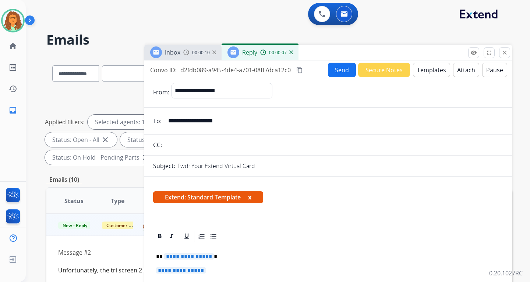
click at [212, 257] on span "**********" at bounding box center [189, 256] width 50 height 6
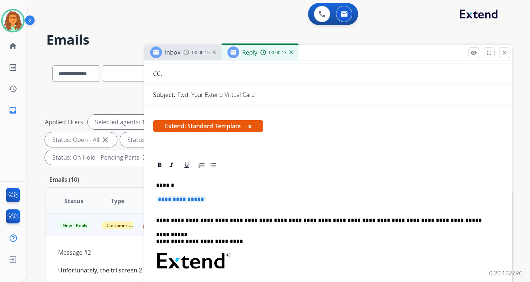
scroll to position [74, 0]
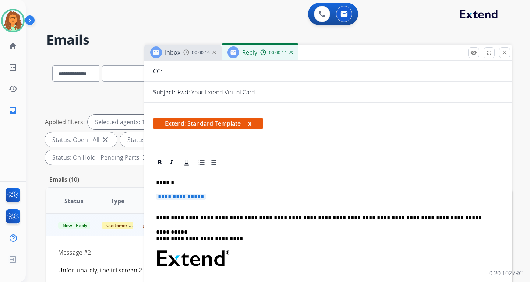
click at [173, 195] on span "**********" at bounding box center [181, 196] width 50 height 6
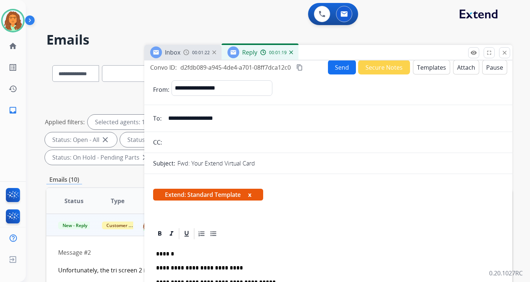
scroll to position [0, 0]
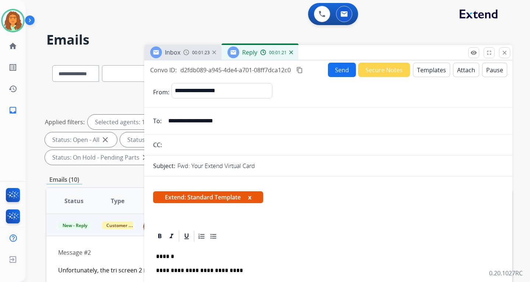
click at [302, 69] on mat-icon "content_copy" at bounding box center [299, 70] width 7 height 7
click at [334, 73] on button "Send" at bounding box center [342, 70] width 28 height 14
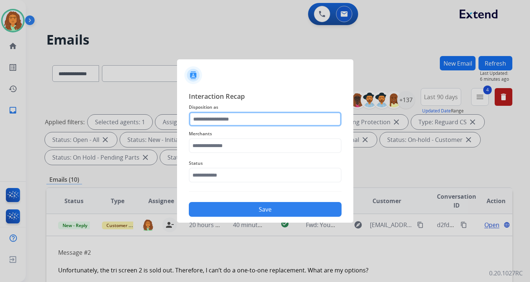
click at [215, 117] on input "text" at bounding box center [265, 119] width 153 height 15
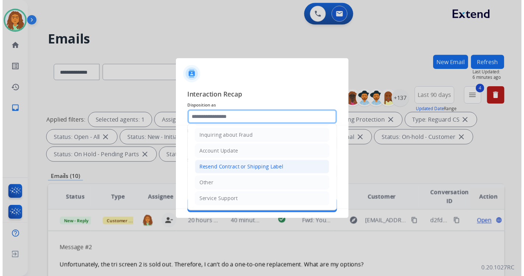
scroll to position [115, 0]
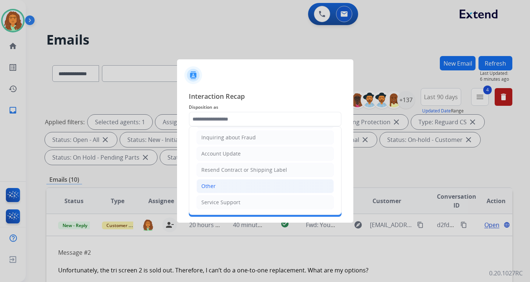
click at [213, 186] on div "Other" at bounding box center [208, 185] width 14 height 7
type input "*****"
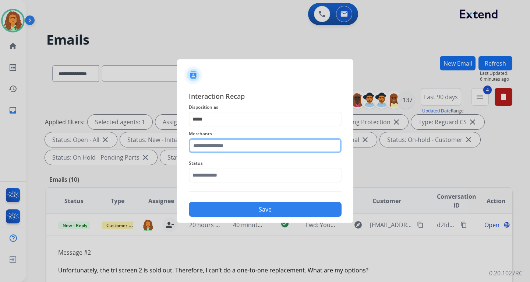
click at [218, 148] on input "text" at bounding box center [265, 145] width 153 height 15
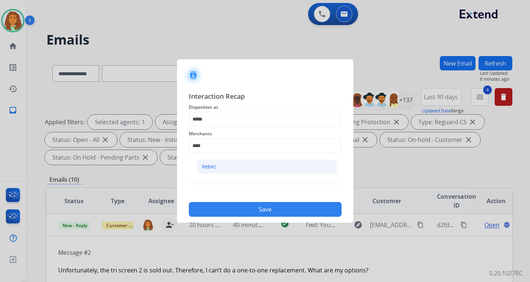
click at [214, 162] on li "Xebec" at bounding box center [267, 166] width 140 height 14
type input "*****"
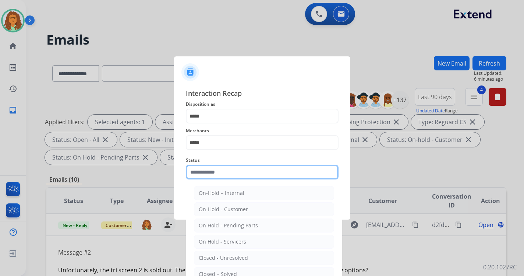
click at [214, 173] on input "text" at bounding box center [262, 172] width 153 height 15
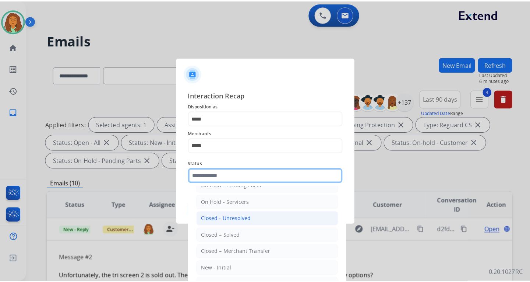
scroll to position [44, 0]
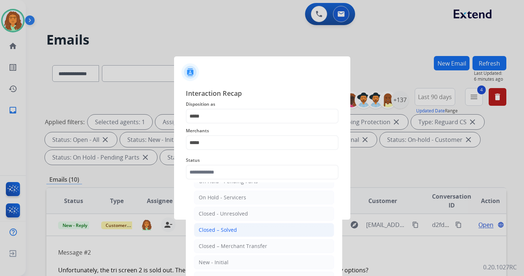
click at [221, 229] on div "Closed – Solved" at bounding box center [218, 229] width 38 height 7
type input "**********"
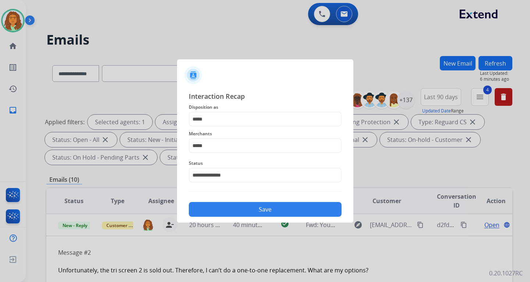
click at [260, 205] on button "Save" at bounding box center [265, 209] width 153 height 15
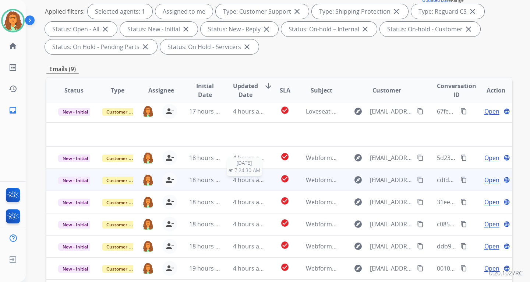
scroll to position [0, 0]
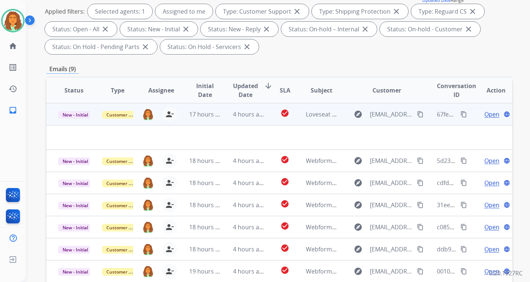
click at [272, 116] on td "check_circle" at bounding box center [279, 114] width 29 height 22
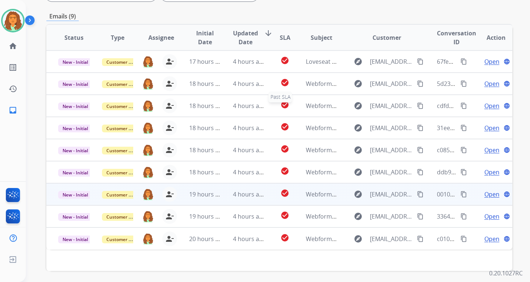
scroll to position [190, 0]
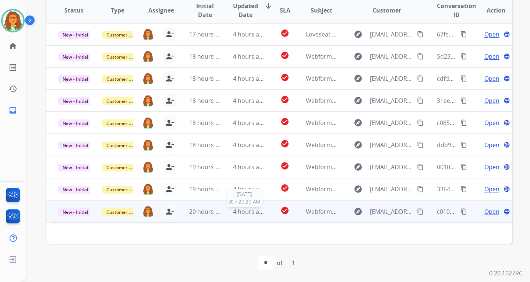
click at [254, 213] on span "4 hours ago" at bounding box center [249, 211] width 33 height 8
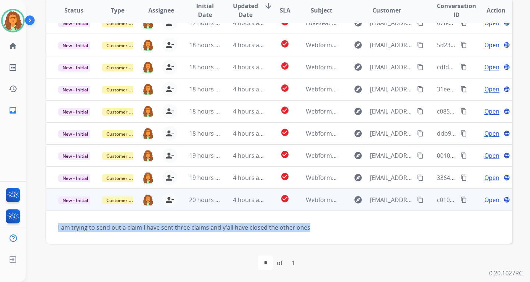
drag, startPoint x: 57, startPoint y: 227, endPoint x: 307, endPoint y: 230, distance: 249.6
click at [307, 230] on td "I am trying to send out a claim I have sent three claims and y'all have closed …" at bounding box center [235, 227] width 379 height 33
copy div "I am trying to send out a claim I have sent three claims and y'all have closed …"
click at [417, 199] on mat-icon "content_copy" at bounding box center [420, 199] width 7 height 7
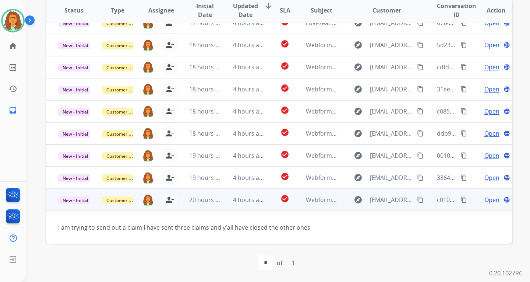
click at [489, 201] on span "Open" at bounding box center [491, 199] width 15 height 9
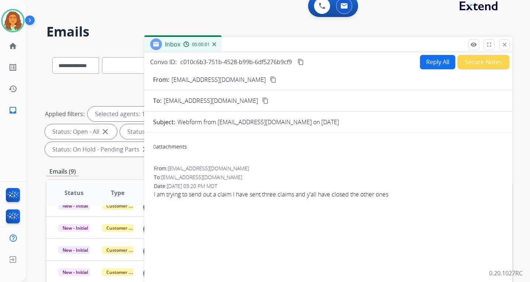
scroll to position [6, 0]
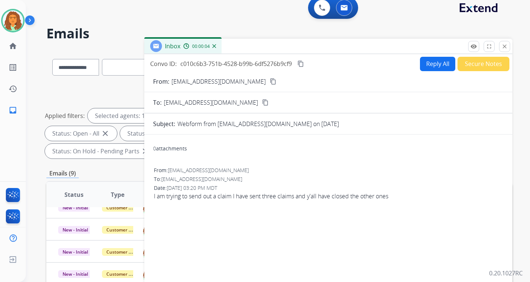
click at [270, 82] on mat-icon "content_copy" at bounding box center [273, 81] width 7 height 7
click at [428, 61] on button "Reply All" at bounding box center [437, 64] width 35 height 14
select select "**********"
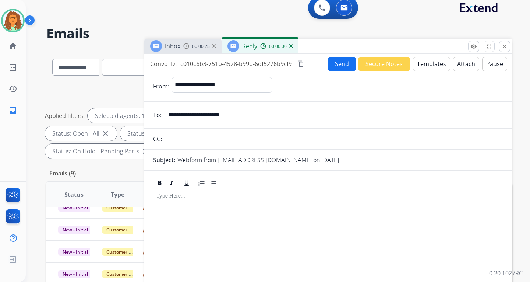
click at [428, 61] on button "Templates" at bounding box center [431, 64] width 37 height 14
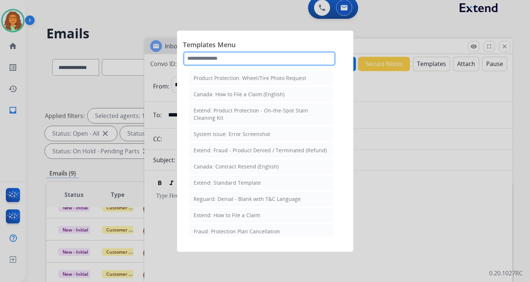
click at [233, 60] on input "text" at bounding box center [259, 58] width 153 height 15
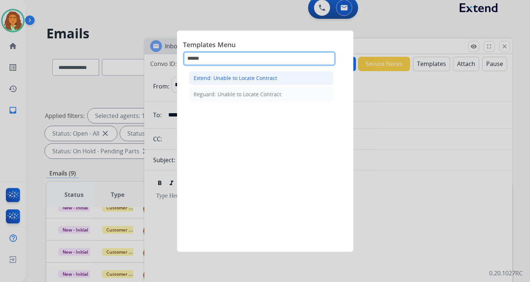
type input "******"
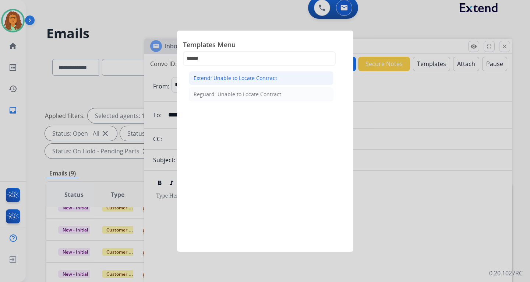
click at [238, 77] on div "Extend: Unable to Locate Contract" at bounding box center [236, 77] width 84 height 7
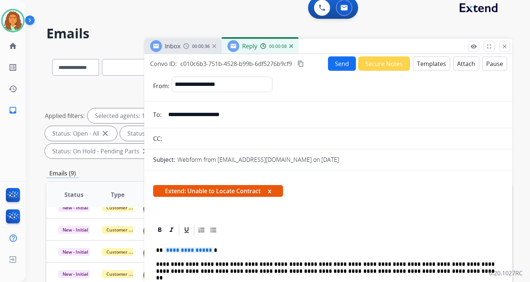
click at [208, 250] on span "**********" at bounding box center [189, 250] width 50 height 6
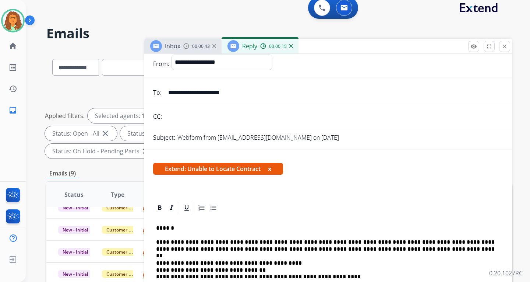
scroll to position [0, 0]
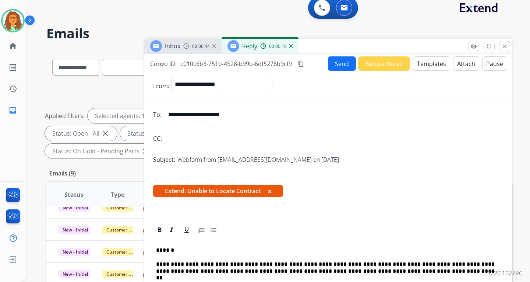
click at [343, 65] on button "Send" at bounding box center [342, 63] width 28 height 14
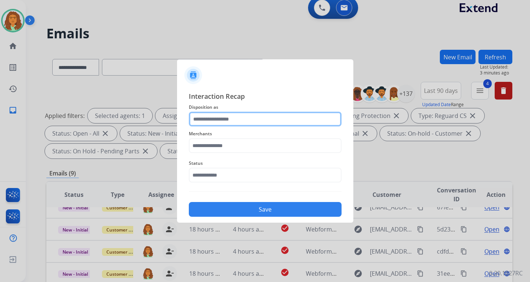
click at [213, 115] on input "text" at bounding box center [265, 119] width 153 height 15
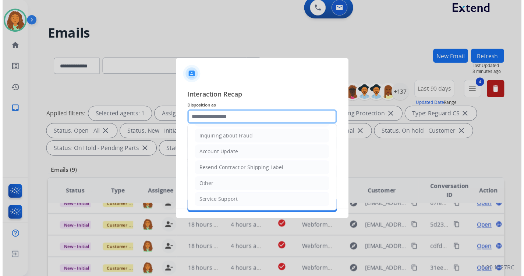
scroll to position [115, 0]
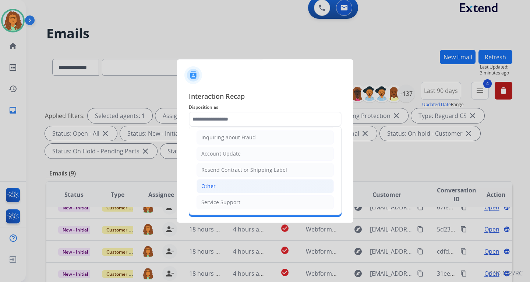
click at [212, 184] on div "Other" at bounding box center [208, 185] width 14 height 7
type input "*****"
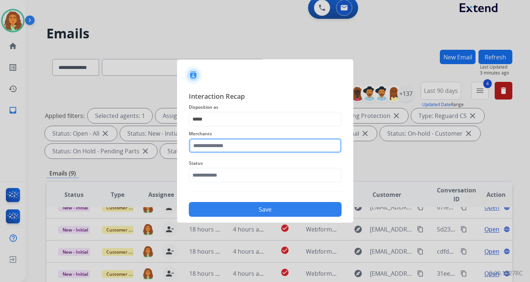
click at [214, 148] on input "text" at bounding box center [265, 145] width 153 height 15
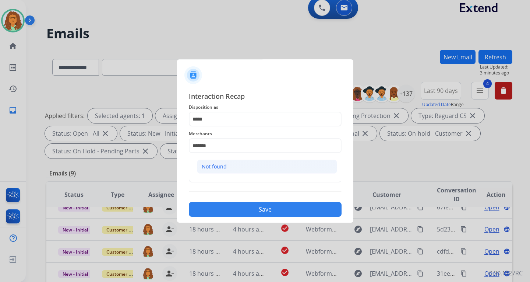
click at [228, 165] on li "Not found" at bounding box center [267, 166] width 140 height 14
type input "*********"
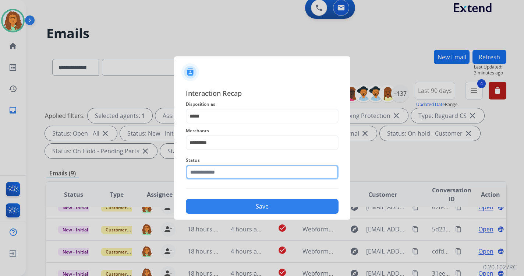
click at [204, 176] on input "text" at bounding box center [262, 172] width 153 height 15
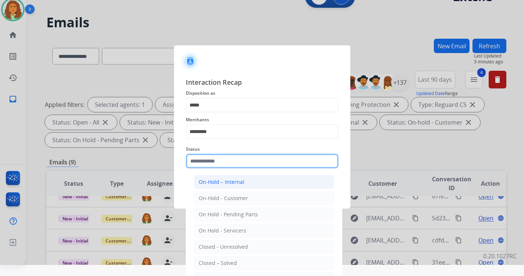
scroll to position [17, 0]
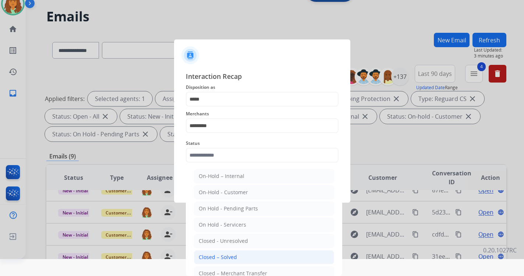
click at [214, 257] on div "Closed – Solved" at bounding box center [218, 256] width 38 height 7
type input "**********"
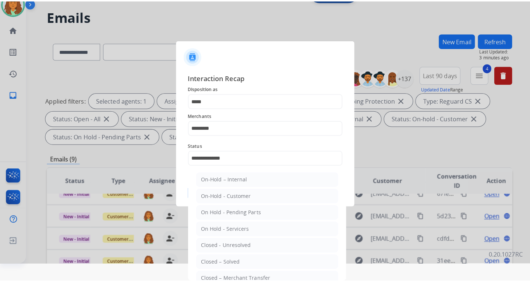
scroll to position [0, 0]
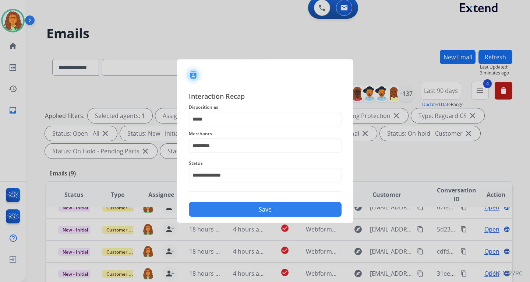
click at [265, 207] on button "Save" at bounding box center [265, 209] width 153 height 15
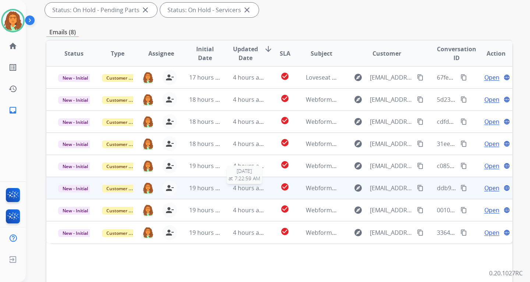
scroll to position [184, 0]
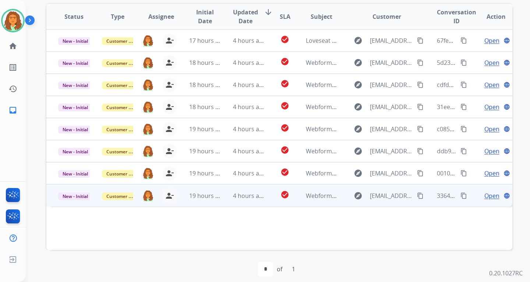
click at [260, 201] on td "4 hours ago" at bounding box center [243, 195] width 44 height 22
click at [417, 195] on mat-icon "content_copy" at bounding box center [420, 195] width 7 height 7
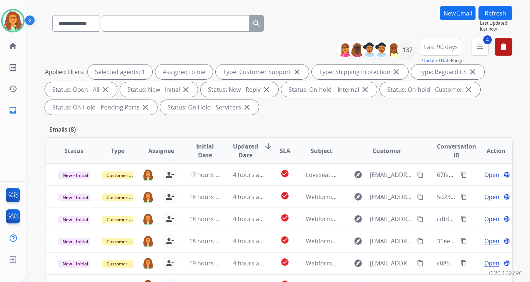
scroll to position [0, 0]
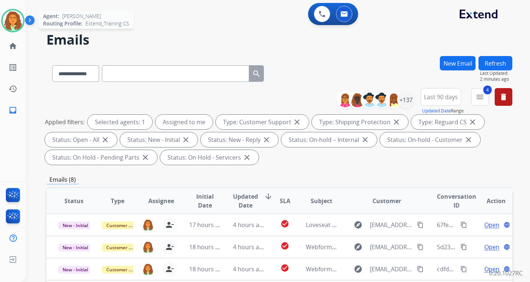
click at [16, 21] on img at bounding box center [13, 20] width 21 height 21
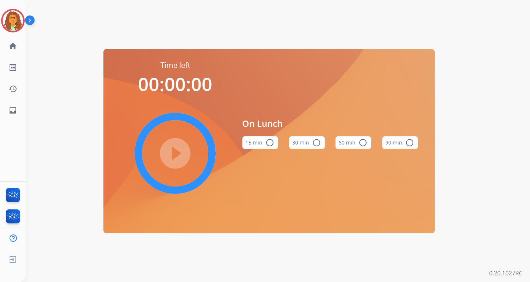
click at [314, 142] on mat-icon "radio_button_unchecked" at bounding box center [316, 142] width 9 height 9
click at [171, 149] on mat-icon "play_circle_filled" at bounding box center [175, 153] width 9 height 9
